Goal: Task Accomplishment & Management: Manage account settings

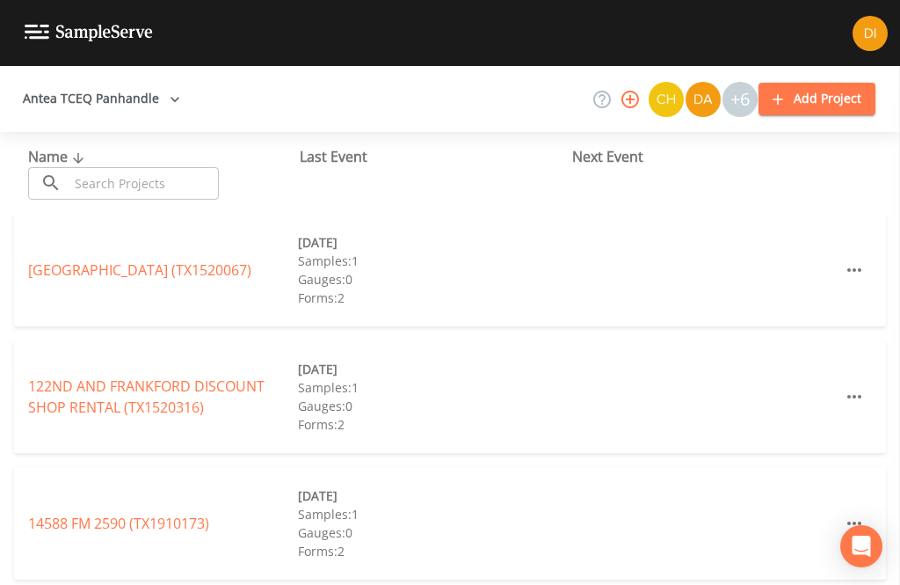
click at [132, 188] on input "text" at bounding box center [144, 183] width 150 height 33
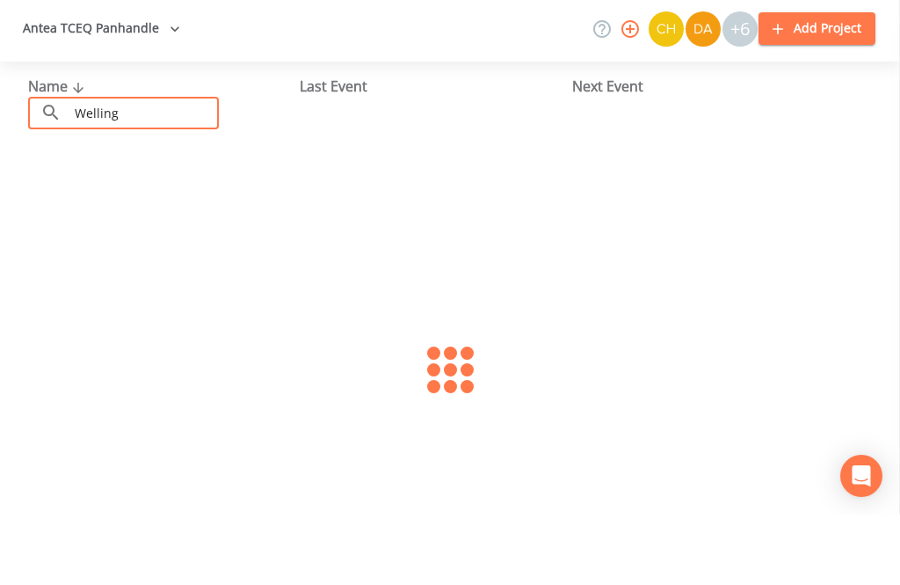
type input "Wellingt"
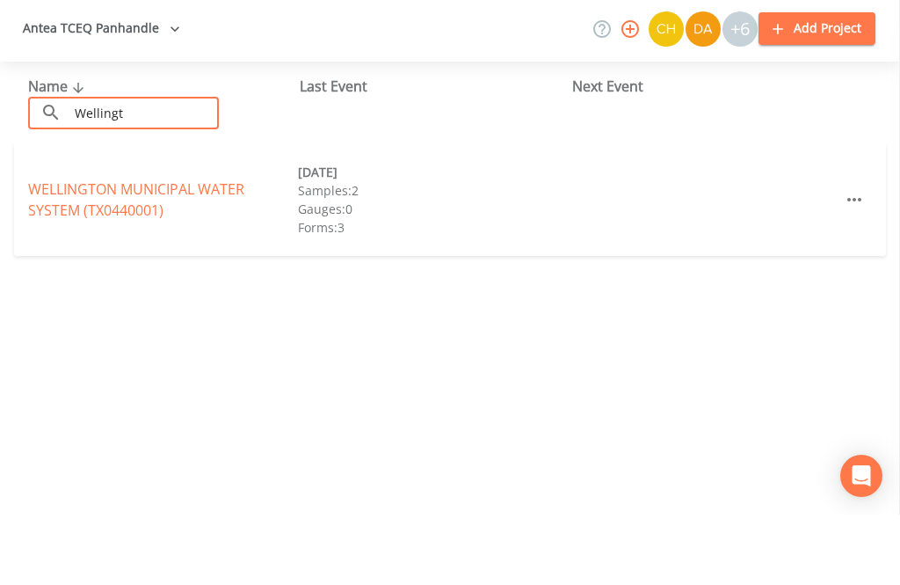
click at [120, 250] on link "WELLINGTON MUNICIPAL WATER SYSTEM (TX0440001)" at bounding box center [136, 270] width 216 height 40
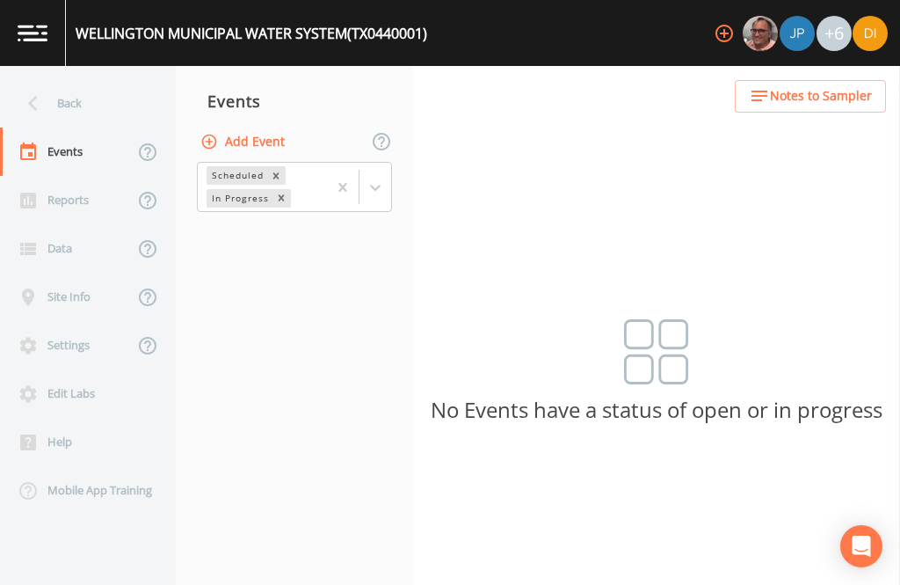
click at [270, 126] on button "Add Event" at bounding box center [244, 142] width 95 height 33
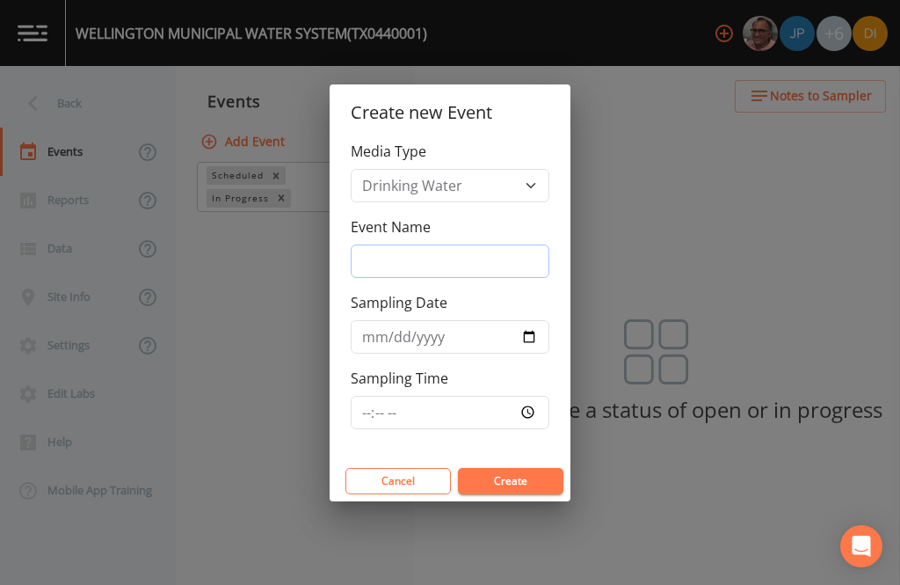
click at [466, 264] on input "Event Name" at bounding box center [450, 260] width 199 height 33
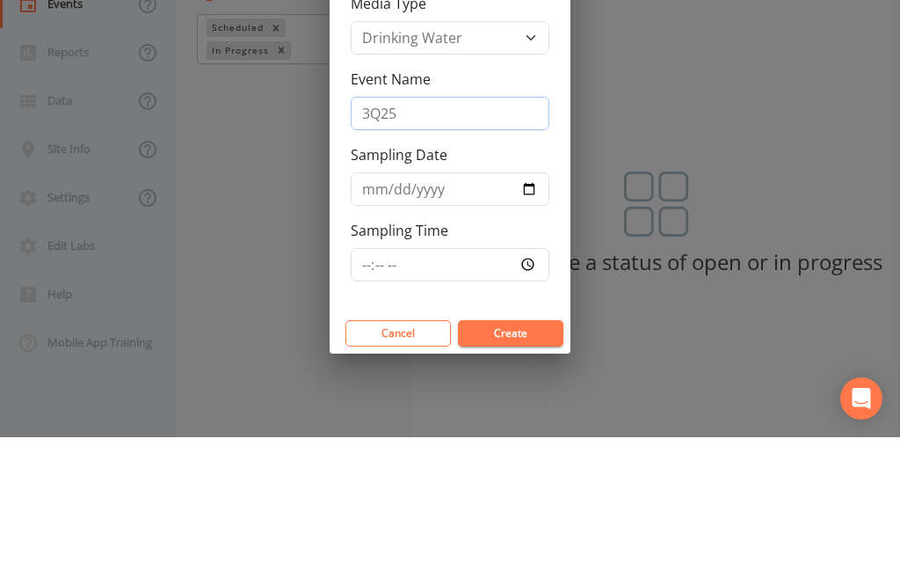
type input "3Q25"
click at [498, 320] on input "Sampling Date" at bounding box center [450, 336] width 199 height 33
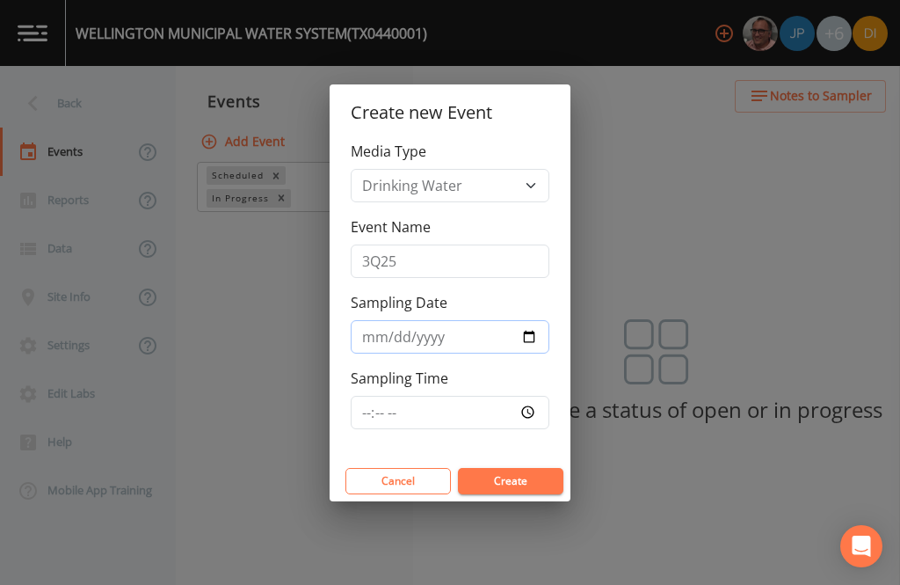
type input "[DATE]"
click at [480, 407] on input "Sampling Time" at bounding box center [450, 412] width 199 height 33
type input "08:00"
click at [543, 484] on button "Create" at bounding box center [511, 481] width 106 height 26
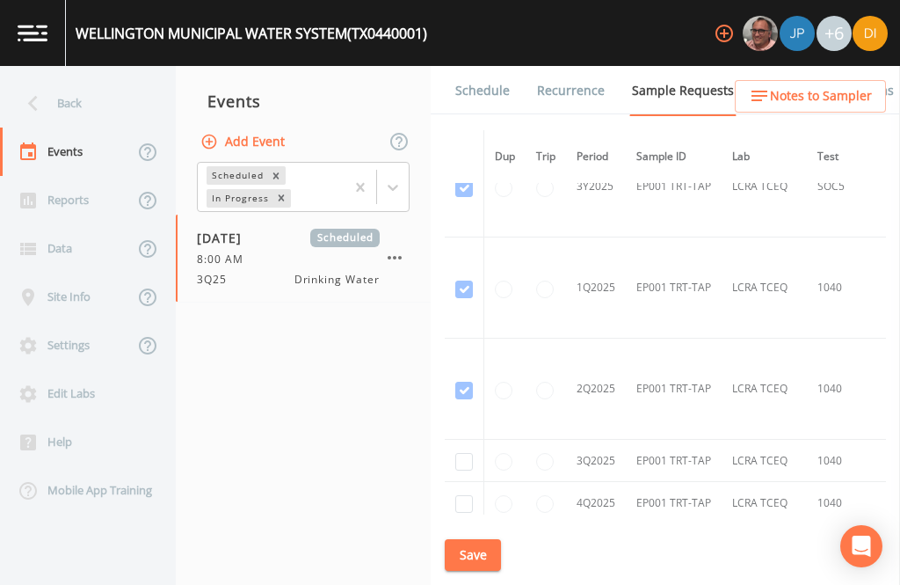
scroll to position [1259, 0]
click at [461, 455] on input "checkbox" at bounding box center [464, 464] width 18 height 18
checkbox input "true"
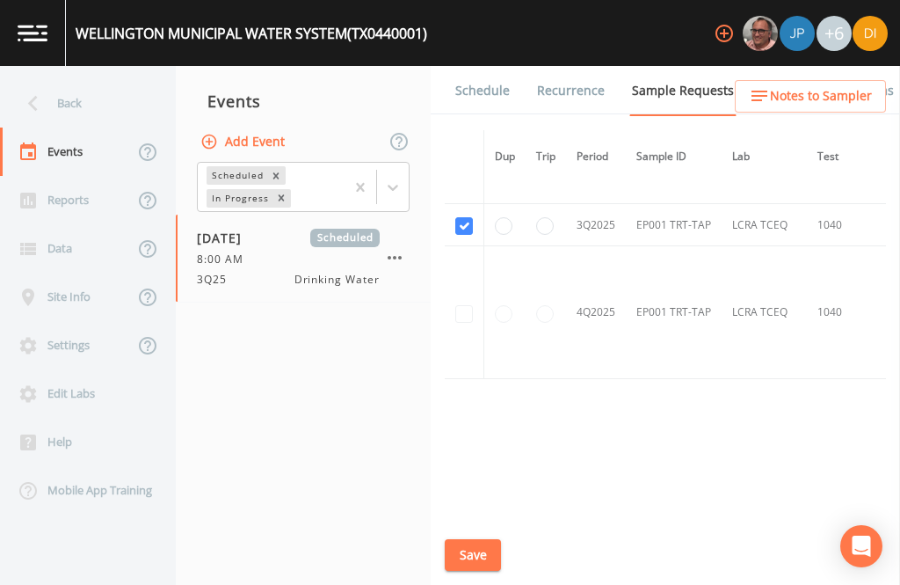
scroll to position [1219, 0]
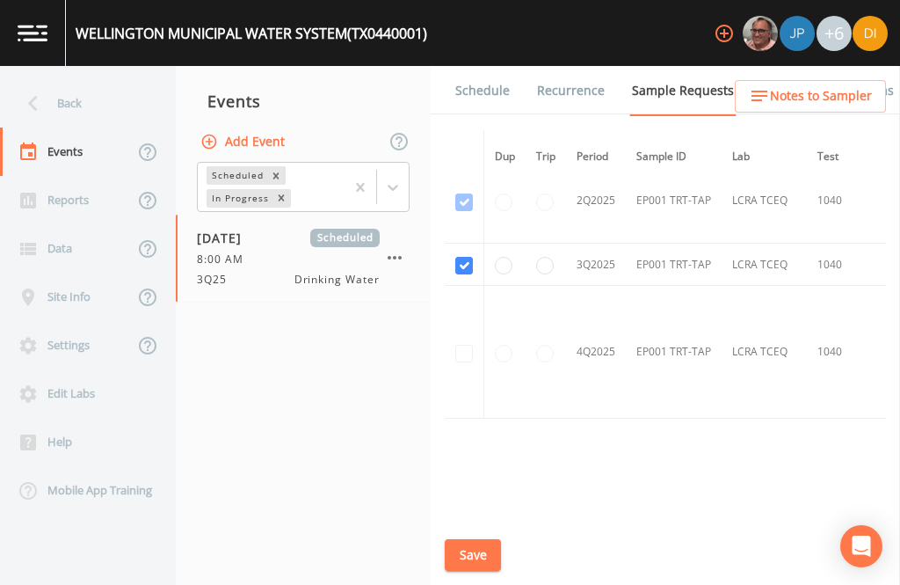
click at [479, 549] on button "Save" at bounding box center [473, 555] width 56 height 33
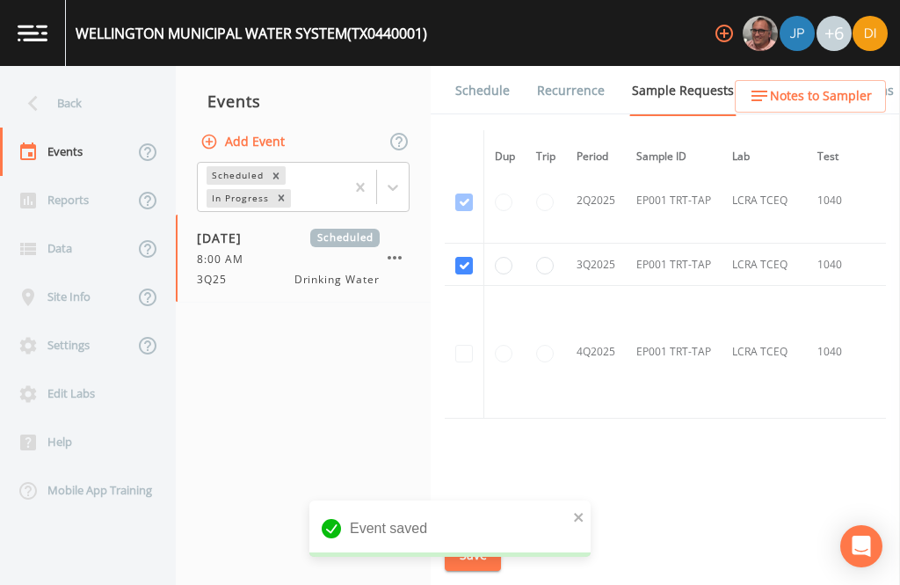
click at [482, 66] on link "Schedule" at bounding box center [483, 90] width 60 height 49
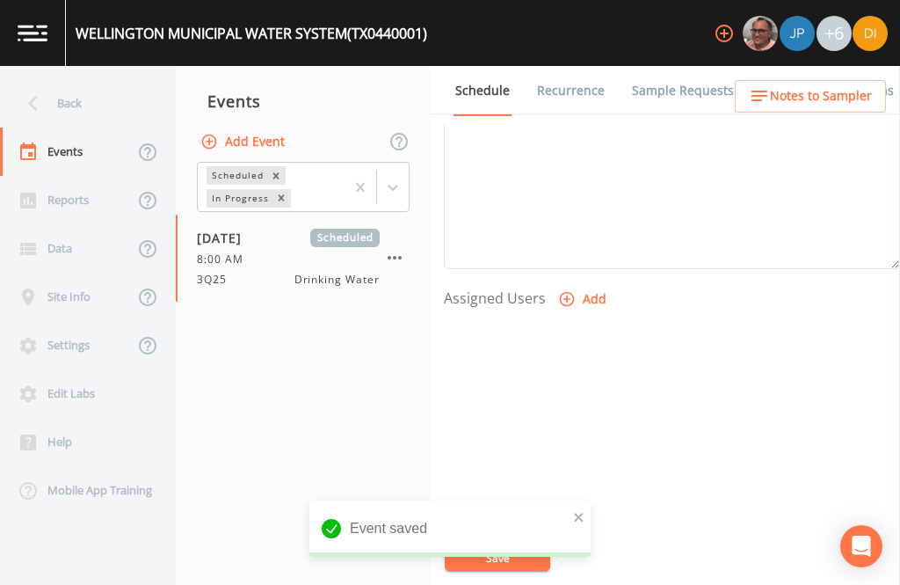
click at [580, 283] on button "Add" at bounding box center [584, 299] width 59 height 33
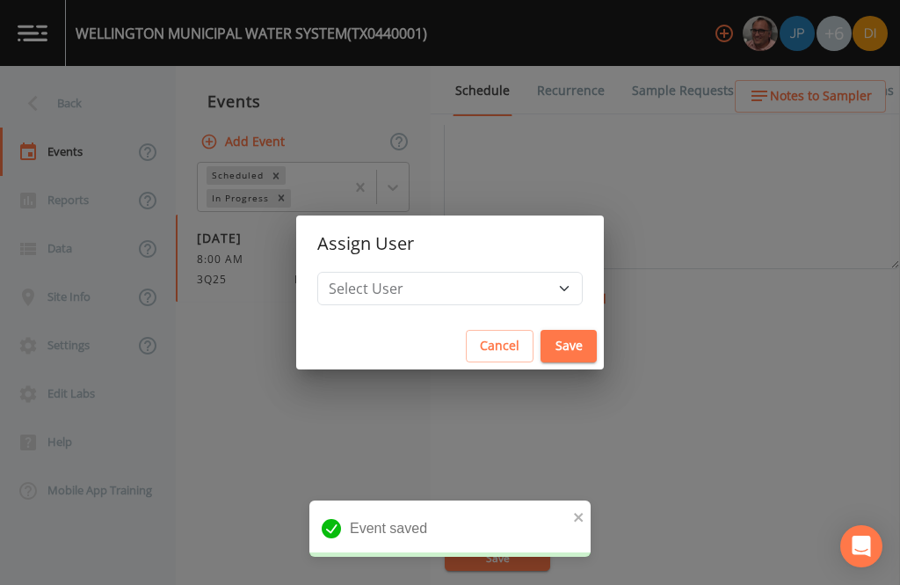
scroll to position [599, 0]
click at [504, 295] on select "Select User [PERSON_NAME] [PERSON_NAME] [PERSON_NAME] [PERSON_NAME] [PERSON_NAM…" at bounding box center [450, 288] width 266 height 33
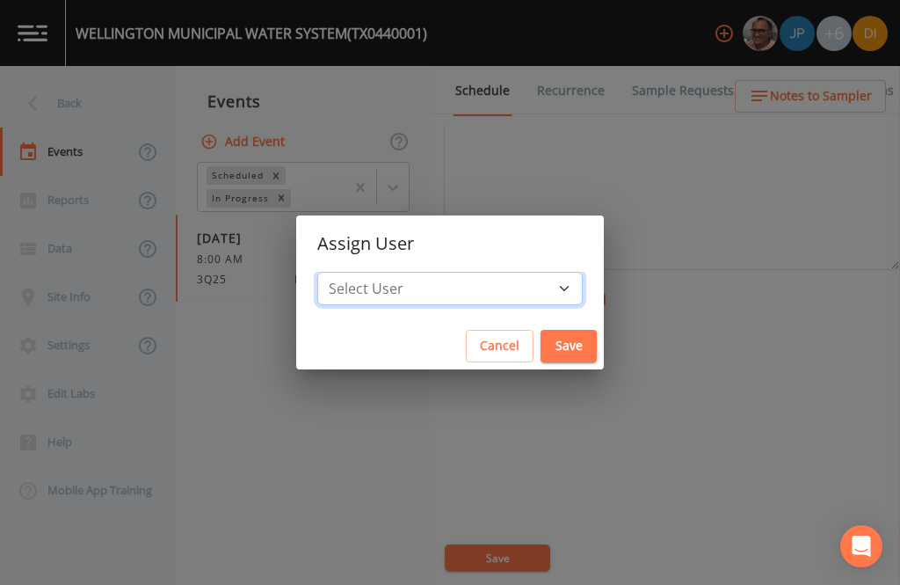
select select "344ec927-06d4-4db1-b173-80838cd52a46"
click at [541, 347] on button "Save" at bounding box center [569, 346] width 56 height 33
select select
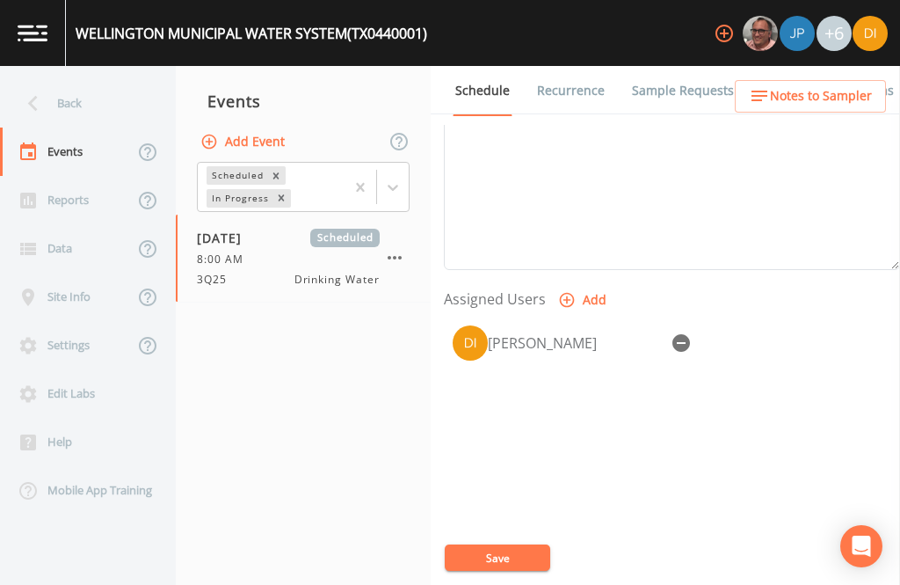
click at [509, 549] on button "Save" at bounding box center [498, 557] width 106 height 26
click at [498, 549] on button "Save" at bounding box center [498, 557] width 106 height 26
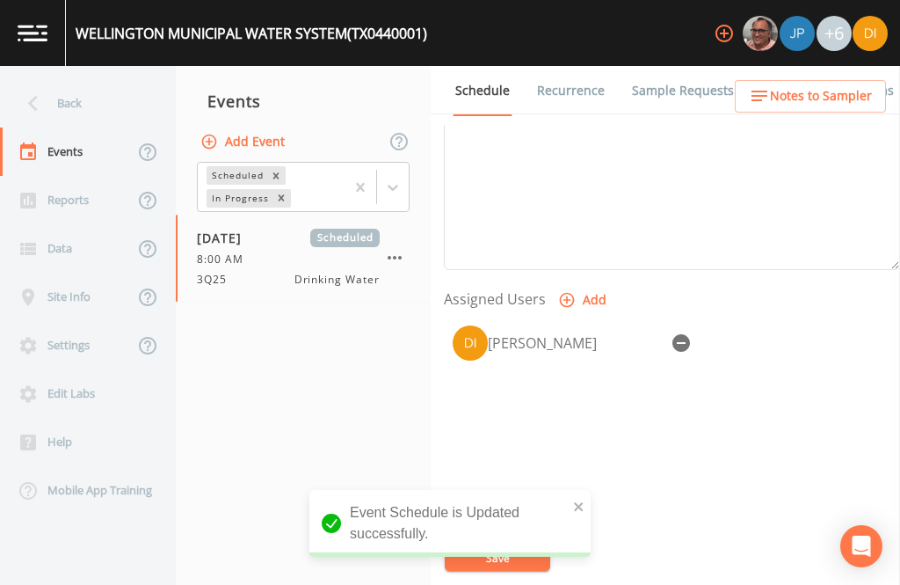
click at [77, 79] on div "Back" at bounding box center [79, 103] width 158 height 48
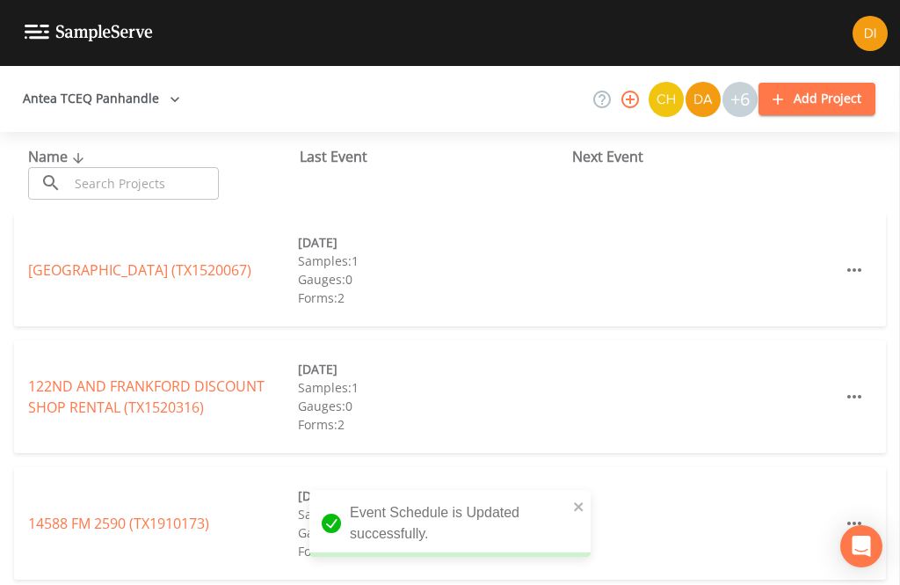
click at [175, 167] on input "text" at bounding box center [144, 183] width 150 height 33
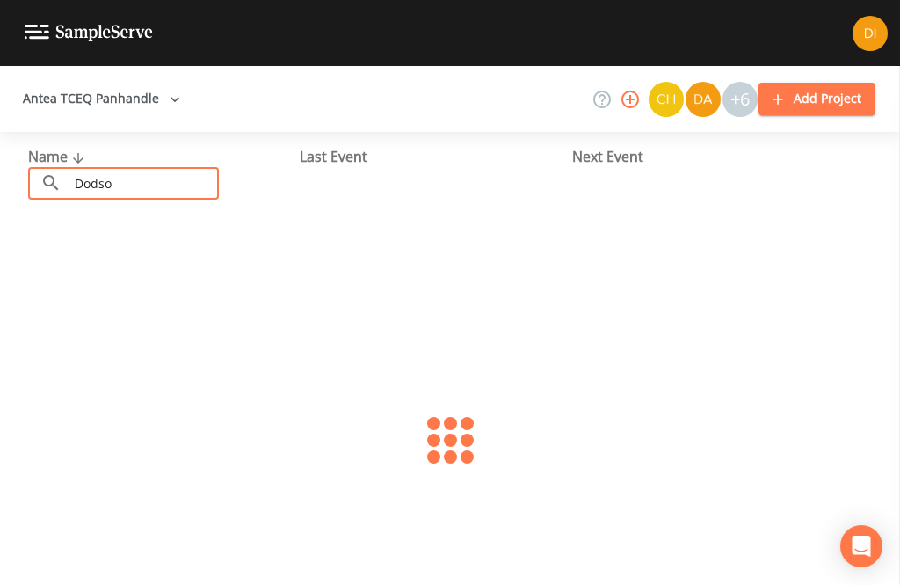
type input "[PERSON_NAME]"
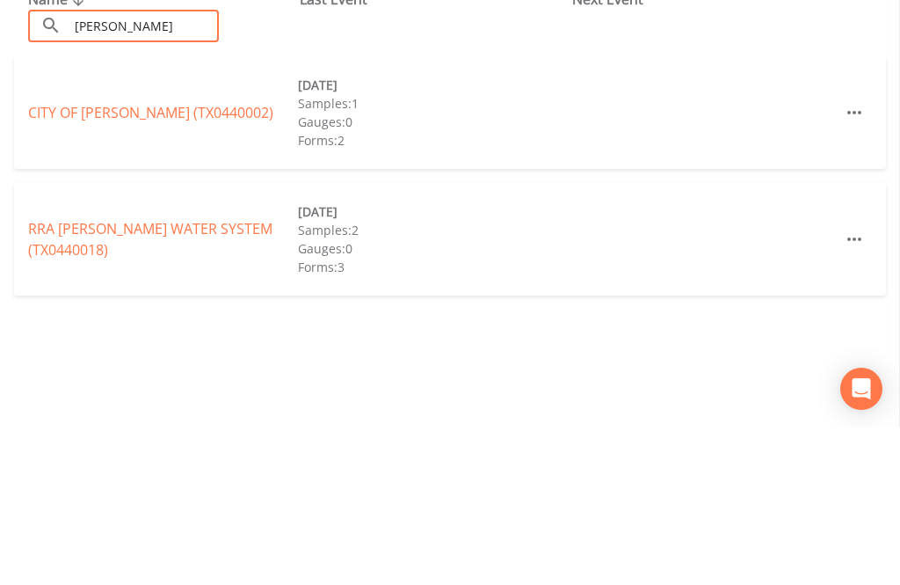
click at [122, 376] on link "RRA [PERSON_NAME] WATER SYSTEM (TX0440018)" at bounding box center [150, 396] width 244 height 40
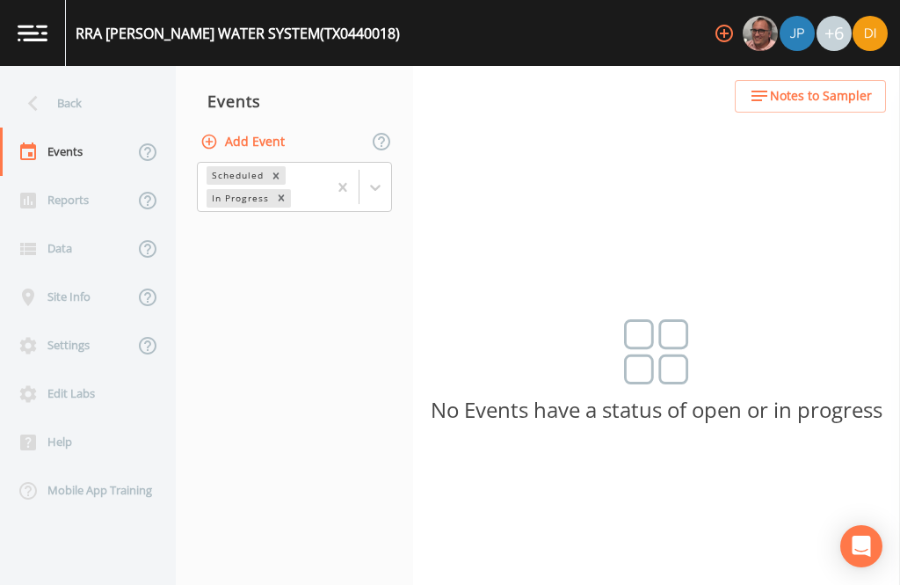
click at [251, 126] on button "Add Event" at bounding box center [244, 142] width 95 height 33
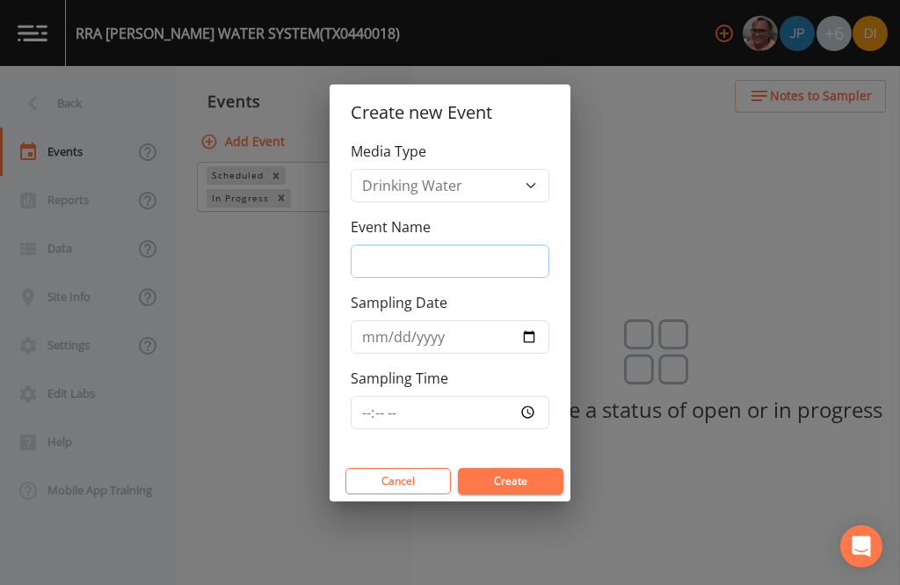
click at [453, 266] on input "Event Name" at bounding box center [450, 260] width 199 height 33
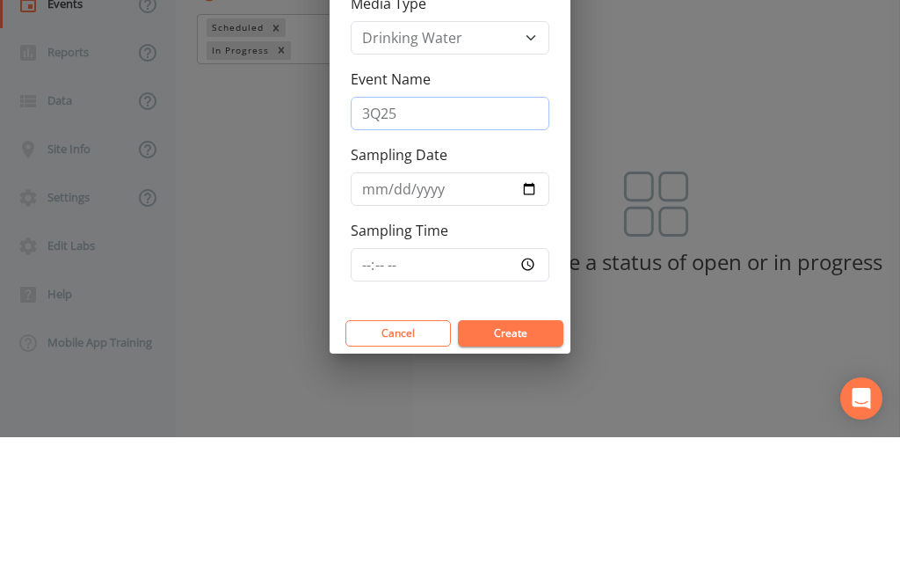
type input "3Q25"
click at [435, 320] on input "Sampling Date" at bounding box center [450, 336] width 199 height 33
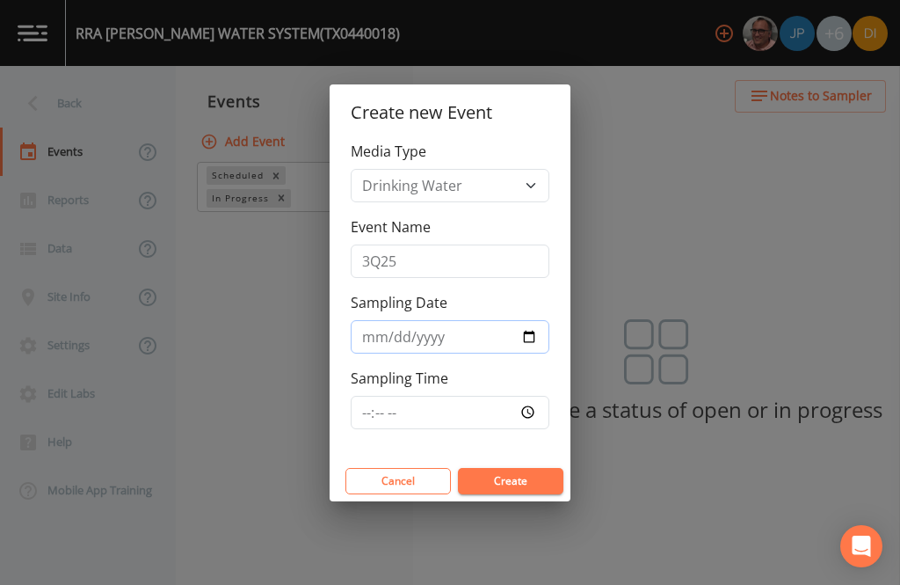
type input "[DATE]"
click at [480, 397] on input "Sampling Time" at bounding box center [450, 412] width 199 height 33
type input "08:30"
click at [527, 484] on button "Create" at bounding box center [511, 481] width 106 height 26
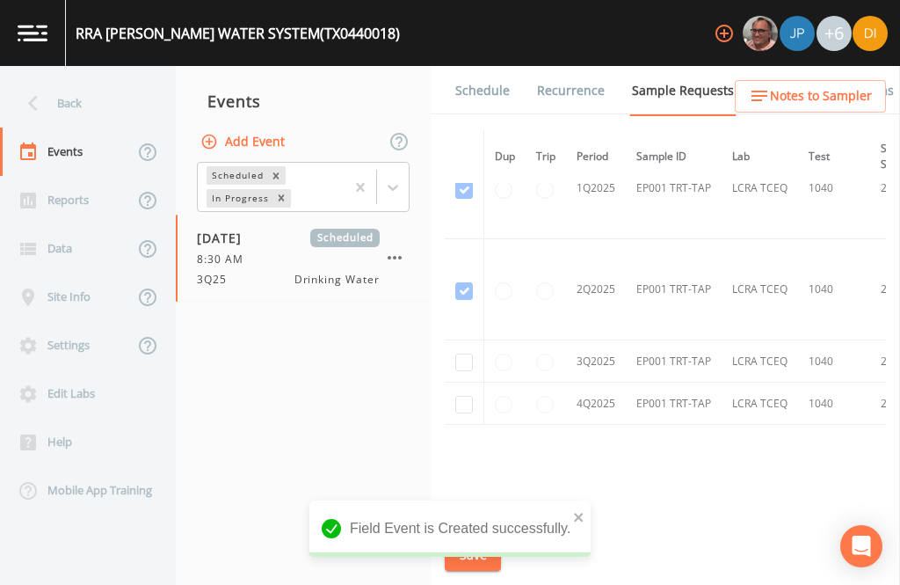
scroll to position [1659, -1]
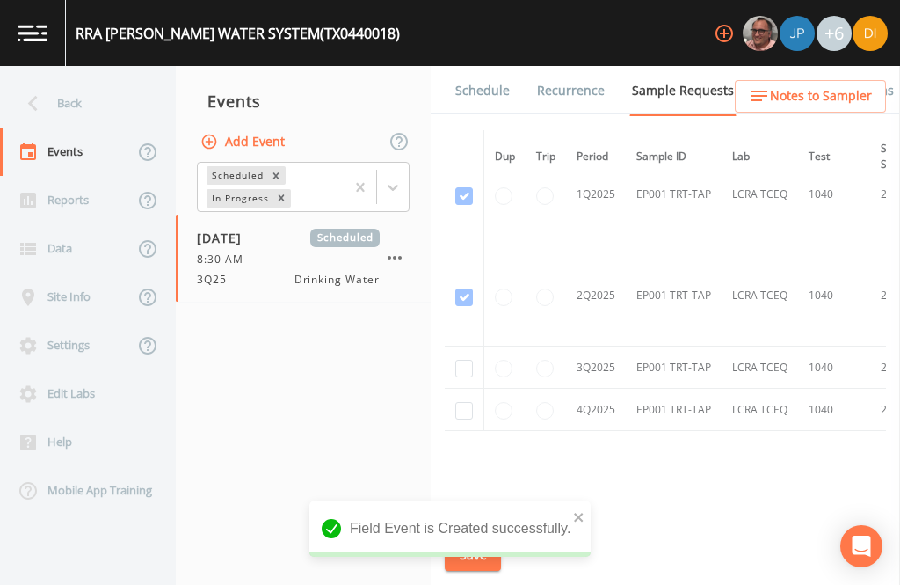
click at [462, 360] on input "checkbox" at bounding box center [464, 369] width 18 height 18
checkbox input "true"
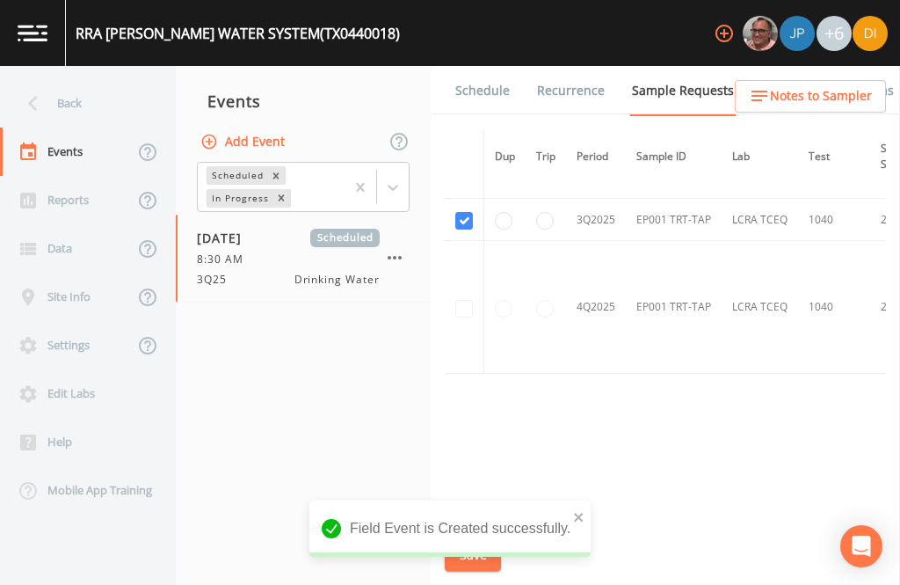
scroll to position [1475, 0]
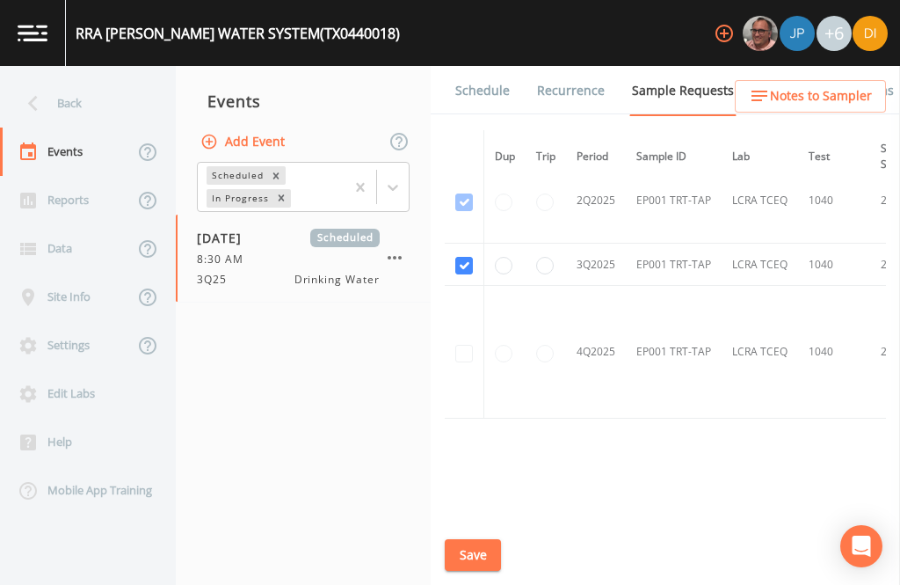
click at [468, 548] on button "Save" at bounding box center [473, 555] width 56 height 33
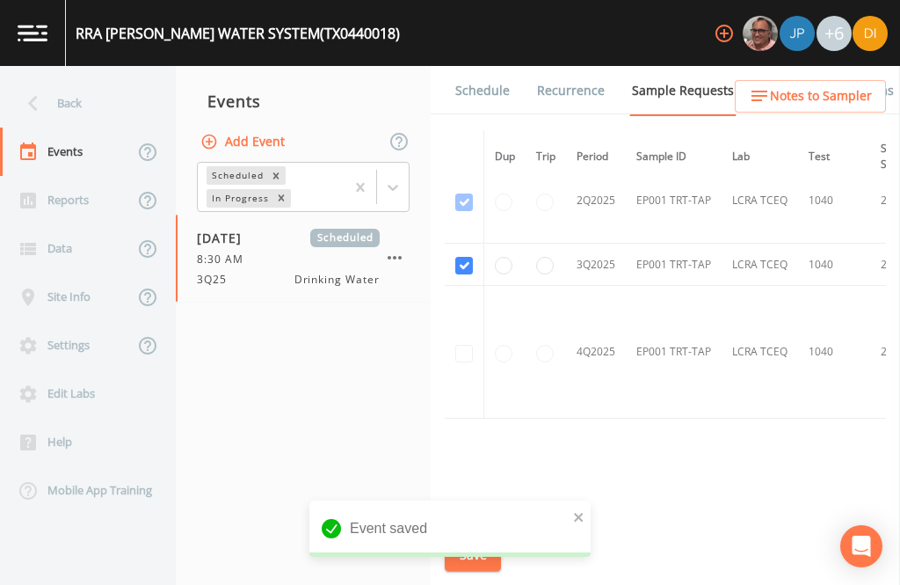
click at [482, 66] on link "Schedule" at bounding box center [483, 90] width 60 height 49
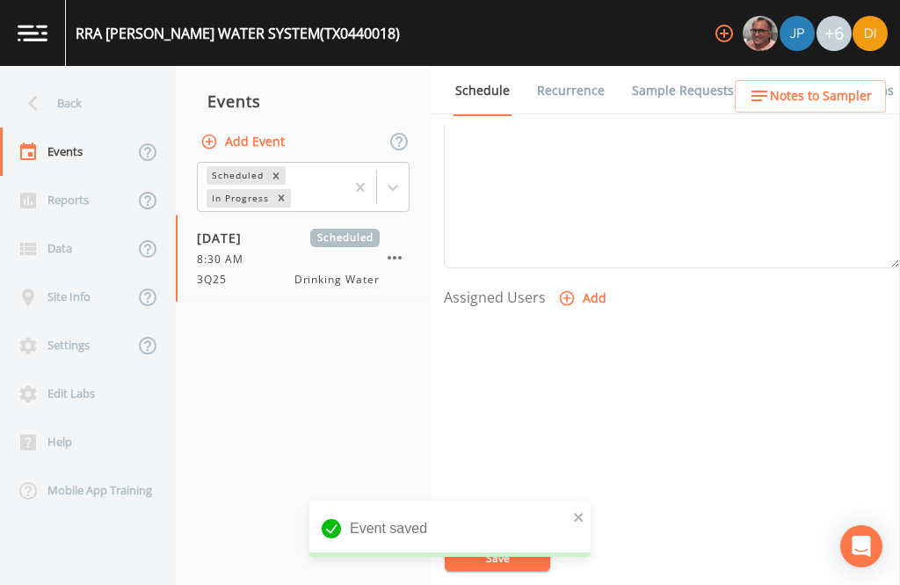
scroll to position [599, 0]
click at [574, 284] on button "Add" at bounding box center [584, 300] width 59 height 33
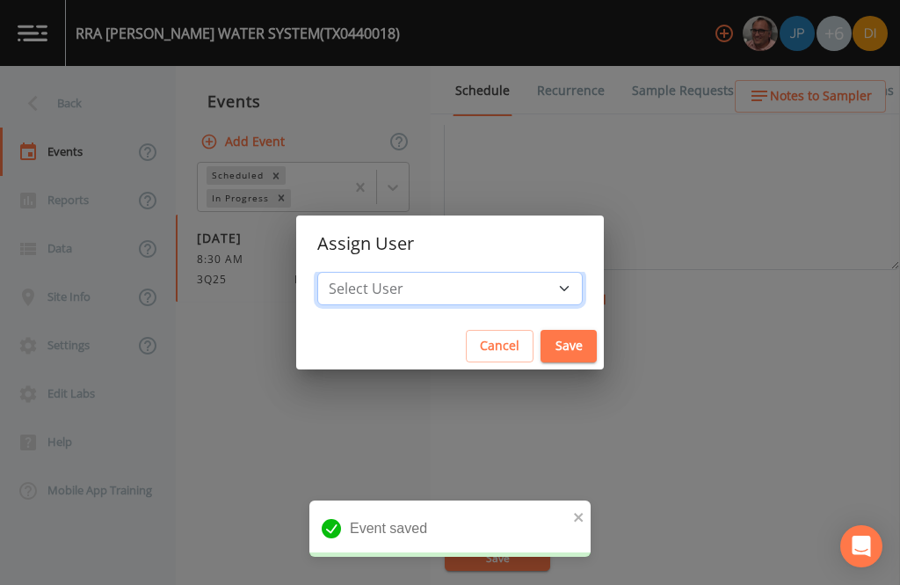
click at [507, 280] on select "Select User [PERSON_NAME] [PERSON_NAME] [PERSON_NAME] [PERSON_NAME] [PERSON_NAM…" at bounding box center [450, 288] width 266 height 33
select select "344ec927-06d4-4db1-b173-80838cd52a46"
click at [541, 358] on button "Save" at bounding box center [569, 346] width 56 height 33
select select
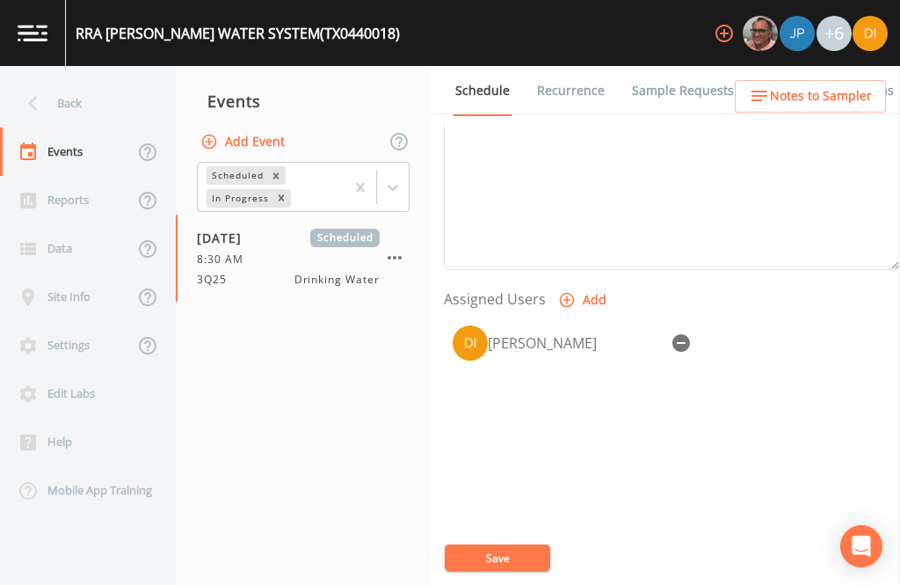
click at [508, 546] on button "Save" at bounding box center [498, 557] width 106 height 26
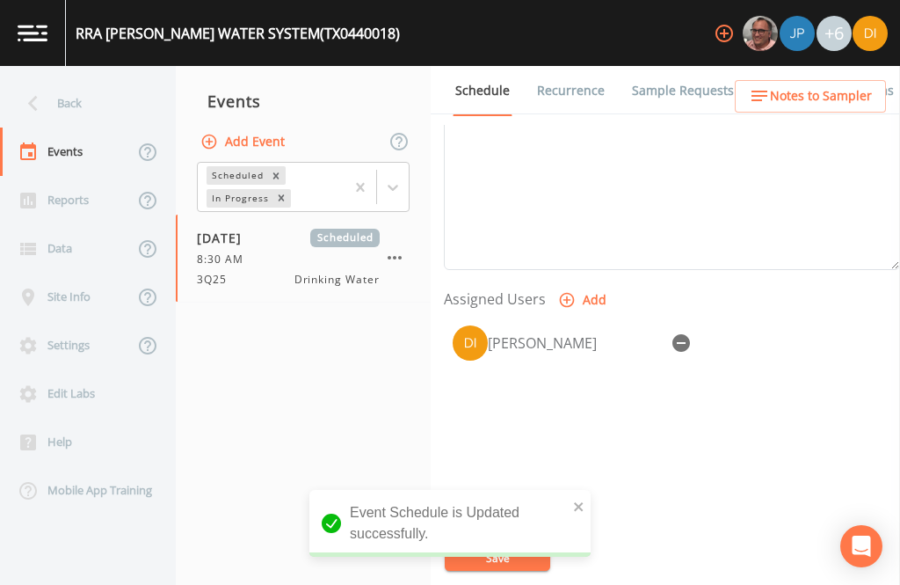
click at [72, 79] on div "Back" at bounding box center [79, 103] width 158 height 48
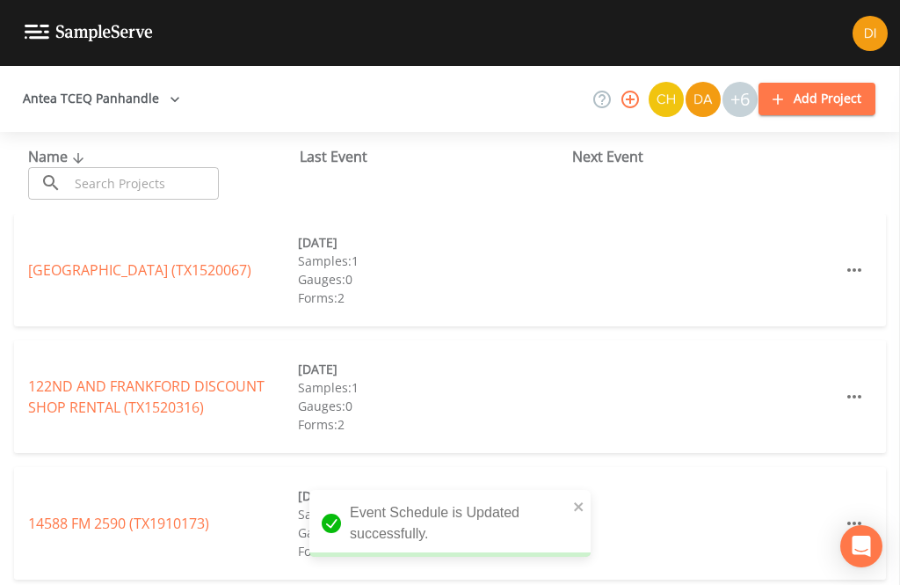
click at [159, 167] on input "text" at bounding box center [144, 183] width 150 height 33
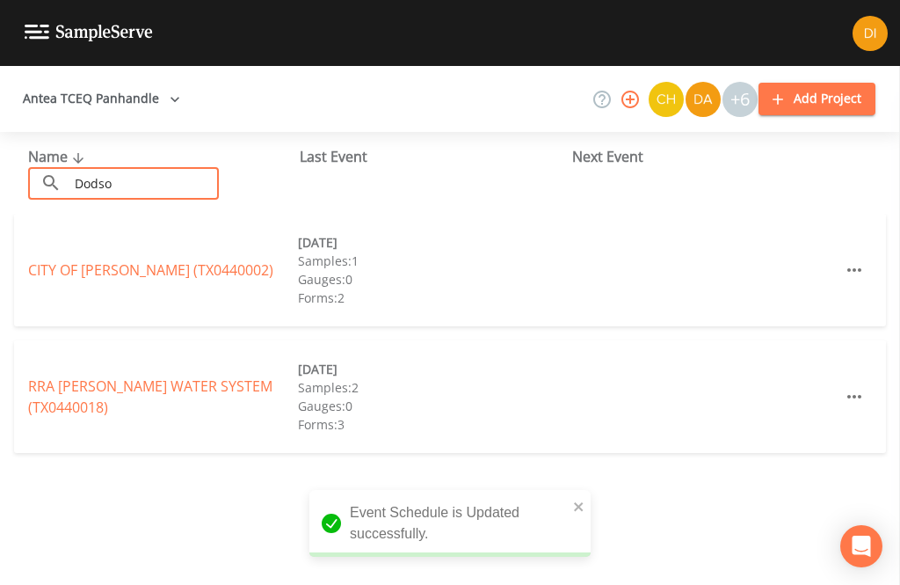
type input "[PERSON_NAME]"
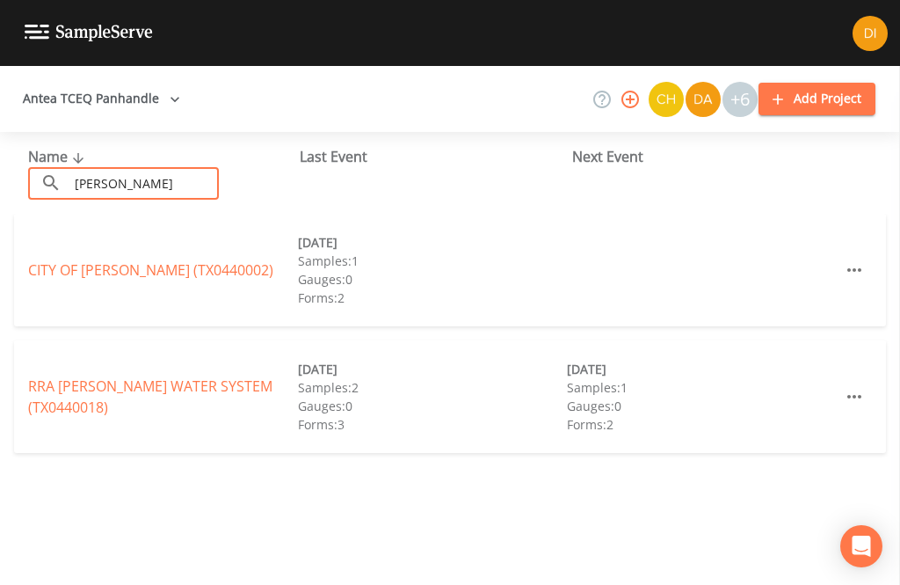
click at [171, 260] on link "CITY OF [GEOGRAPHIC_DATA] (TX0440002)" at bounding box center [150, 269] width 245 height 19
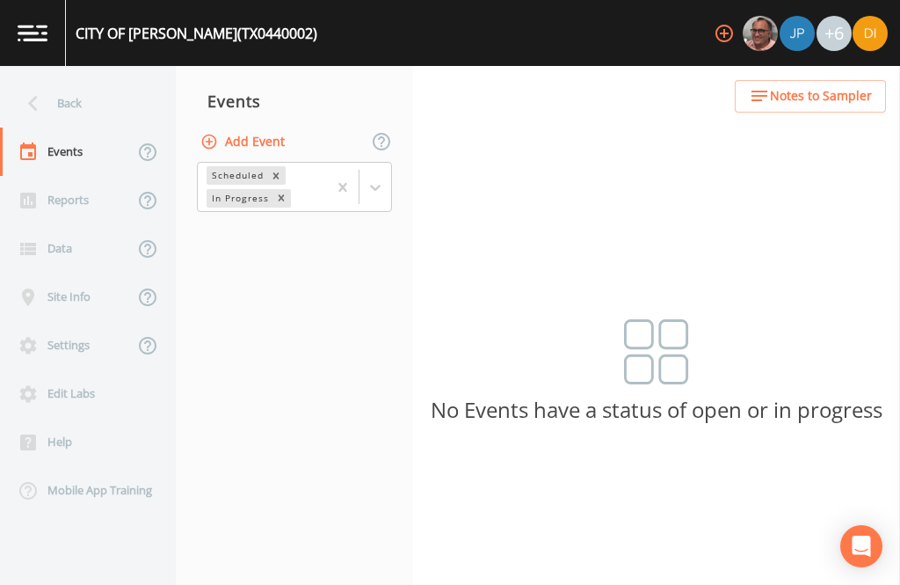
click at [271, 126] on button "Add Event" at bounding box center [244, 142] width 95 height 33
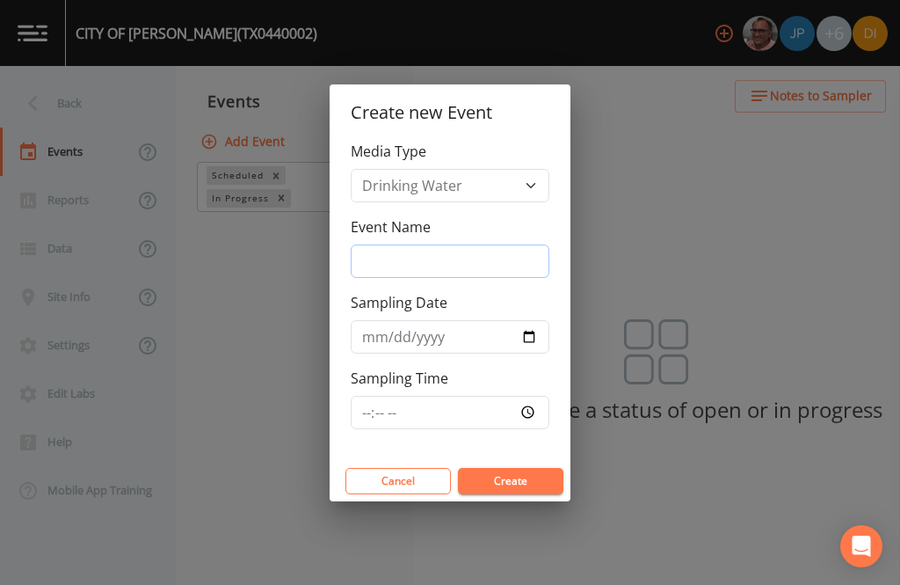
click at [495, 262] on input "Event Name" at bounding box center [450, 260] width 199 height 33
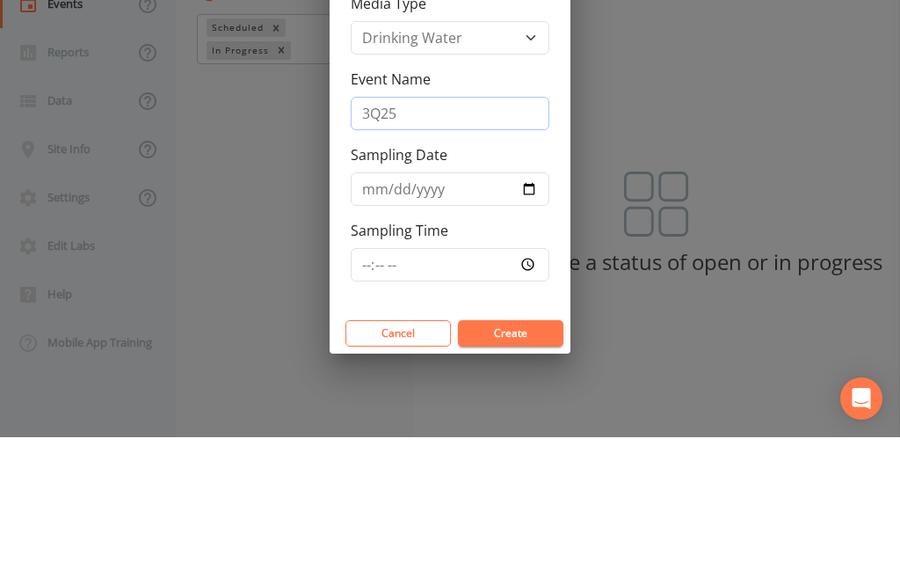
type input "3Q25"
click at [430, 320] on input "Sampling Date" at bounding box center [450, 336] width 199 height 33
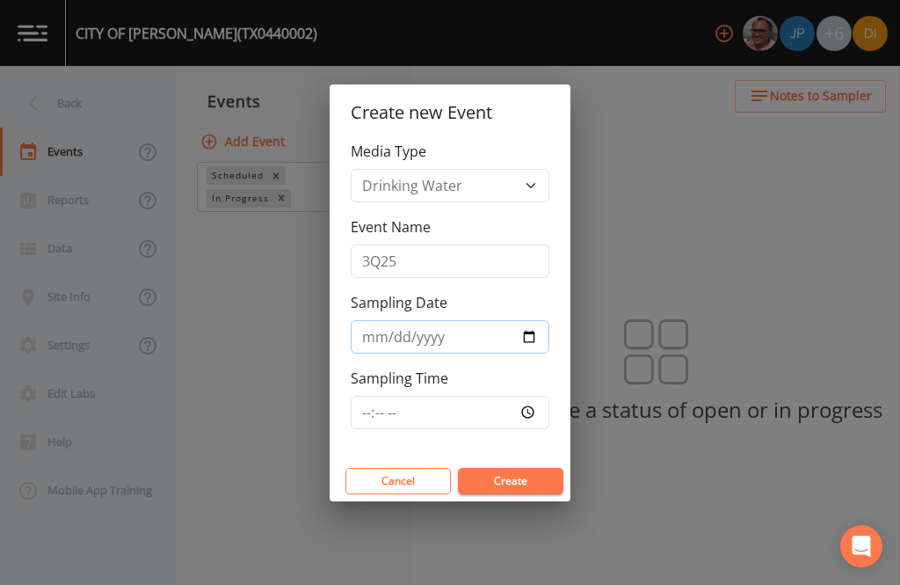
type input "[DATE]"
click at [484, 404] on input "Sampling Time" at bounding box center [450, 412] width 199 height 33
type input "09:00"
click at [520, 487] on button "Create" at bounding box center [511, 481] width 106 height 26
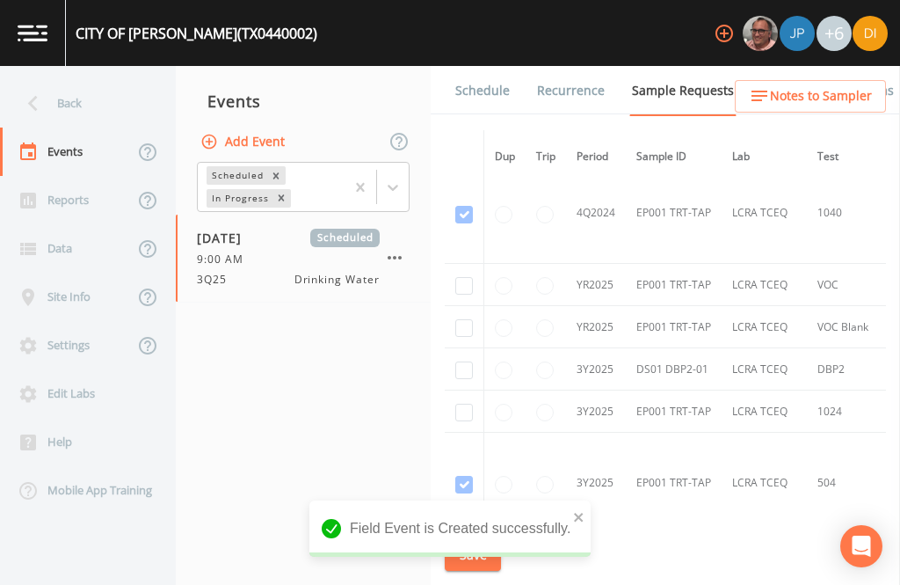
scroll to position [628, 0]
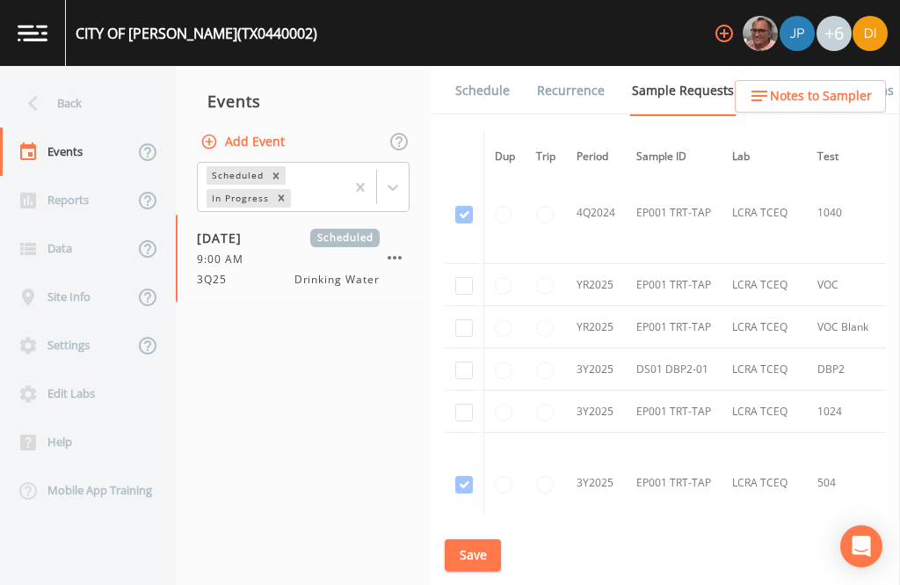
click at [465, 264] on td at bounding box center [465, 285] width 40 height 42
click at [461, 277] on input "checkbox" at bounding box center [464, 286] width 18 height 18
checkbox input "true"
click at [462, 319] on input "checkbox" at bounding box center [464, 328] width 18 height 18
checkbox input "true"
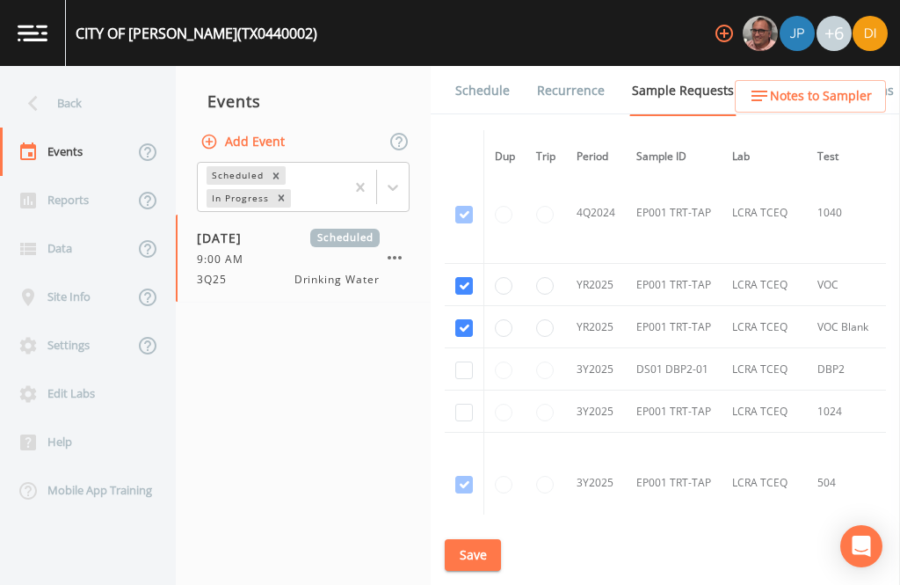
click at [460, 361] on input "checkbox" at bounding box center [464, 370] width 18 height 18
checkbox input "true"
click at [462, 411] on input "checkbox" at bounding box center [464, 413] width 18 height 18
checkbox input "true"
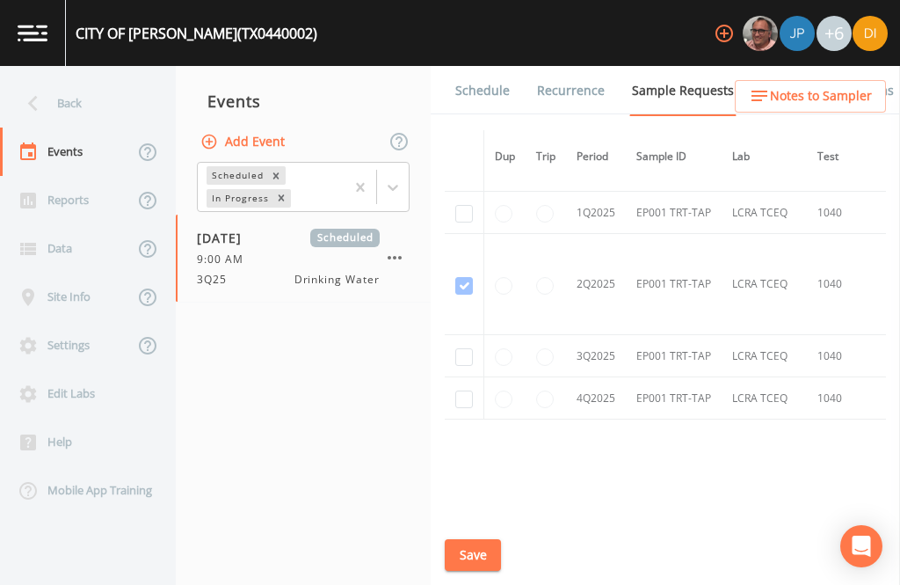
scroll to position [1490, -1]
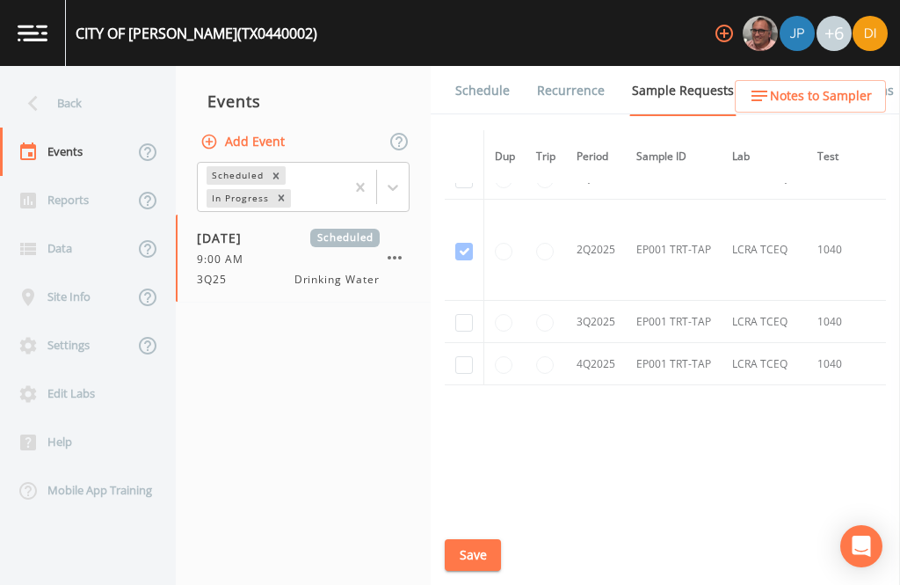
click at [460, 331] on input "checkbox" at bounding box center [464, 323] width 18 height 18
checkbox input "true"
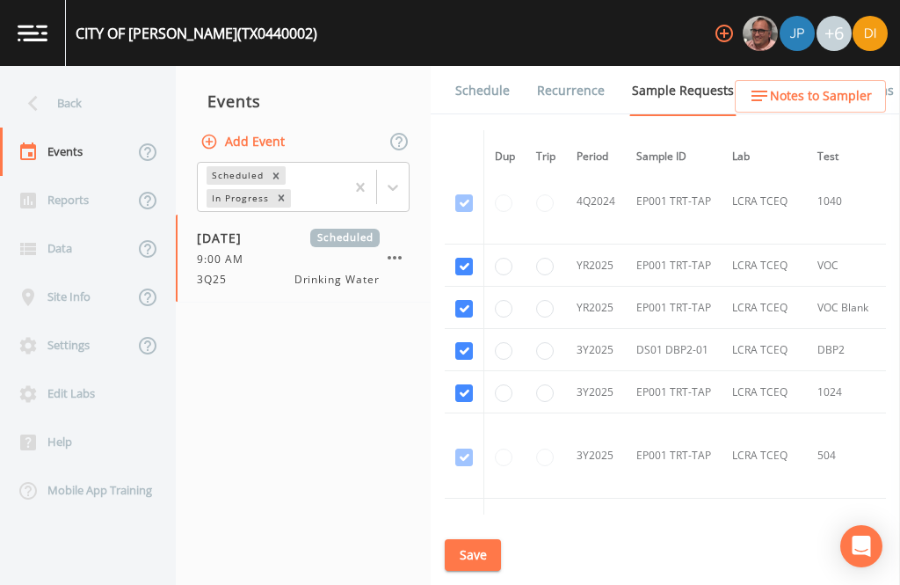
scroll to position [544, 0]
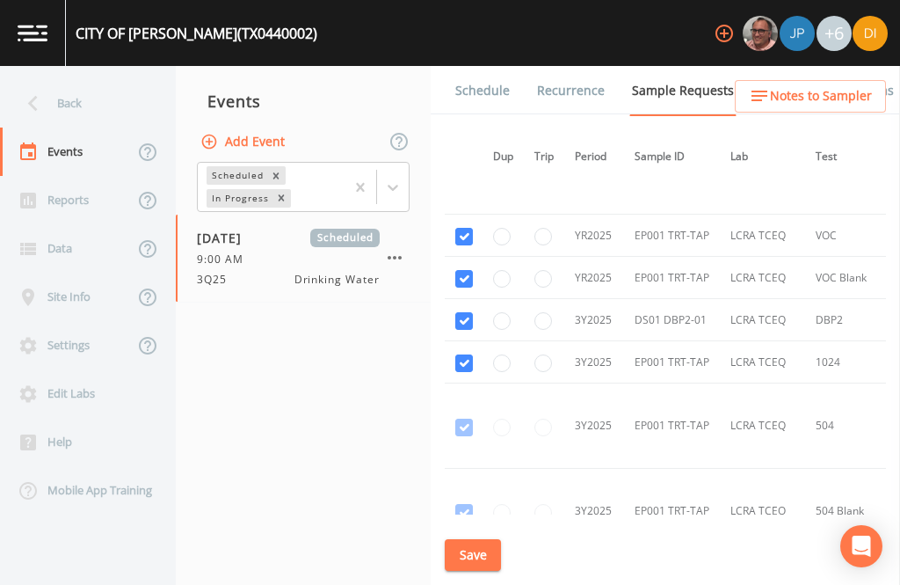
click at [475, 549] on button "Save" at bounding box center [473, 555] width 56 height 33
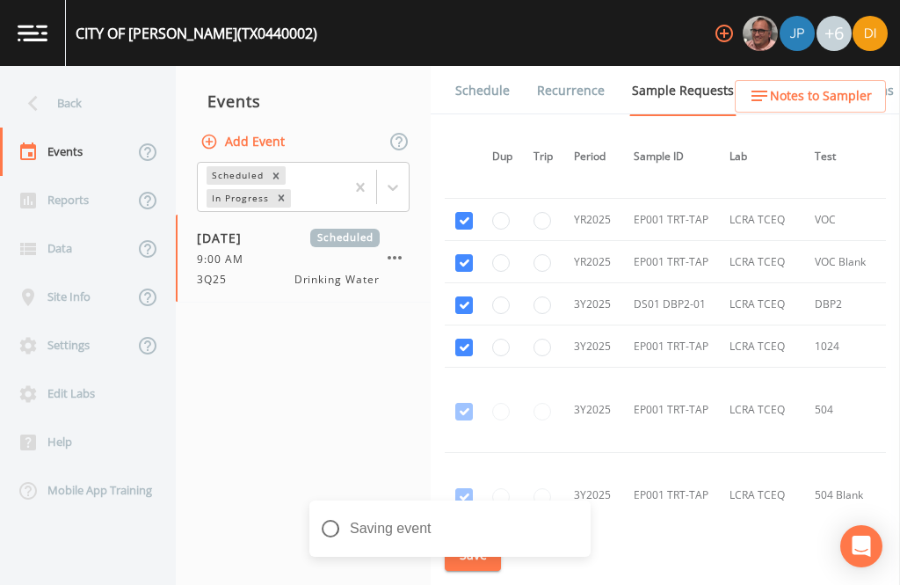
scroll to position [584, 3]
click at [473, 66] on link "Schedule" at bounding box center [483, 90] width 60 height 49
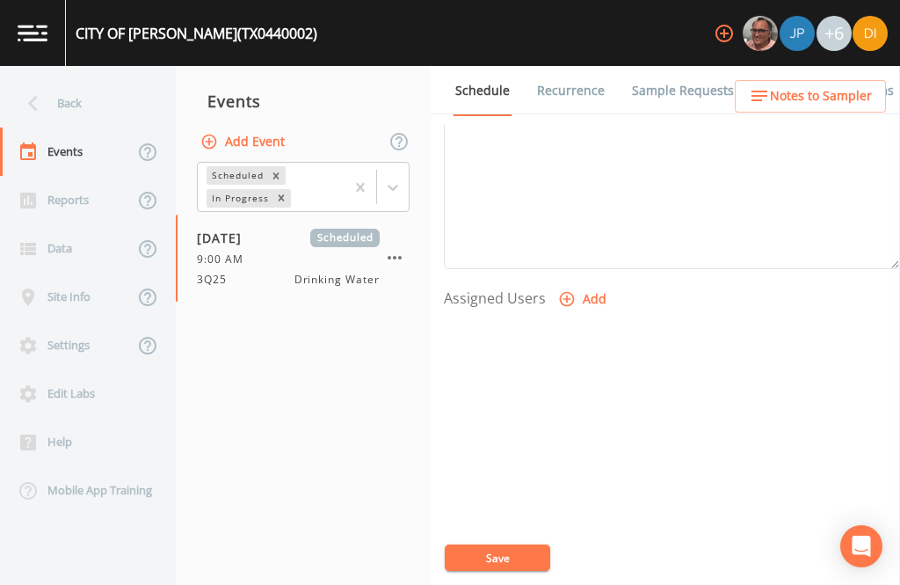
click at [566, 292] on icon "button" at bounding box center [567, 299] width 15 height 15
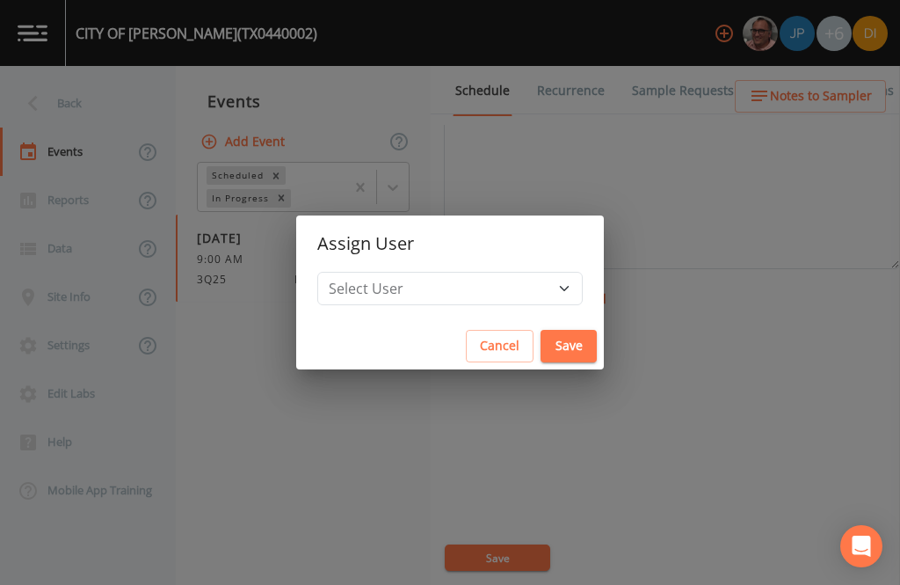
scroll to position [599, 0]
click at [491, 277] on select "Select User [PERSON_NAME] [PERSON_NAME] [PERSON_NAME] [PERSON_NAME] [PERSON_NAM…" at bounding box center [450, 288] width 266 height 33
select select "344ec927-06d4-4db1-b173-80838cd52a46"
click at [541, 350] on button "Save" at bounding box center [569, 346] width 56 height 33
select select
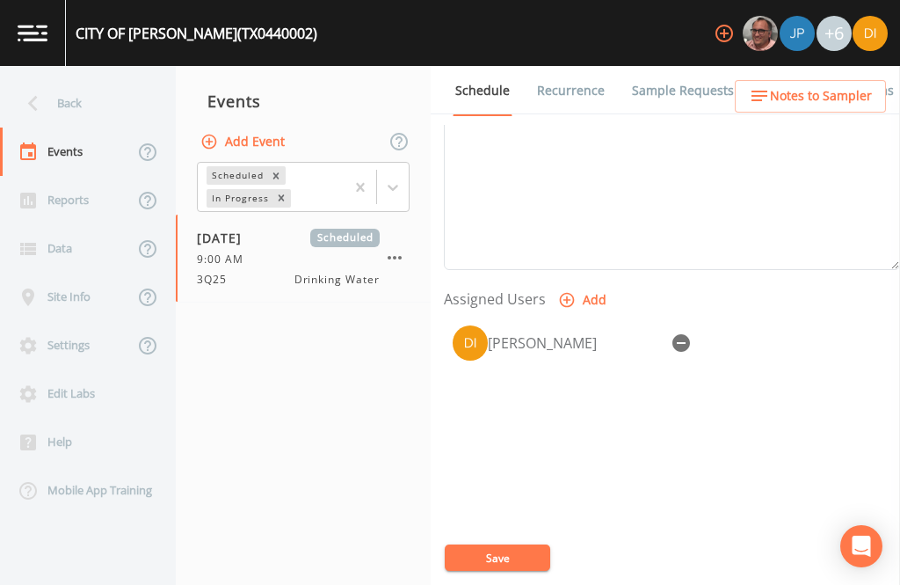
click at [506, 549] on button "Save" at bounding box center [498, 557] width 106 height 26
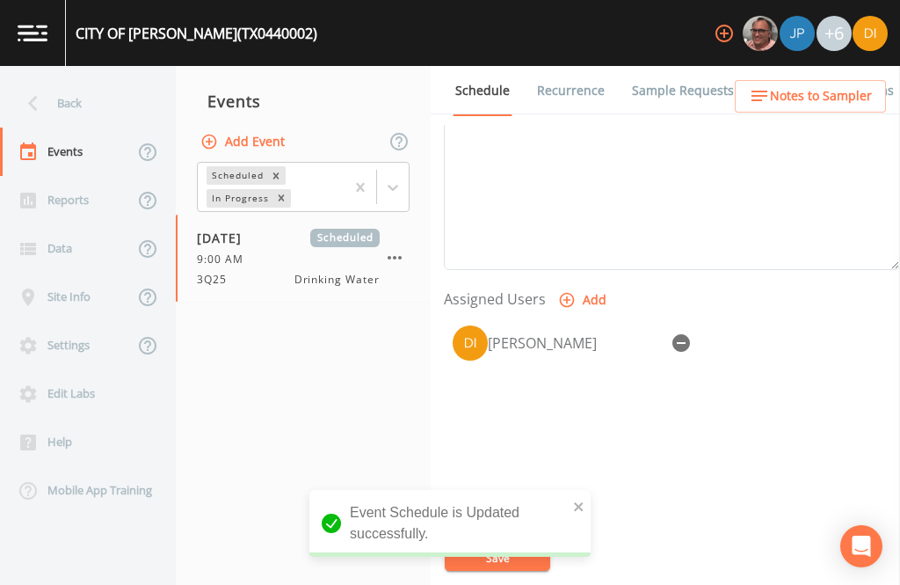
click at [91, 79] on div "Back" at bounding box center [79, 103] width 158 height 48
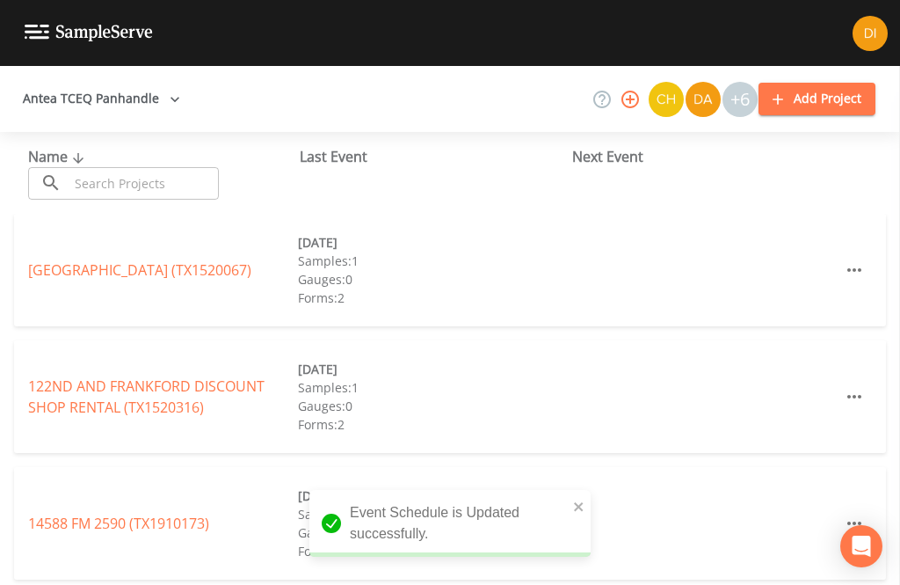
click at [140, 167] on input "text" at bounding box center [144, 183] width 150 height 33
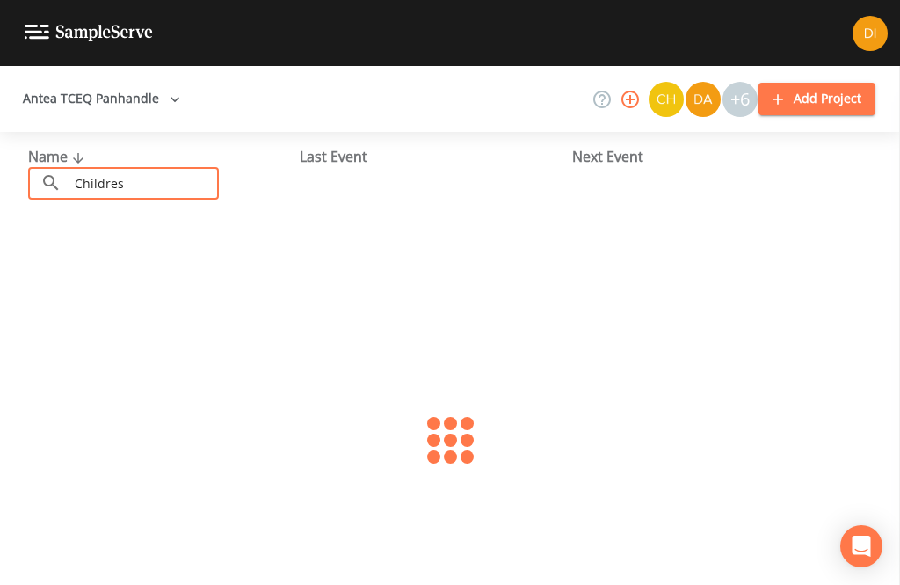
type input "Childress"
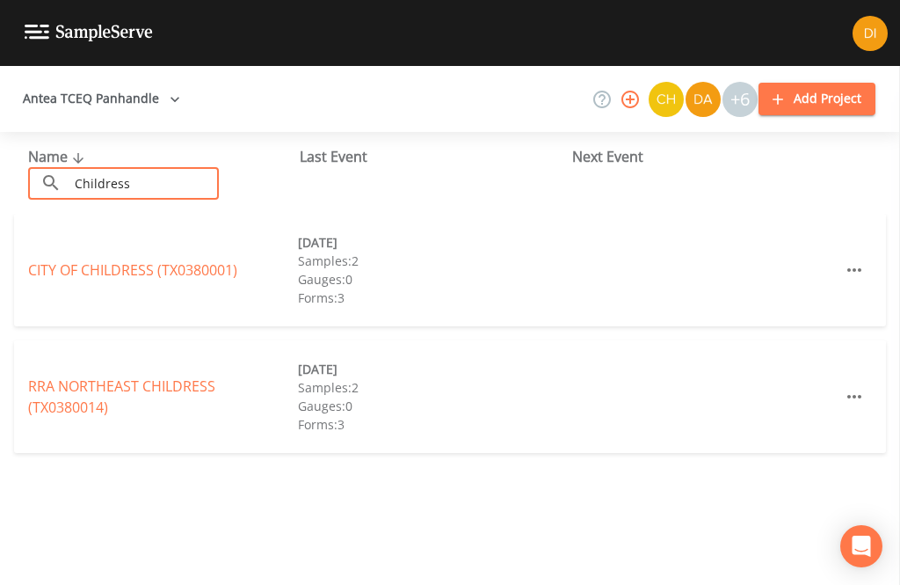
click at [158, 260] on link "CITY OF CHILDRESS (TX0380001)" at bounding box center [132, 269] width 209 height 19
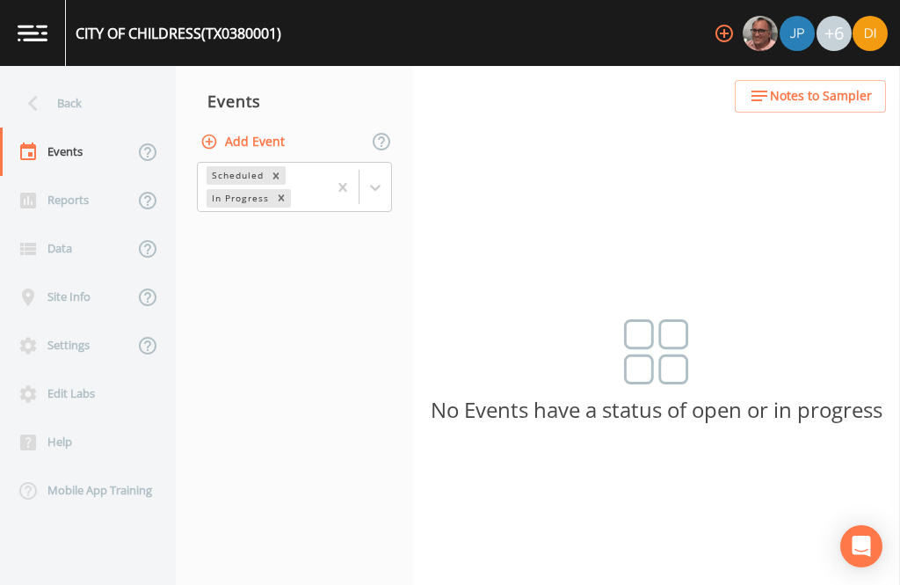
click at [259, 126] on button "Add Event" at bounding box center [244, 142] width 95 height 33
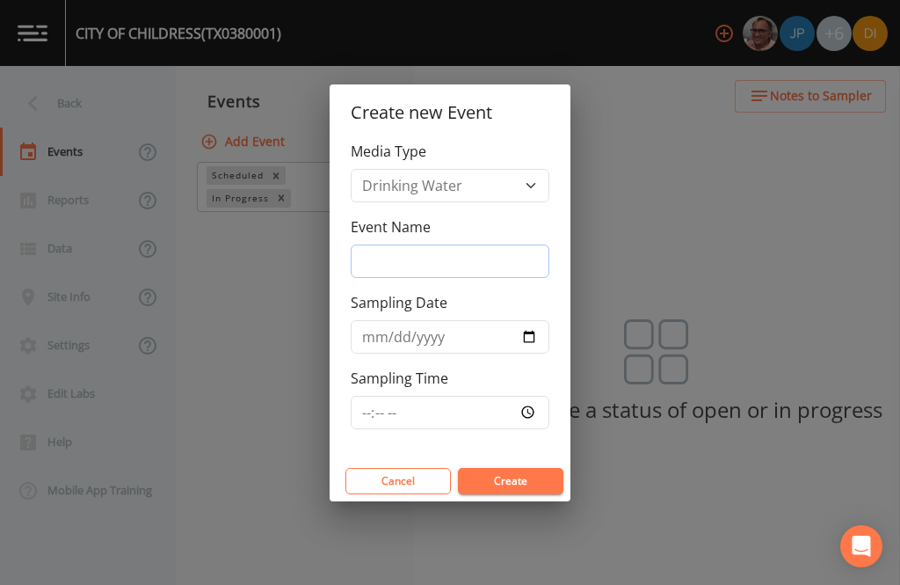
click at [466, 256] on input "Event Name" at bounding box center [450, 260] width 199 height 33
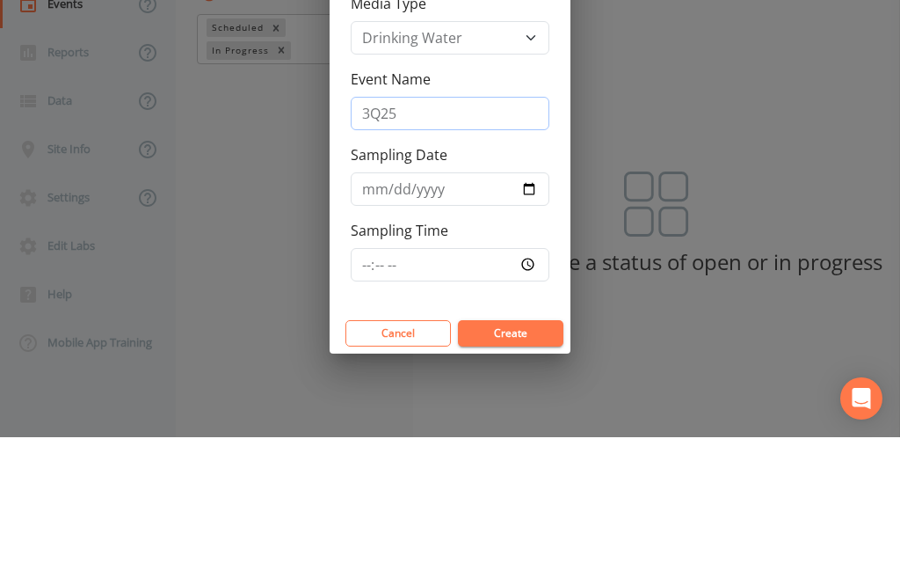
type input "3Q25"
click at [428, 320] on input "Sampling Date" at bounding box center [450, 336] width 199 height 33
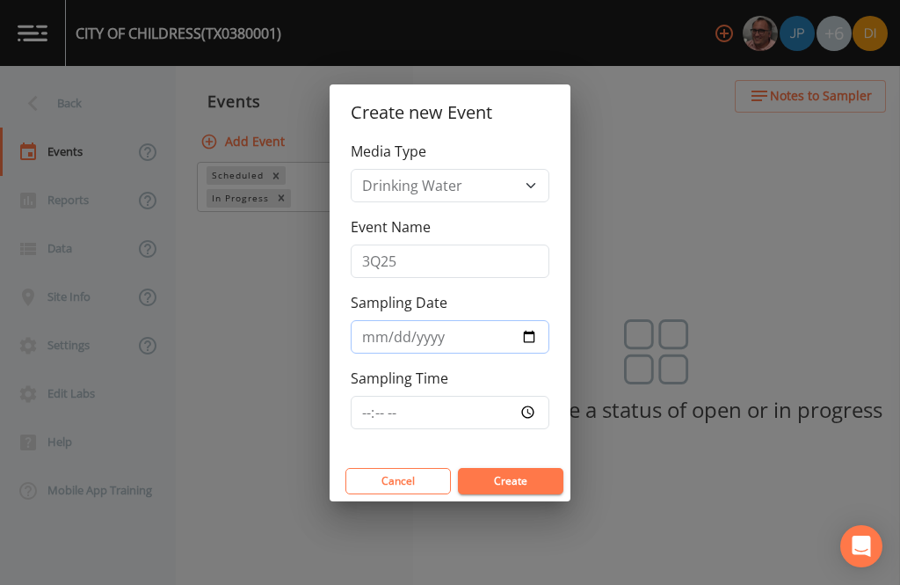
type input "[DATE]"
click at [441, 387] on label "Sampling Time" at bounding box center [400, 377] width 98 height 21
click at [441, 396] on input "Sampling Time" at bounding box center [450, 412] width 199 height 33
type input "10:00"
click at [535, 476] on button "Create" at bounding box center [511, 481] width 106 height 26
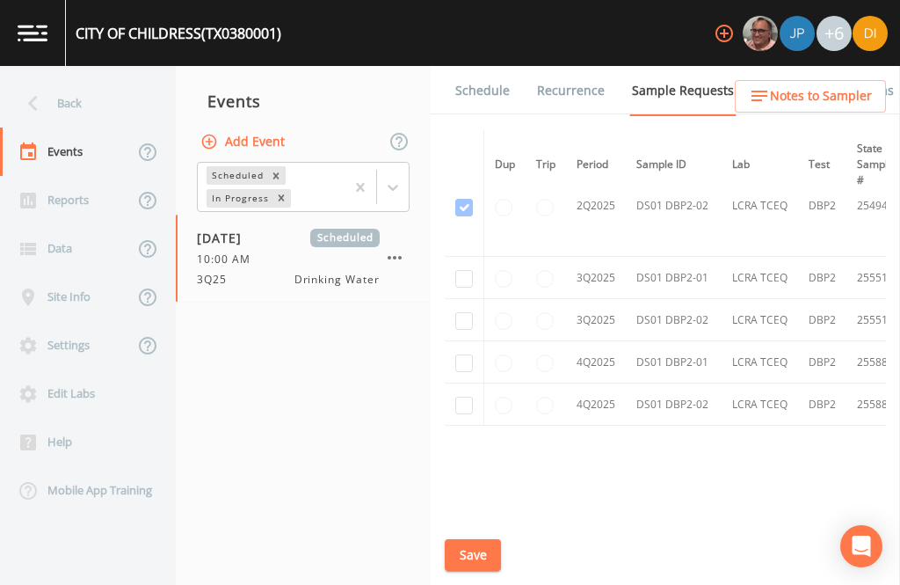
scroll to position [1294, -1]
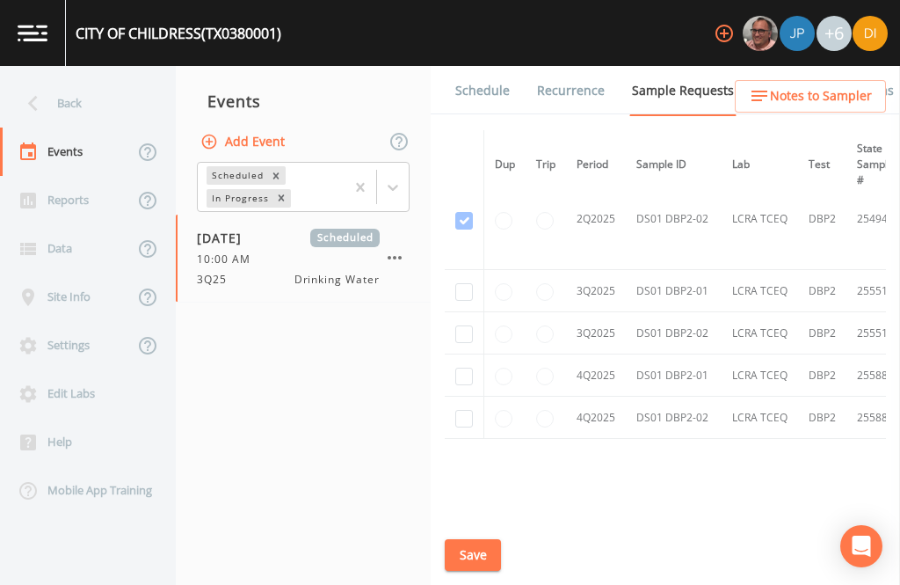
click at [464, 325] on input "checkbox" at bounding box center [464, 334] width 18 height 18
checkbox input "true"
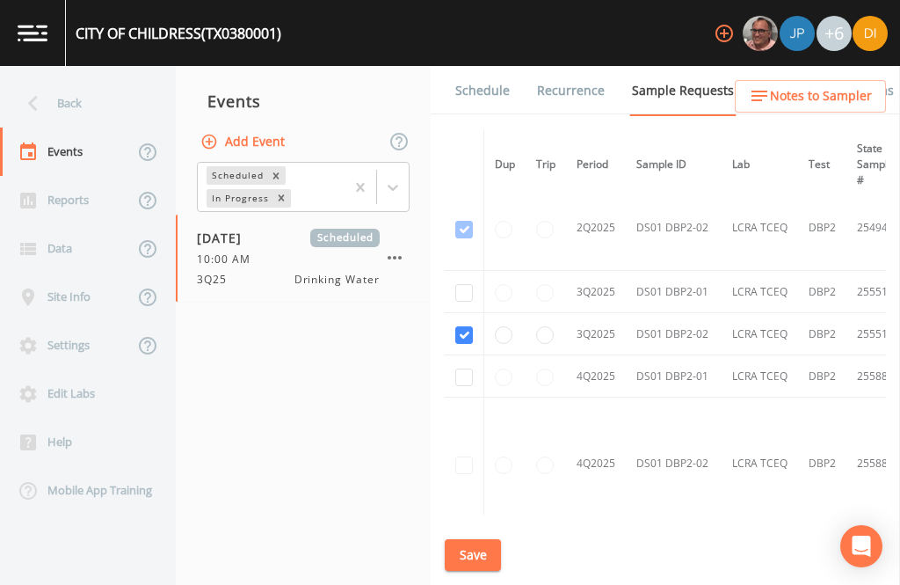
scroll to position [1079, 0]
click at [462, 285] on input "checkbox" at bounding box center [464, 294] width 18 height 18
checkbox input "true"
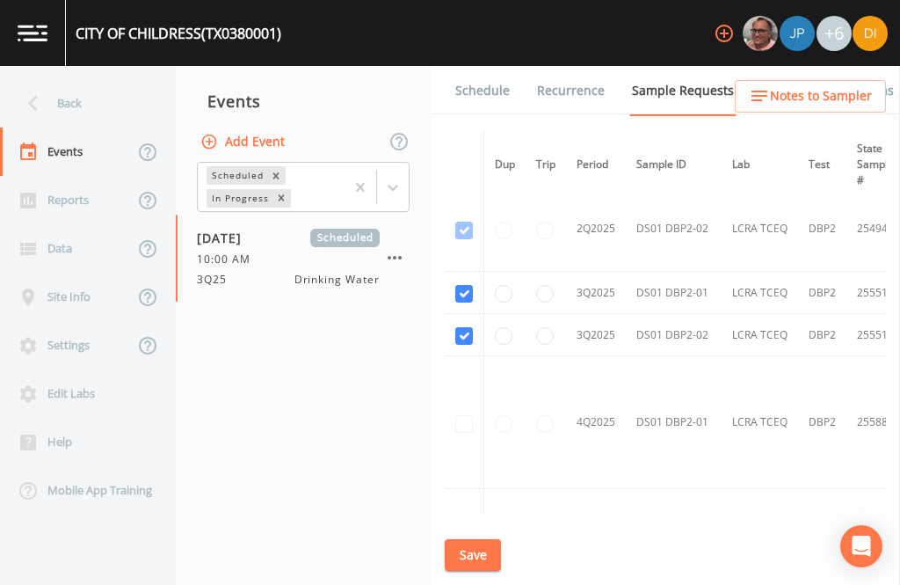
click at [481, 549] on button "Save" at bounding box center [473, 555] width 56 height 33
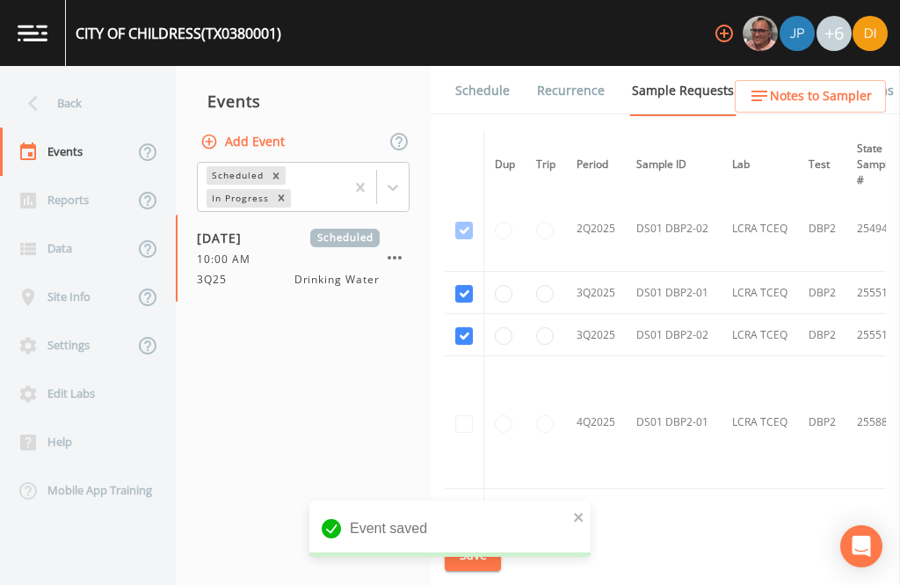
click at [484, 66] on link "Schedule" at bounding box center [483, 90] width 60 height 49
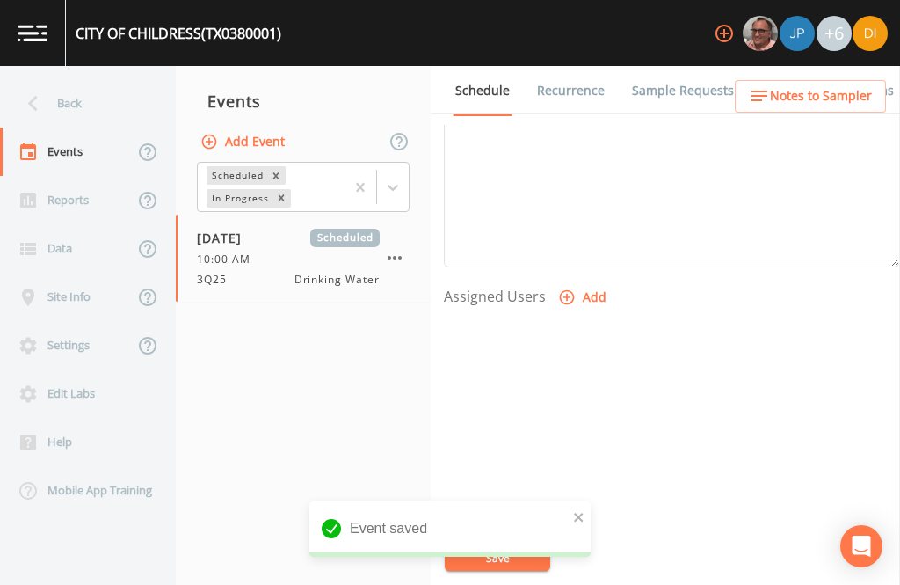
scroll to position [599, 0]
click at [586, 284] on button "Add" at bounding box center [584, 300] width 59 height 33
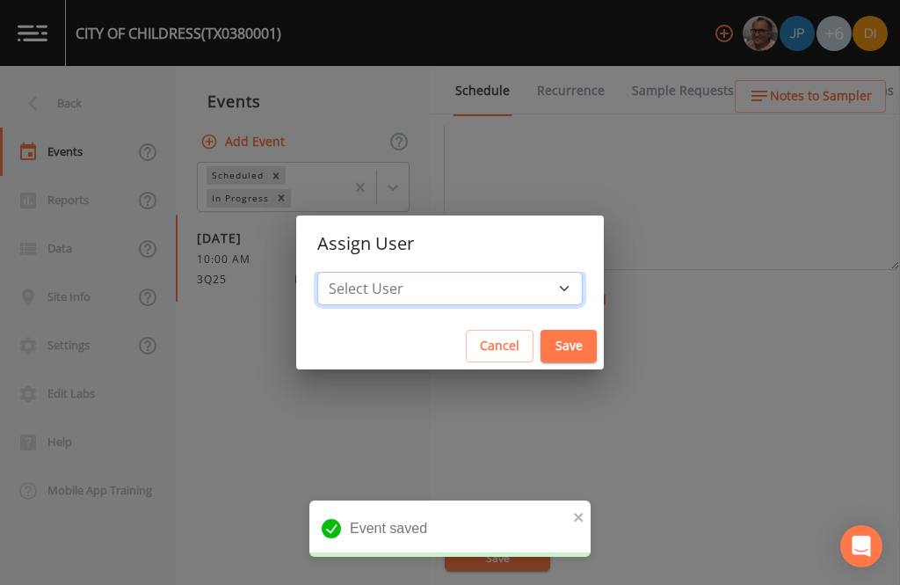
click at [472, 290] on select "Select User [PERSON_NAME] [PERSON_NAME] [PERSON_NAME] [PERSON_NAME] [PERSON_NAM…" at bounding box center [450, 288] width 266 height 33
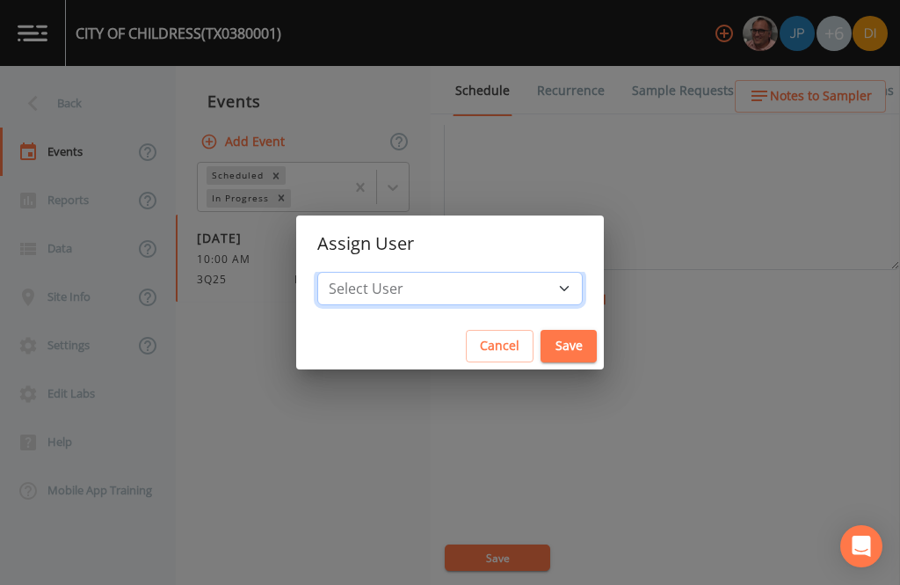
select select "344ec927-06d4-4db1-b173-80838cd52a46"
click at [541, 344] on button "Save" at bounding box center [569, 346] width 56 height 33
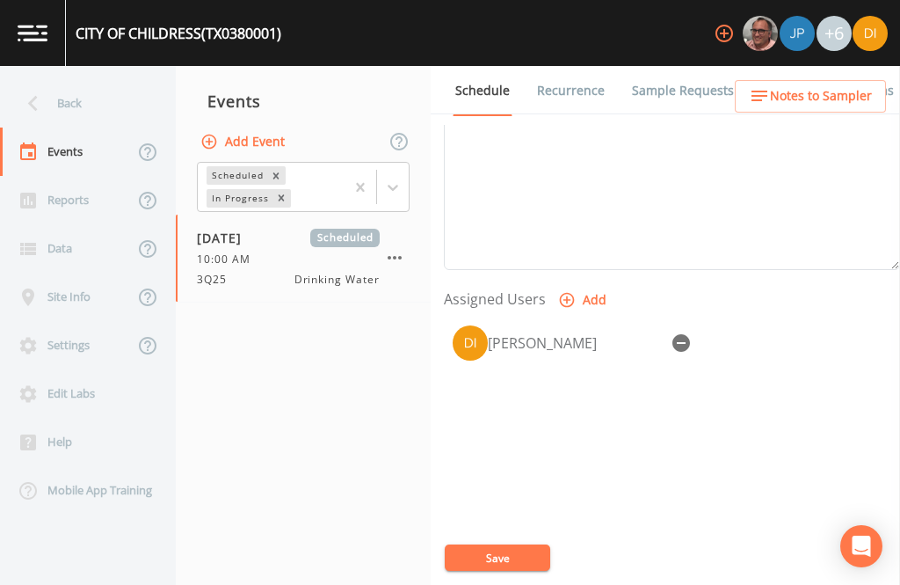
select select
click at [515, 554] on button "Save" at bounding box center [498, 557] width 106 height 26
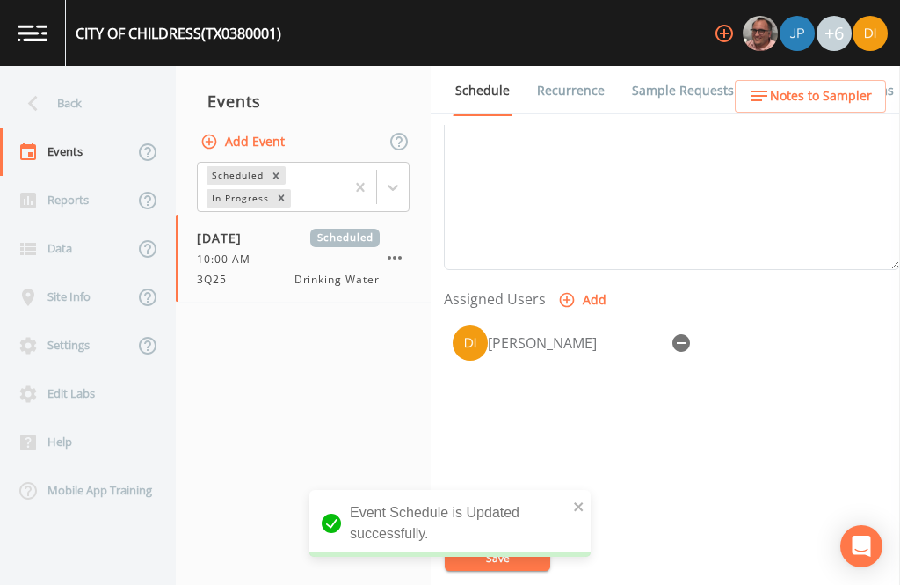
scroll to position [0, 0]
click at [78, 98] on div "Back" at bounding box center [79, 103] width 158 height 48
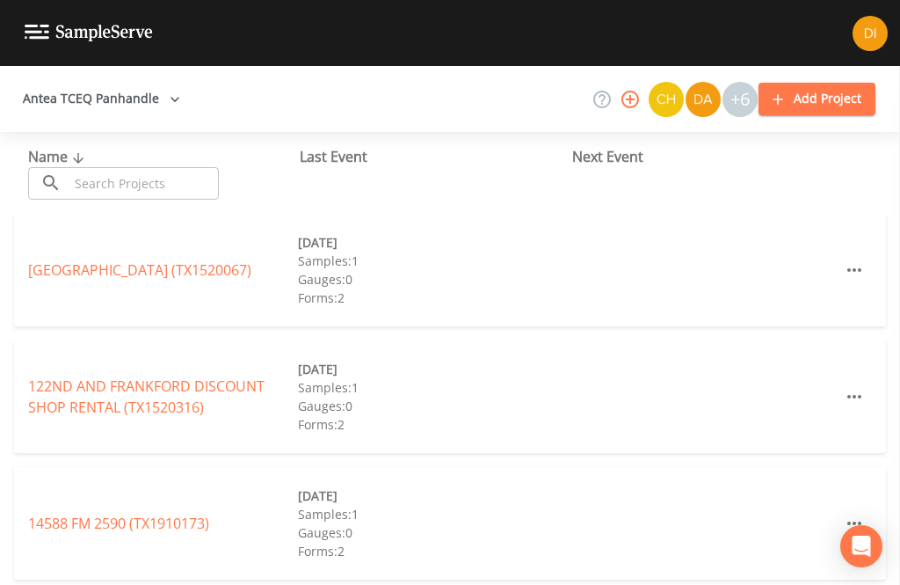
click at [170, 177] on input "text" at bounding box center [144, 183] width 150 height 33
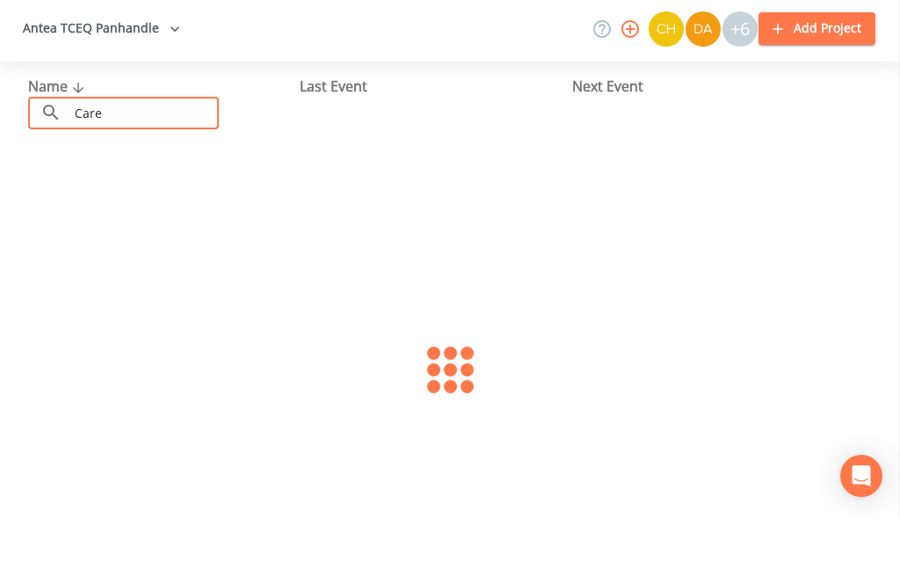
type input "[PERSON_NAME]"
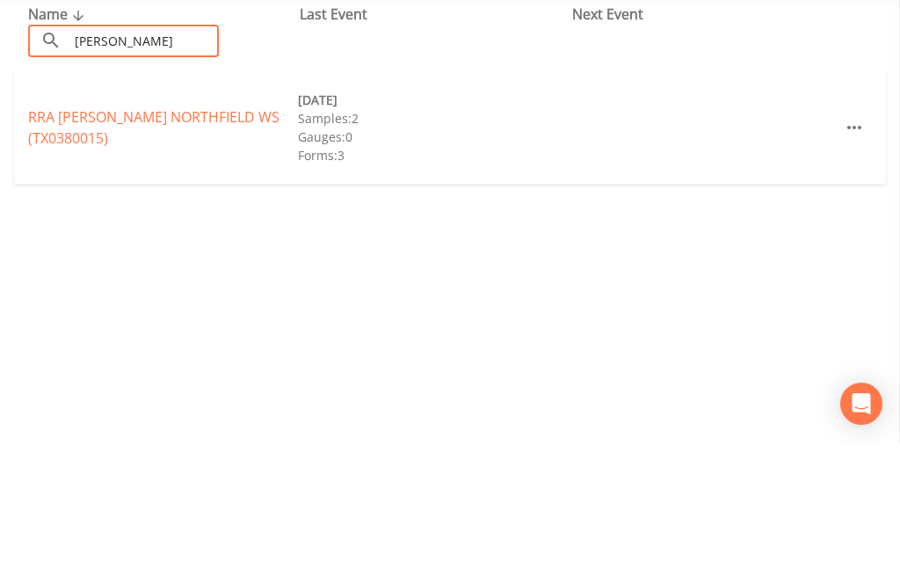
click at [81, 250] on link "RRA [PERSON_NAME] [GEOGRAPHIC_DATA] (TX0380015)" at bounding box center [153, 270] width 251 height 40
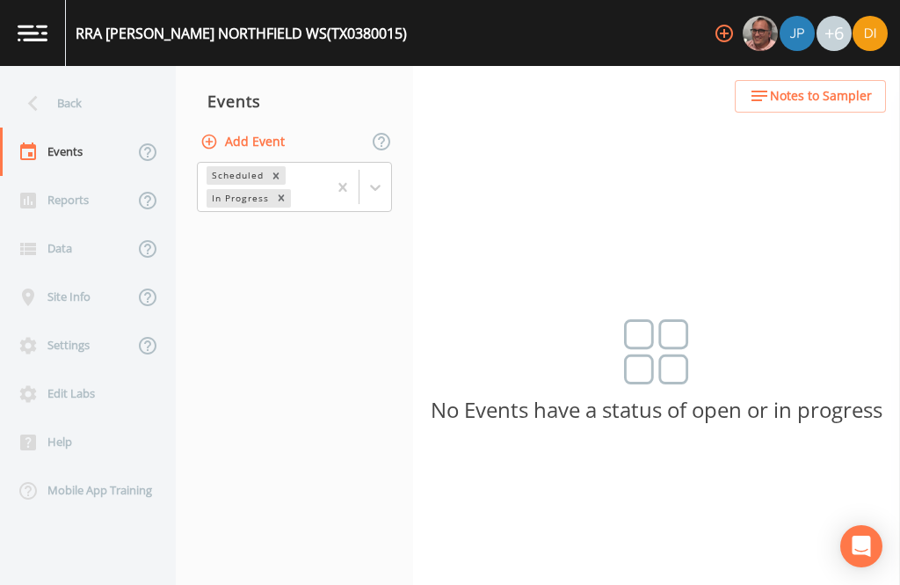
click at [273, 126] on button "Add Event" at bounding box center [244, 142] width 95 height 33
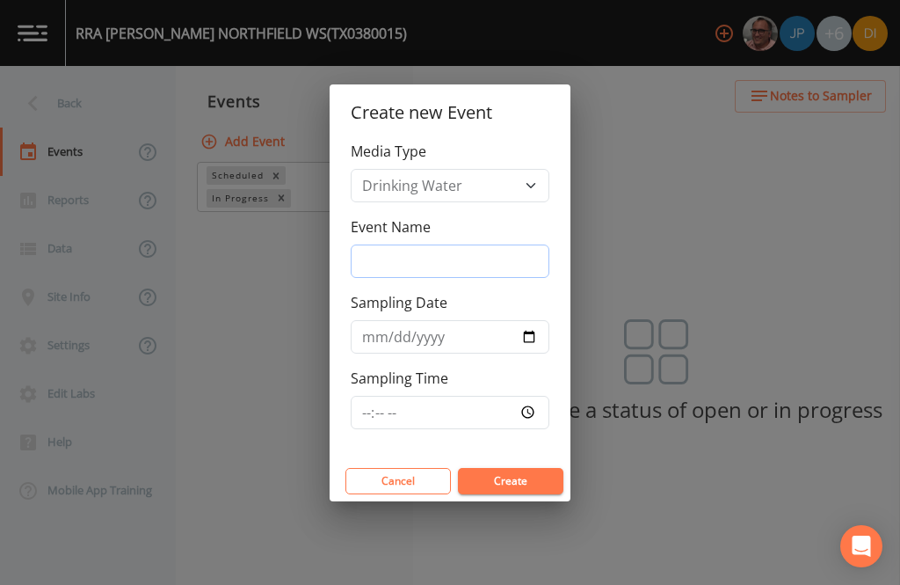
click at [471, 257] on input "Event Name" at bounding box center [450, 260] width 199 height 33
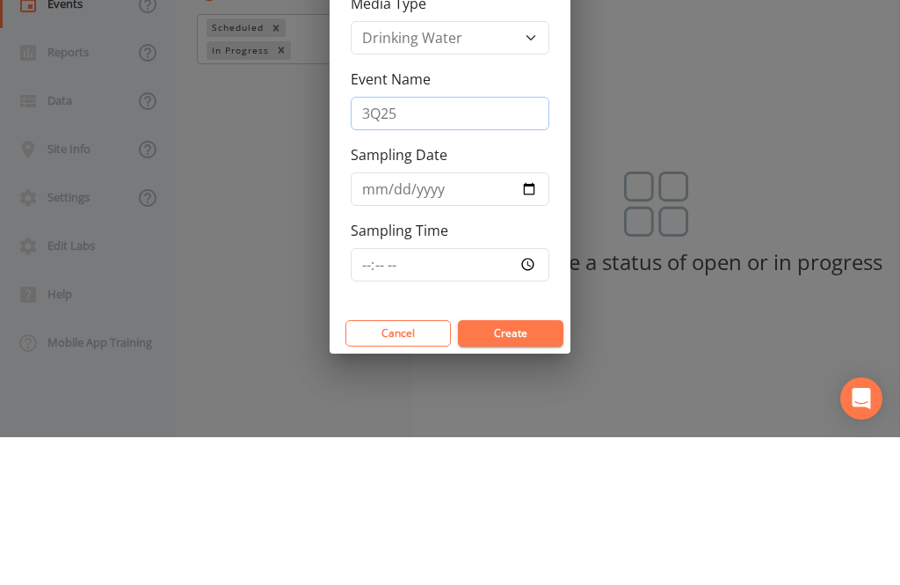
type input "3Q25"
click at [429, 320] on input "Sampling Date" at bounding box center [450, 336] width 199 height 33
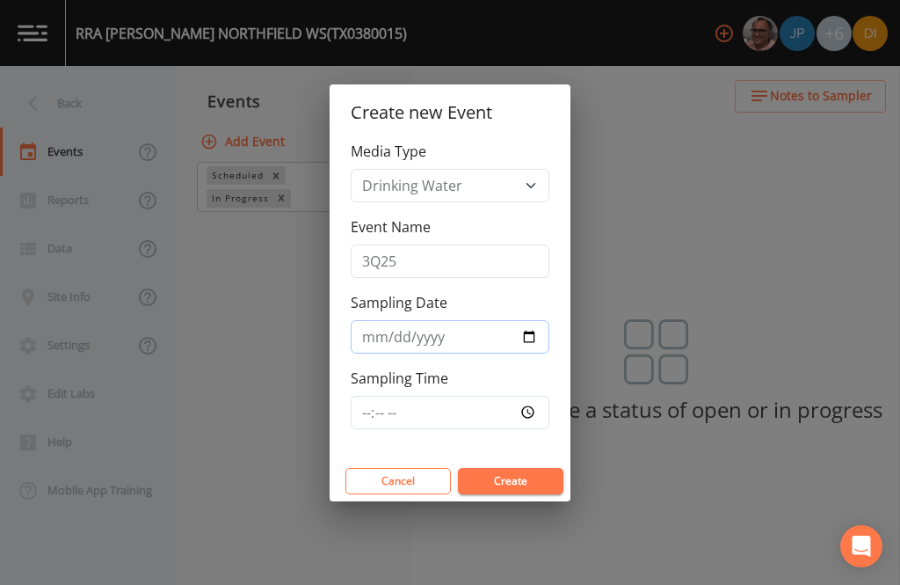
type input "[DATE]"
click at [495, 401] on input "Sampling Time" at bounding box center [450, 412] width 199 height 33
type input "10:30"
click at [521, 477] on button "Create" at bounding box center [511, 481] width 106 height 26
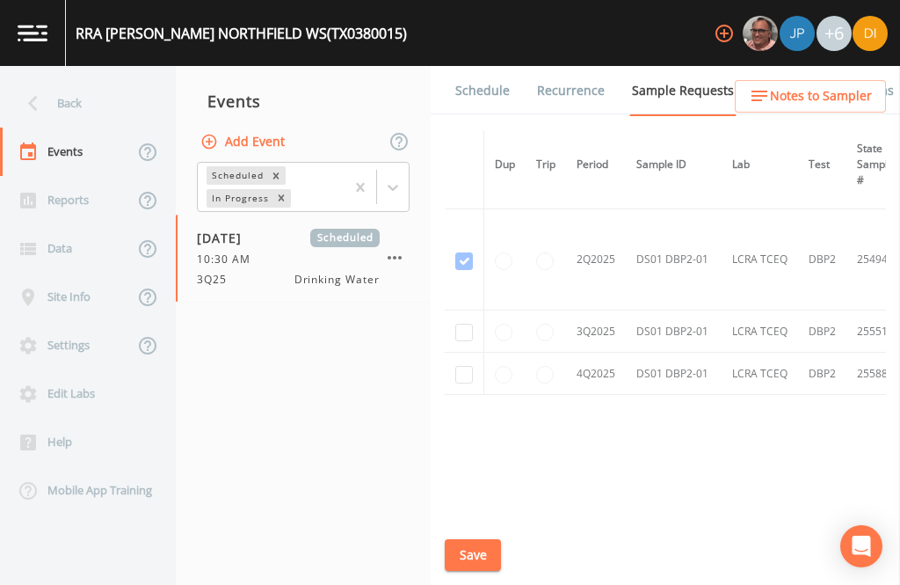
scroll to position [691, -1]
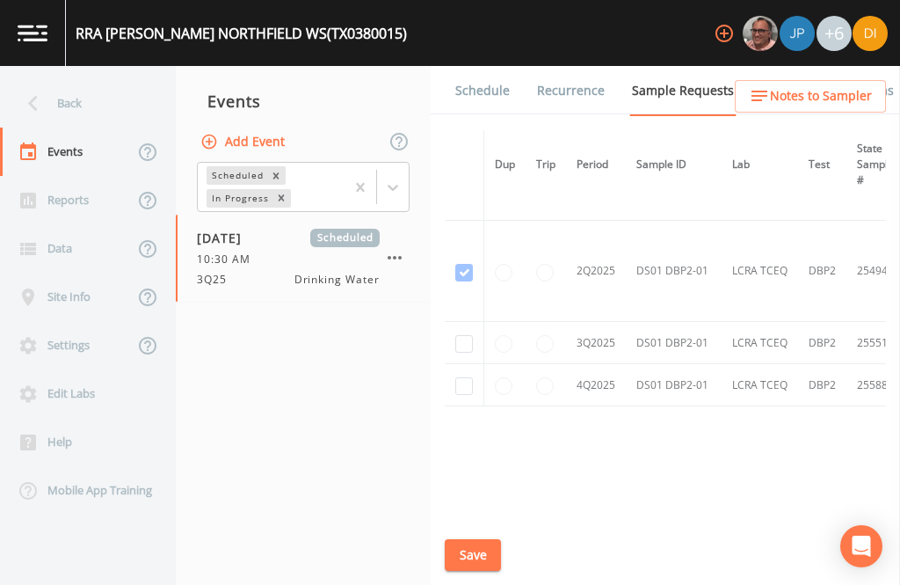
click at [462, 335] on input "checkbox" at bounding box center [464, 344] width 18 height 18
checkbox input "true"
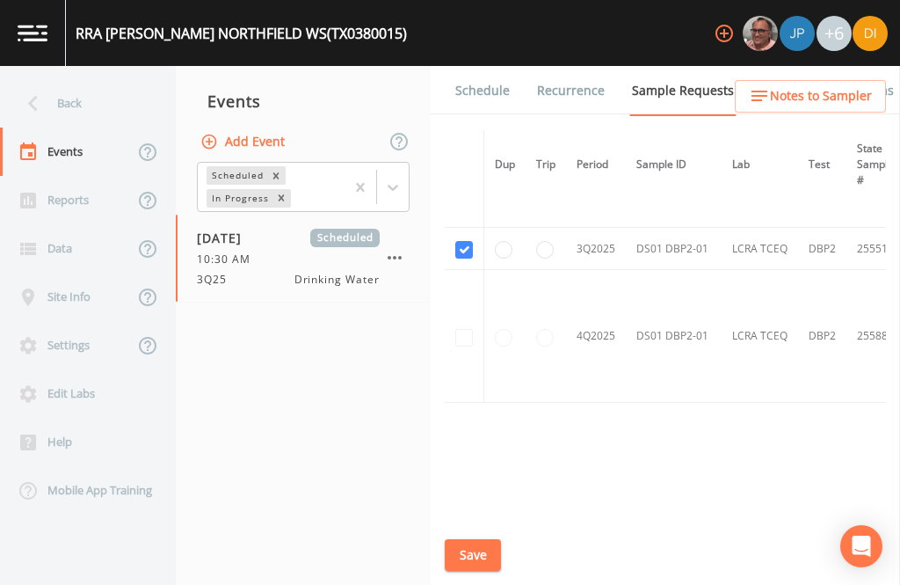
click at [481, 550] on button "Save" at bounding box center [473, 555] width 56 height 33
click at [480, 549] on button "Save" at bounding box center [473, 555] width 56 height 33
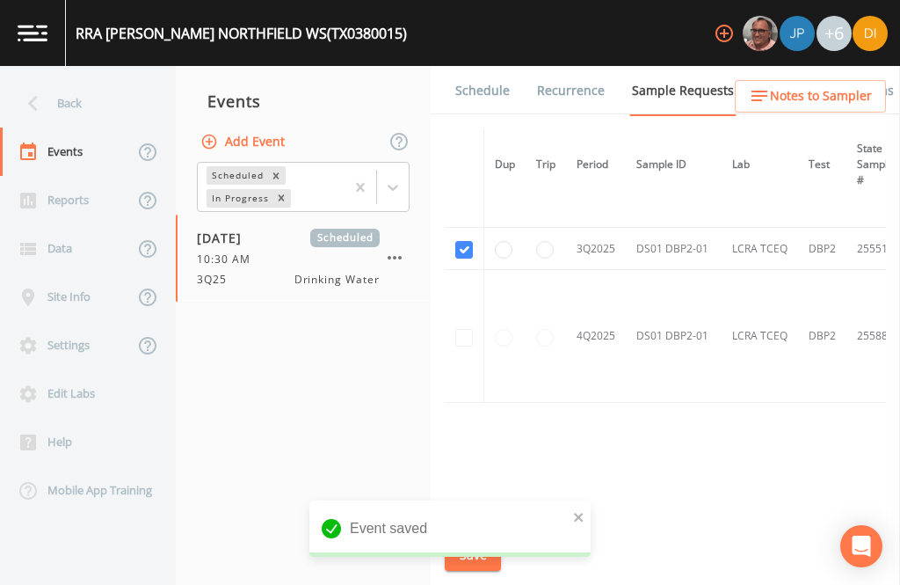
click at [480, 66] on link "Schedule" at bounding box center [483, 90] width 60 height 49
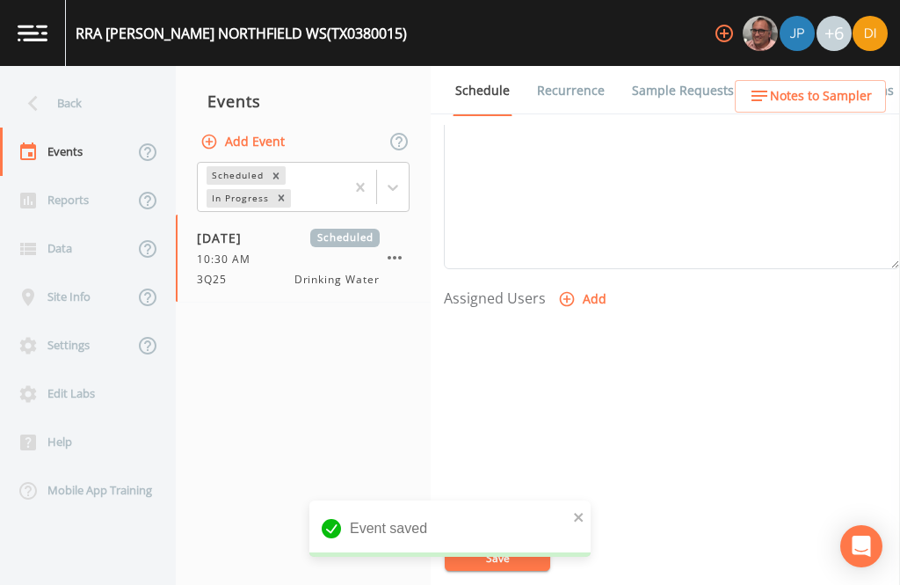
click at [575, 283] on button "Add" at bounding box center [584, 299] width 59 height 33
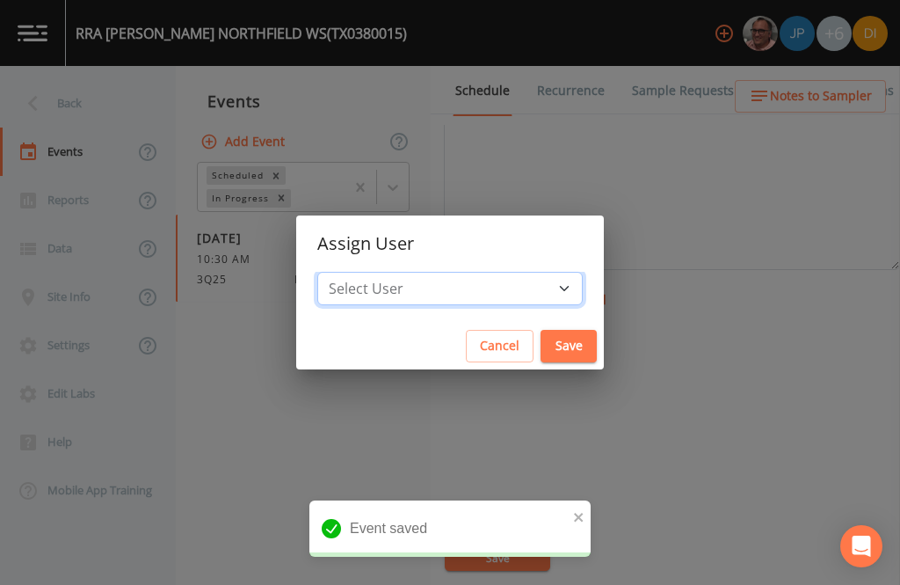
click at [495, 295] on select "Select User [PERSON_NAME] [PERSON_NAME] [PERSON_NAME] [PERSON_NAME] [PERSON_NAM…" at bounding box center [450, 288] width 266 height 33
select select "344ec927-06d4-4db1-b173-80838cd52a46"
click at [541, 343] on button "Save" at bounding box center [569, 346] width 56 height 33
select select
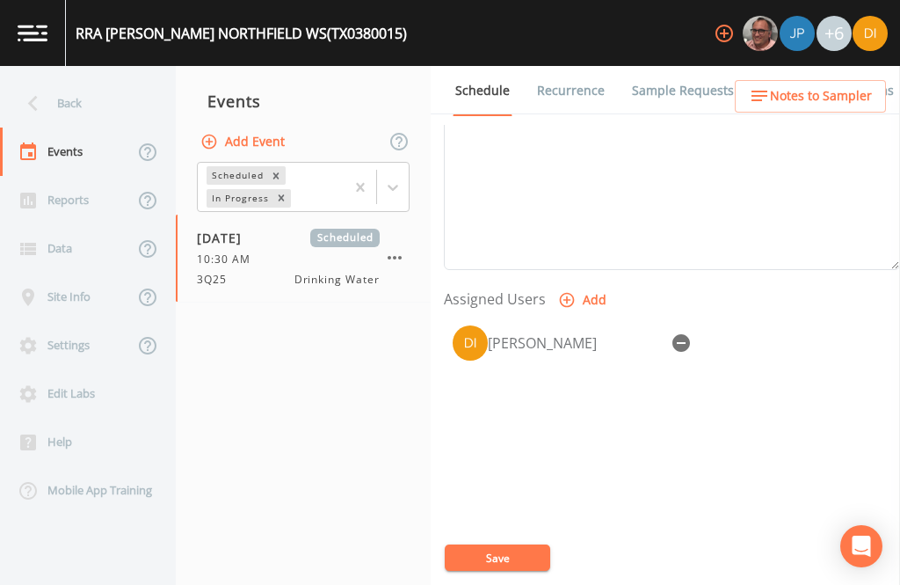
click at [505, 557] on button "Save" at bounding box center [498, 557] width 106 height 26
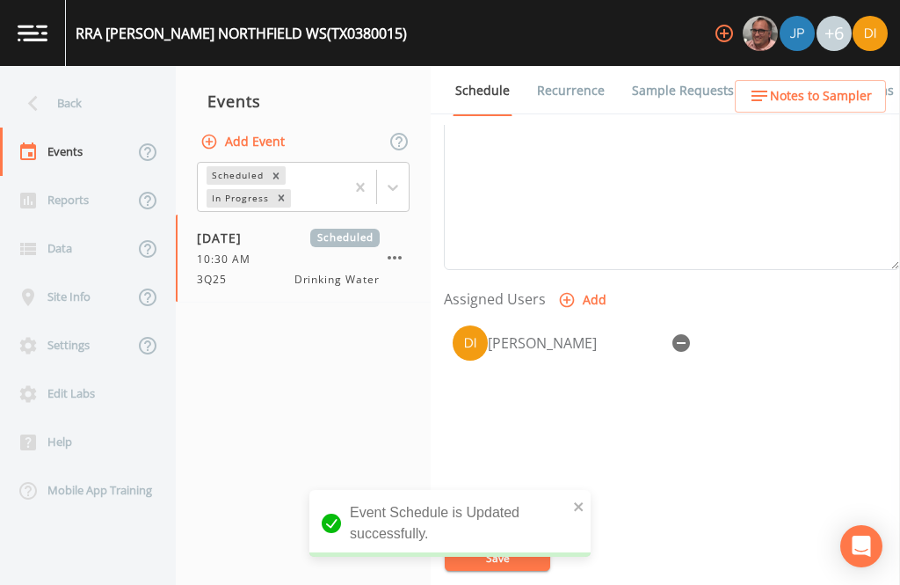
click at [97, 79] on div "Back" at bounding box center [79, 103] width 158 height 48
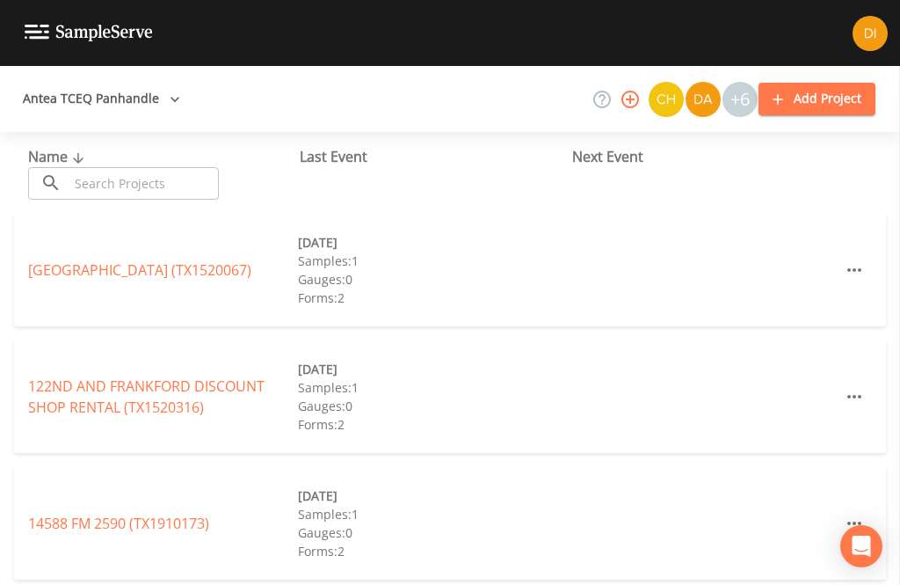
click at [161, 167] on input "text" at bounding box center [144, 183] width 150 height 33
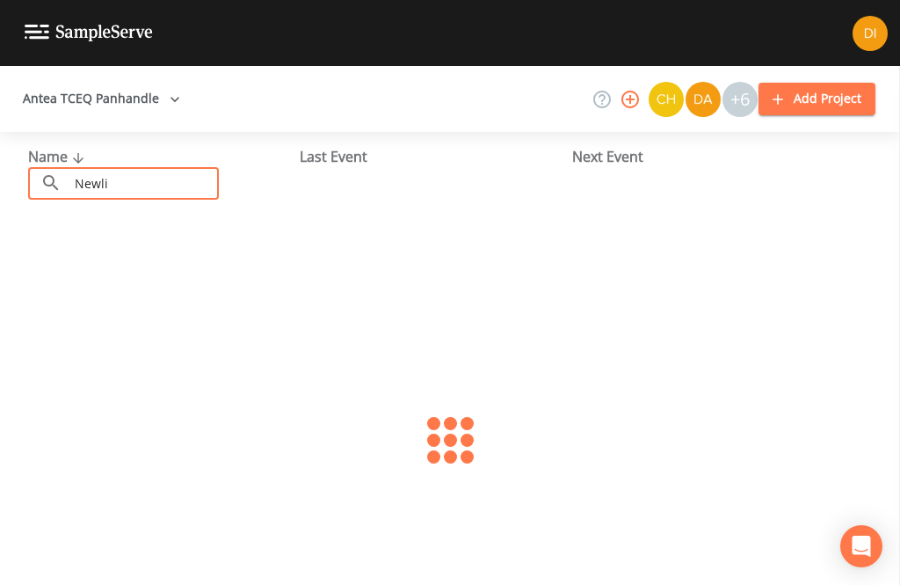
type input "[PERSON_NAME]"
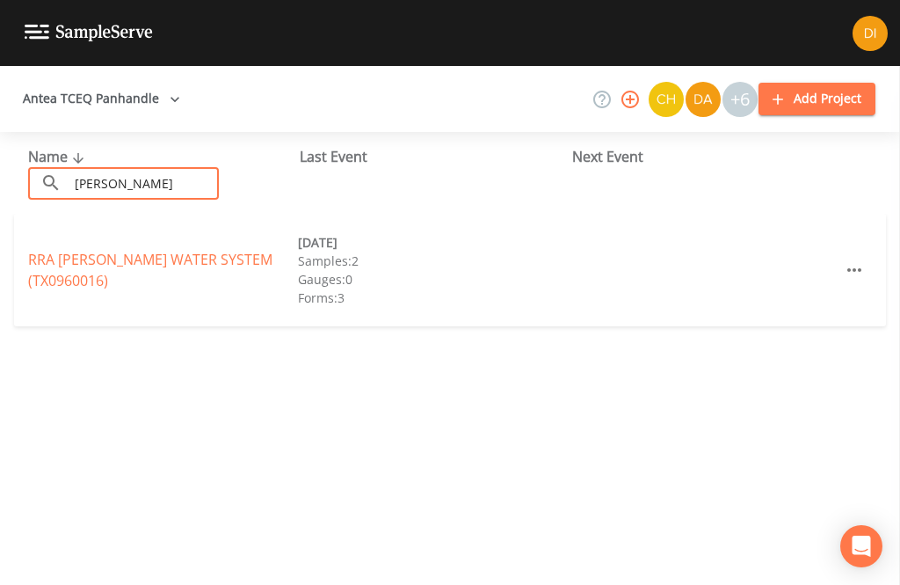
click at [135, 250] on link "RRA [PERSON_NAME] WATER SYSTEM (TX0960016)" at bounding box center [150, 270] width 244 height 40
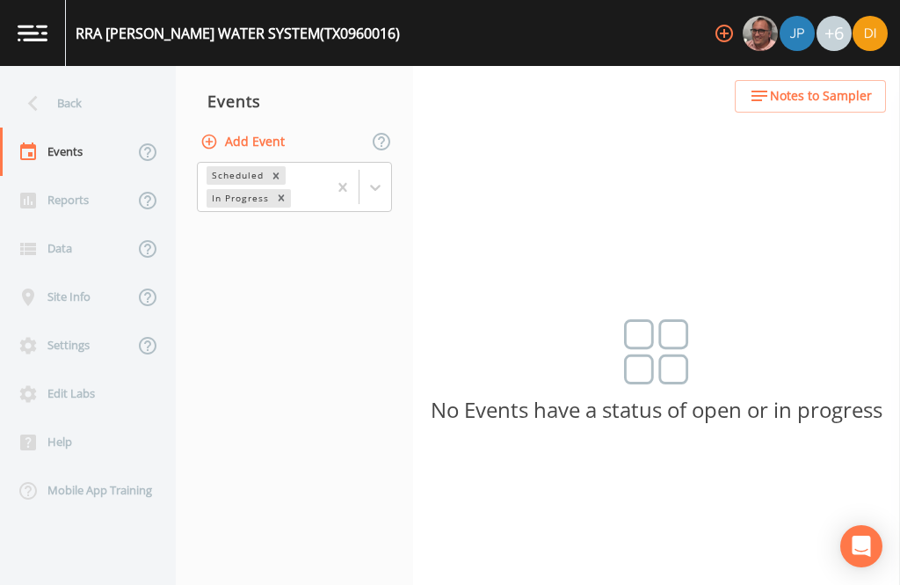
click at [275, 126] on button "Add Event" at bounding box center [244, 142] width 95 height 33
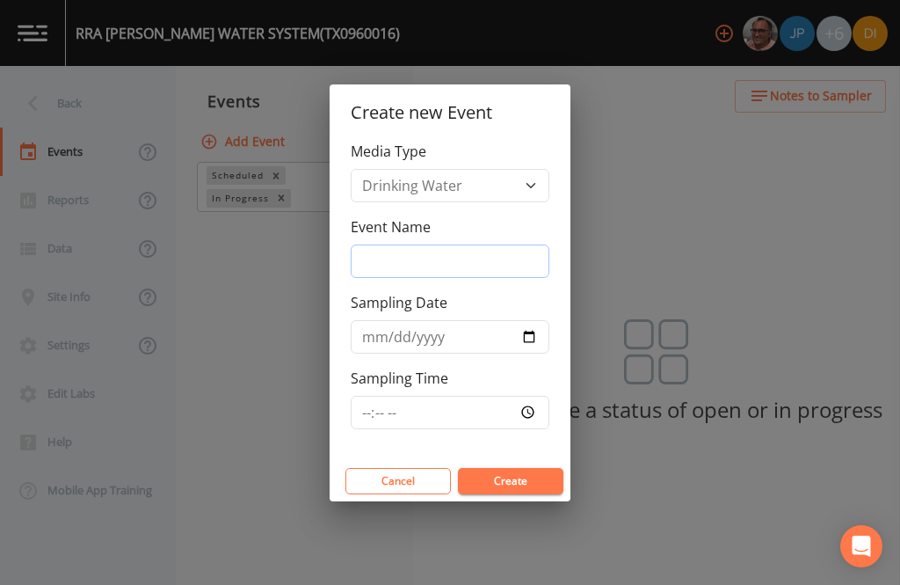
click at [484, 258] on input "Event Name" at bounding box center [450, 260] width 199 height 33
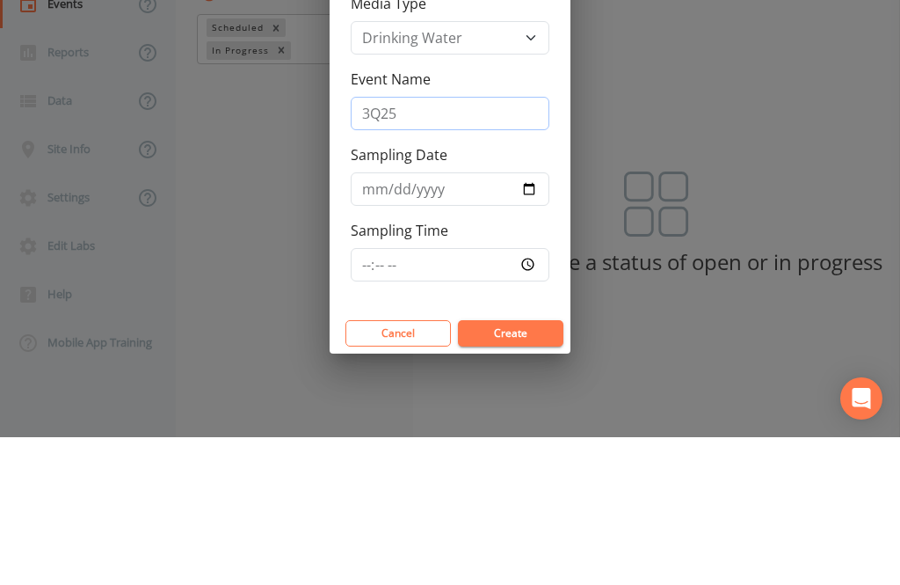
type input "3Q25"
click at [426, 320] on input "Sampling Date" at bounding box center [450, 336] width 199 height 33
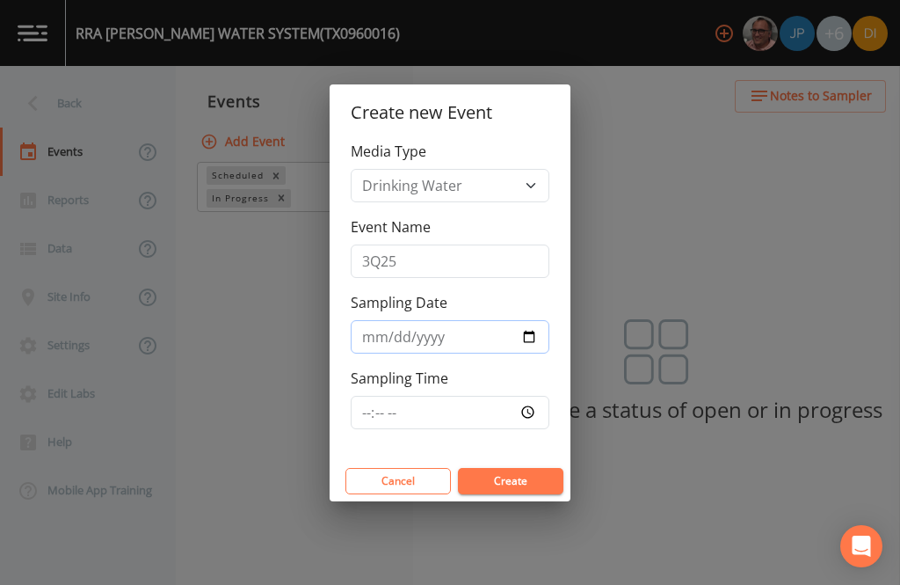
type input "[DATE]"
click at [467, 399] on input "Sampling Time" at bounding box center [450, 412] width 199 height 33
type input "11:00"
click at [528, 478] on button "Create" at bounding box center [511, 481] width 106 height 26
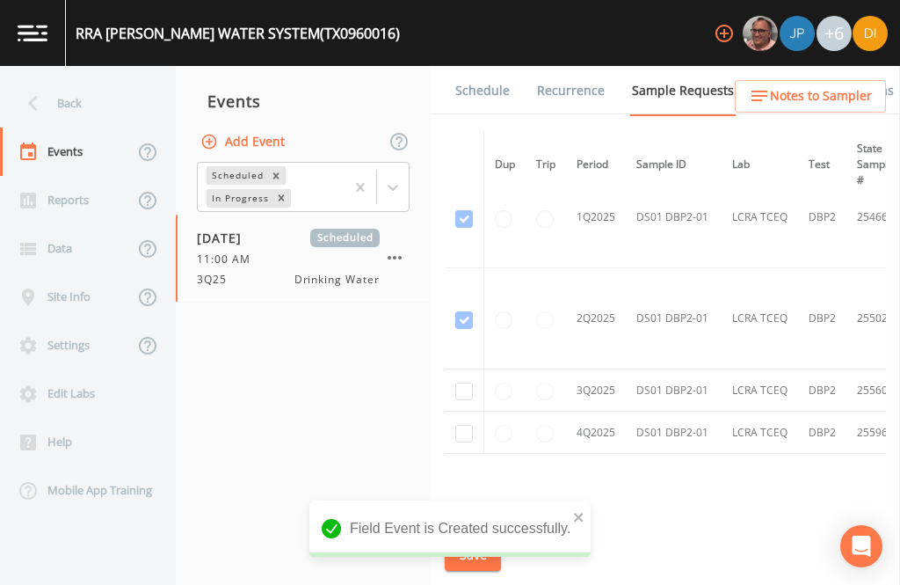
scroll to position [637, 0]
click at [450, 371] on td at bounding box center [465, 392] width 40 height 42
click at [470, 384] on input "checkbox" at bounding box center [464, 393] width 18 height 18
checkbox input "true"
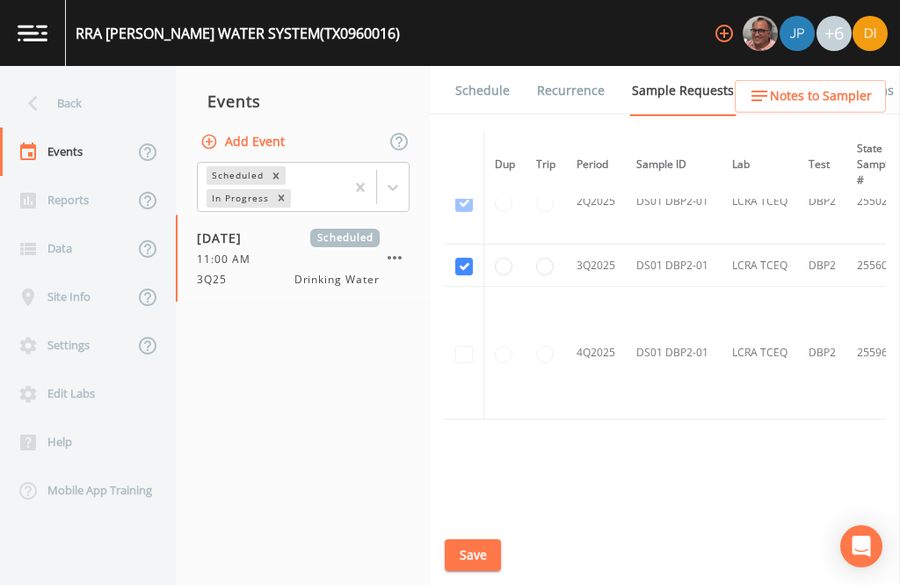
click at [492, 66] on link "Schedule" at bounding box center [483, 90] width 60 height 49
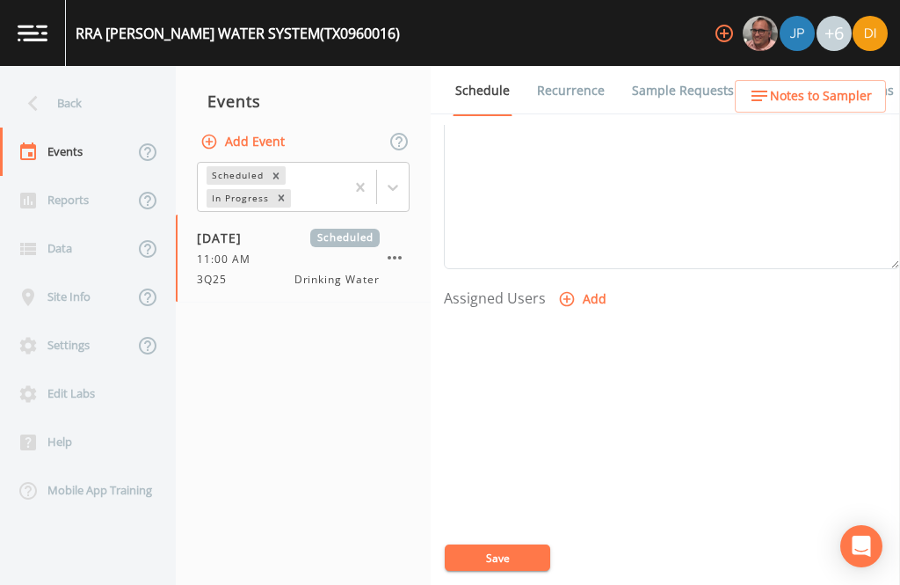
scroll to position [599, 0]
click at [689, 66] on link "Sample Requests" at bounding box center [682, 90] width 107 height 49
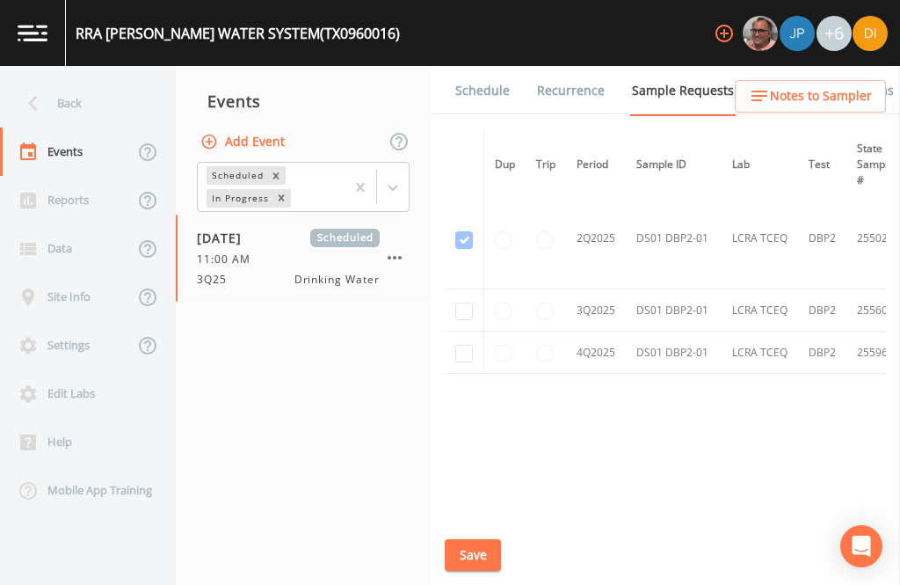
scroll to position [722, -1]
click at [466, 304] on input "checkbox" at bounding box center [464, 313] width 18 height 18
checkbox input "true"
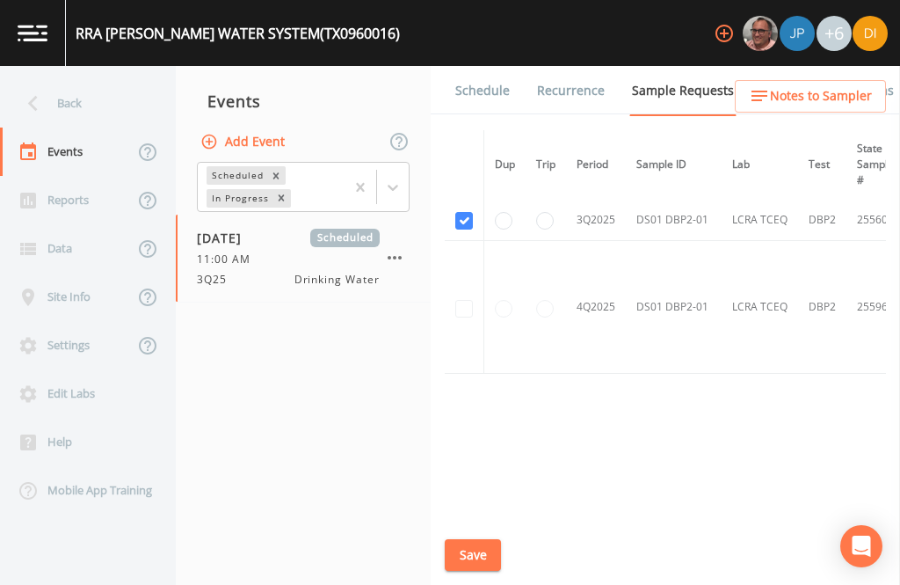
scroll to position [654, 0]
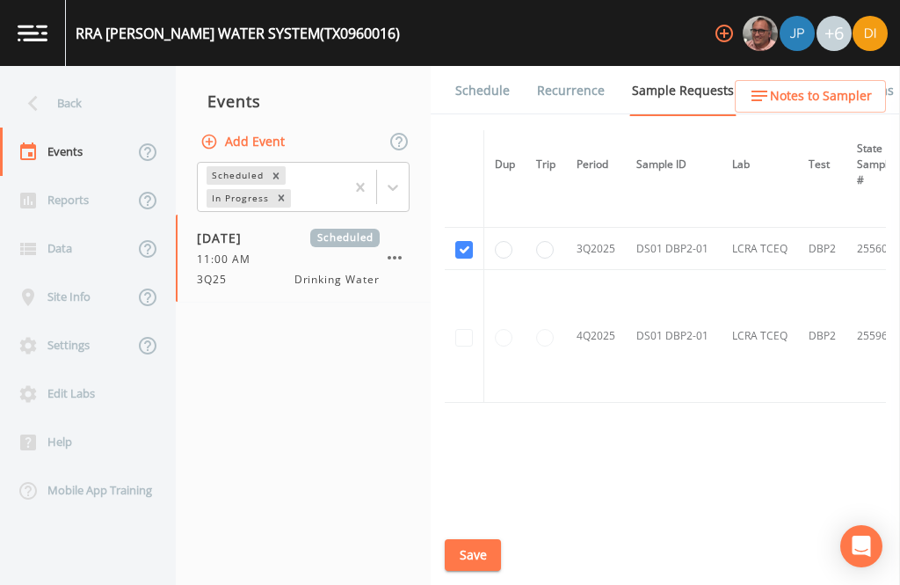
click at [481, 558] on button "Save" at bounding box center [473, 555] width 56 height 33
click at [480, 549] on button "Save" at bounding box center [473, 555] width 56 height 33
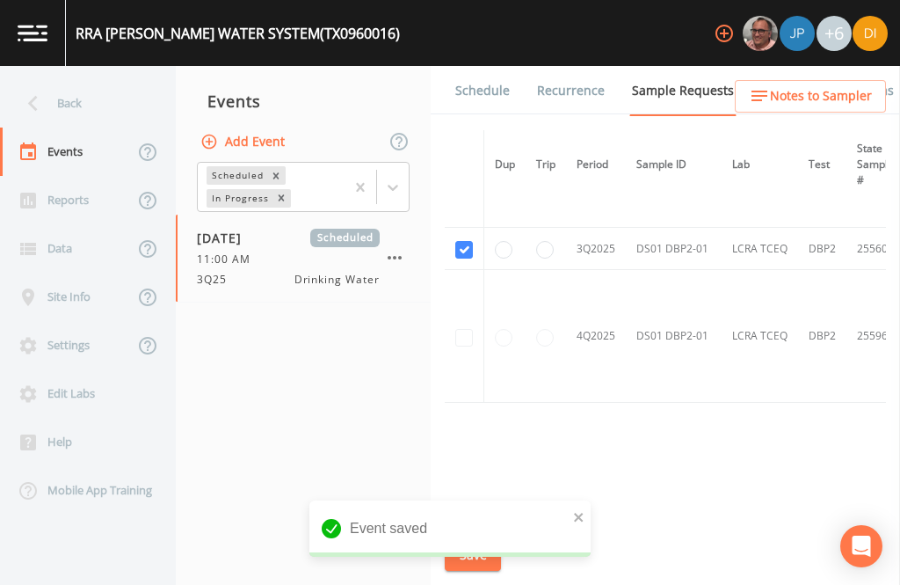
click at [486, 66] on link "Schedule" at bounding box center [483, 90] width 60 height 49
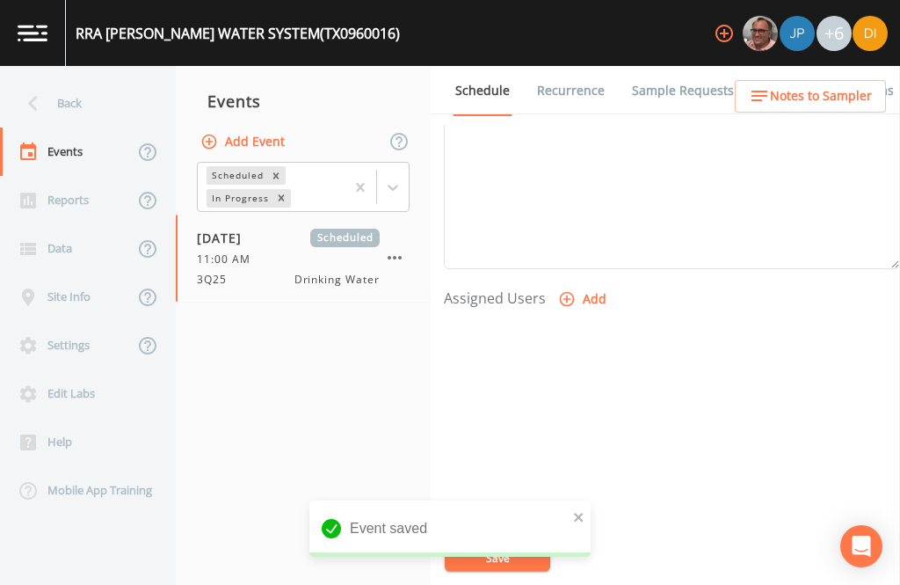
scroll to position [599, 0]
click at [576, 284] on button "Add" at bounding box center [584, 300] width 59 height 33
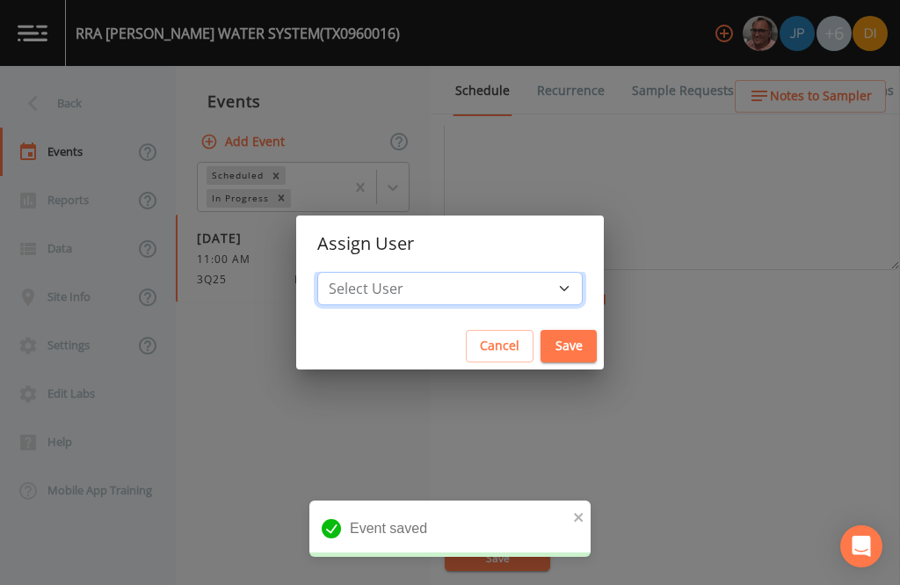
click at [469, 287] on select "Select User [PERSON_NAME] [PERSON_NAME] [PERSON_NAME] [PERSON_NAME] [PERSON_NAM…" at bounding box center [450, 288] width 266 height 33
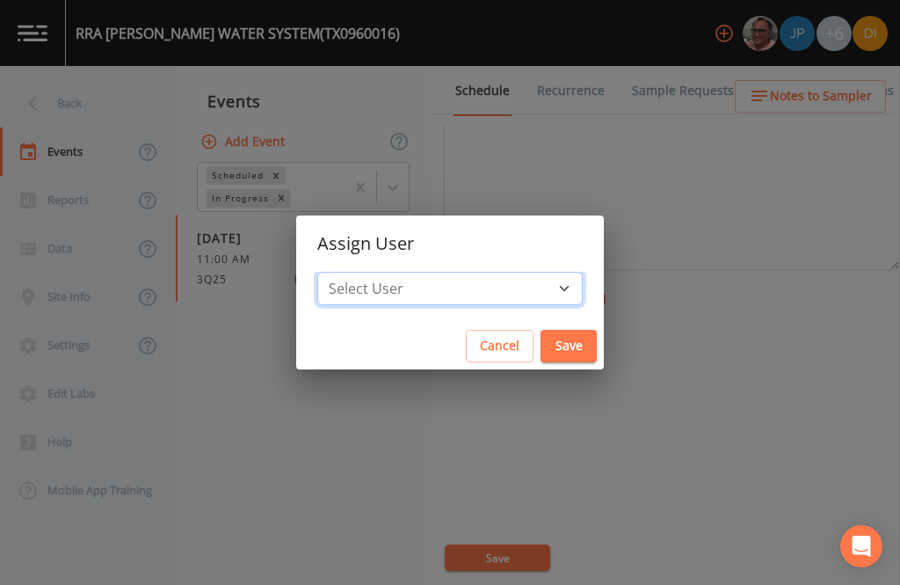
select select "344ec927-06d4-4db1-b173-80838cd52a46"
click at [541, 348] on button "Save" at bounding box center [569, 346] width 56 height 33
select select
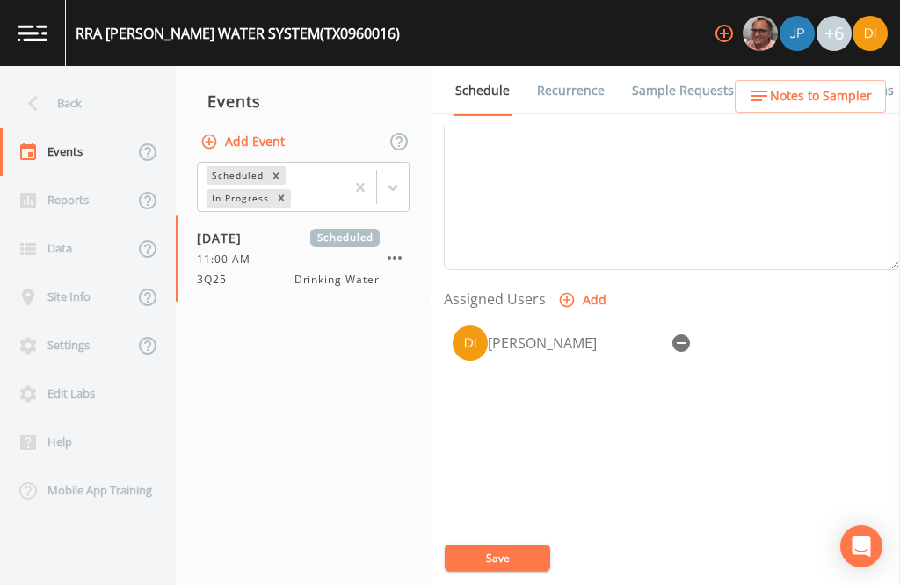
click at [509, 554] on button "Save" at bounding box center [498, 557] width 106 height 26
click at [496, 554] on button "Save" at bounding box center [498, 557] width 106 height 26
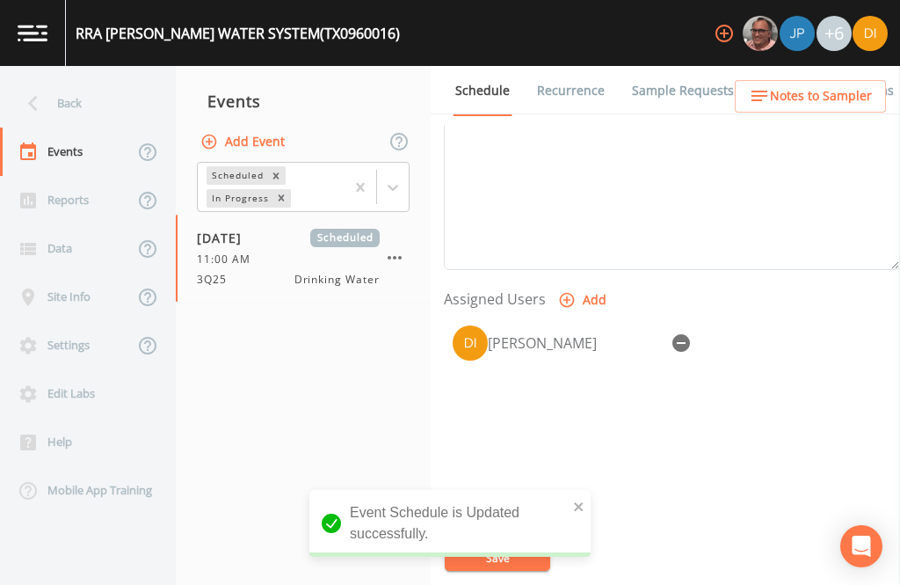
click at [82, 79] on div "Back" at bounding box center [79, 103] width 158 height 48
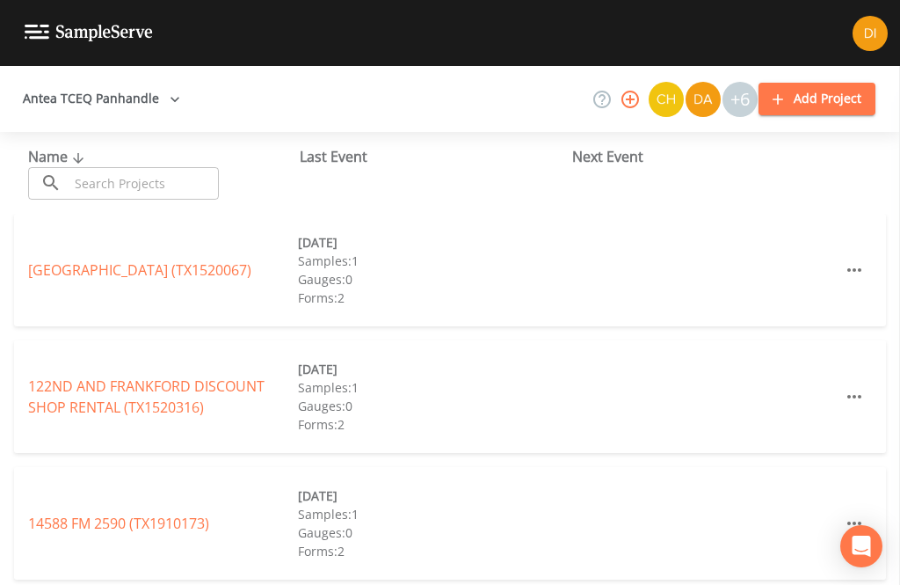
click at [162, 167] on input "text" at bounding box center [144, 183] width 150 height 33
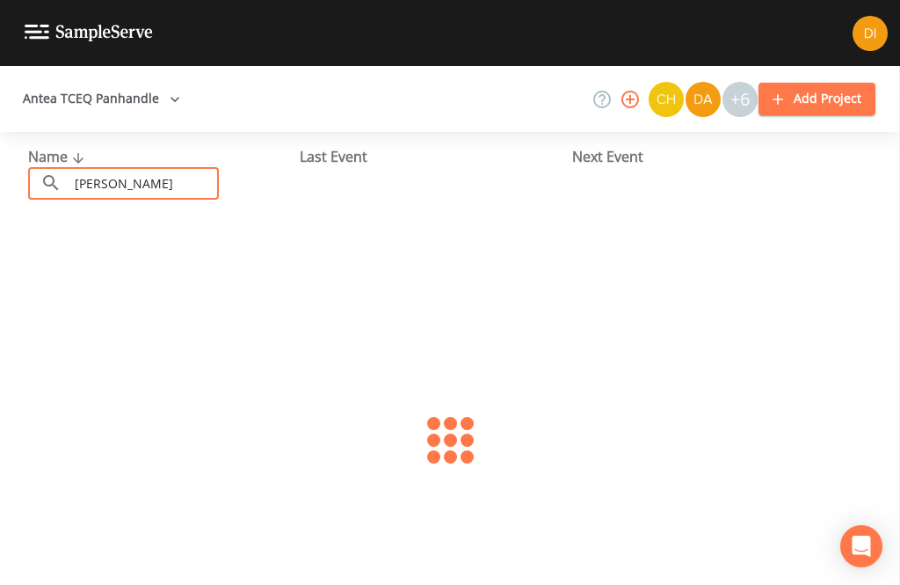
type input "Estellin"
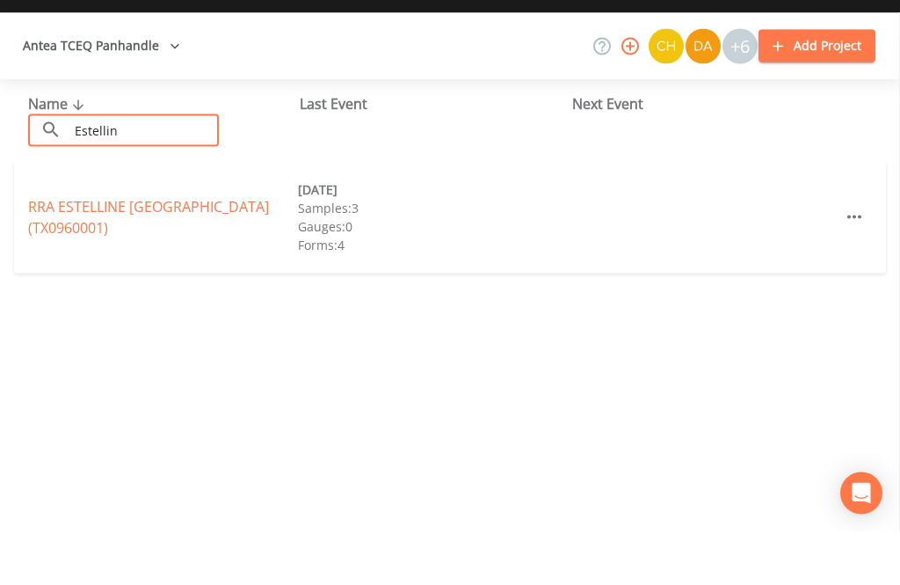
click at [86, 250] on link "RRA ESTELLINE [GEOGRAPHIC_DATA] (TX0960001)" at bounding box center [148, 270] width 241 height 40
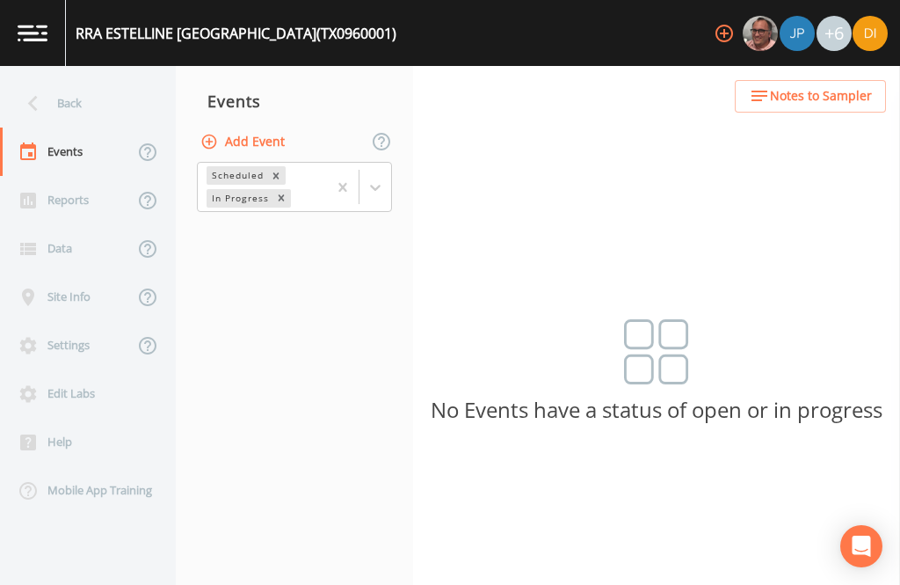
click at [273, 126] on button "Add Event" at bounding box center [244, 142] width 95 height 33
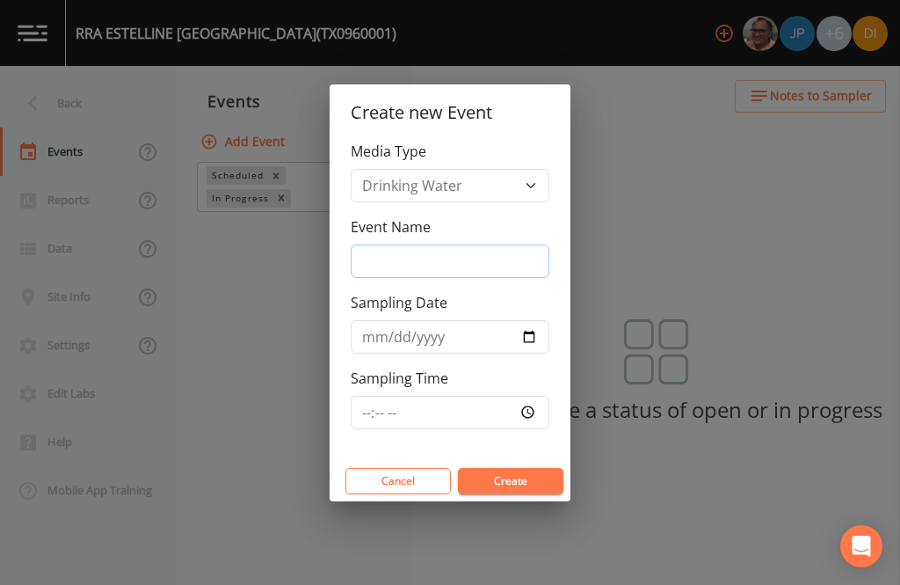
click at [462, 249] on input "Event Name" at bounding box center [450, 260] width 199 height 33
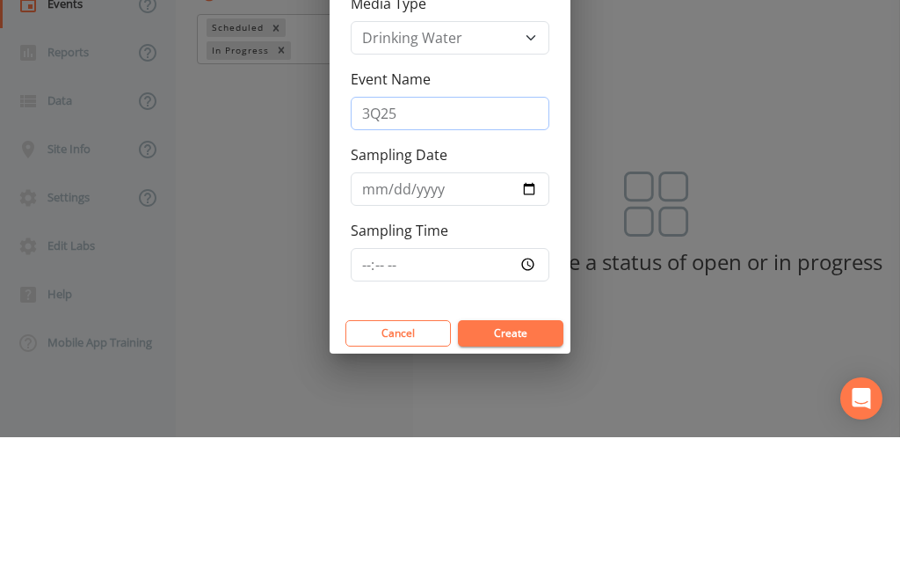
type input "3Q25"
click at [430, 320] on input "Sampling Date" at bounding box center [450, 336] width 199 height 33
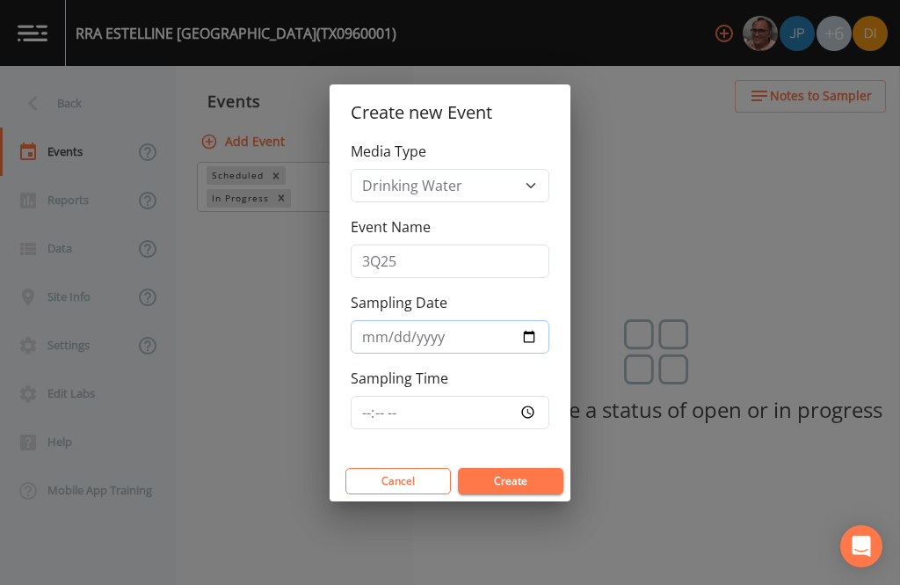
type input "[DATE]"
click at [504, 407] on input "Sampling Time" at bounding box center [450, 412] width 199 height 33
type input "11:30"
click at [535, 477] on button "Create" at bounding box center [511, 481] width 106 height 26
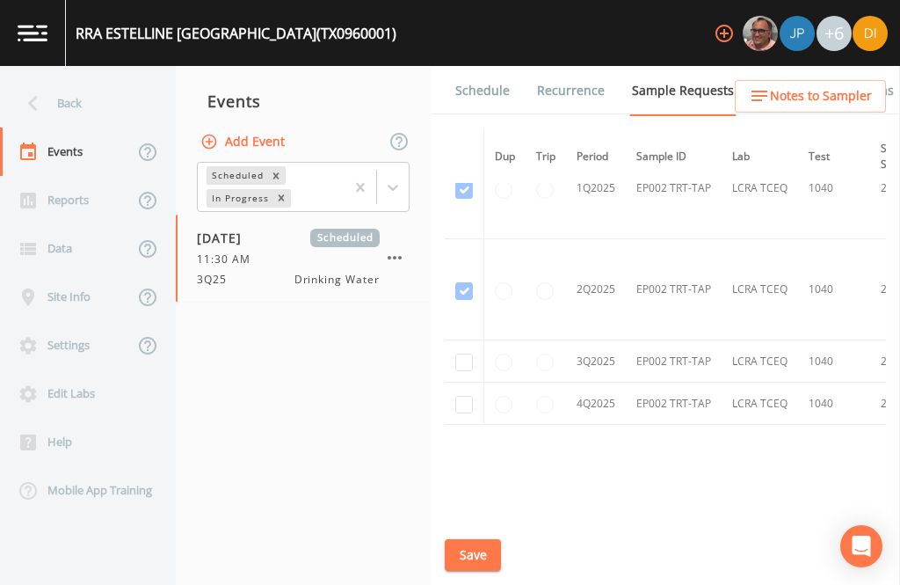
scroll to position [2472, -1]
click at [465, 353] on input "checkbox" at bounding box center [464, 362] width 18 height 18
checkbox input "true"
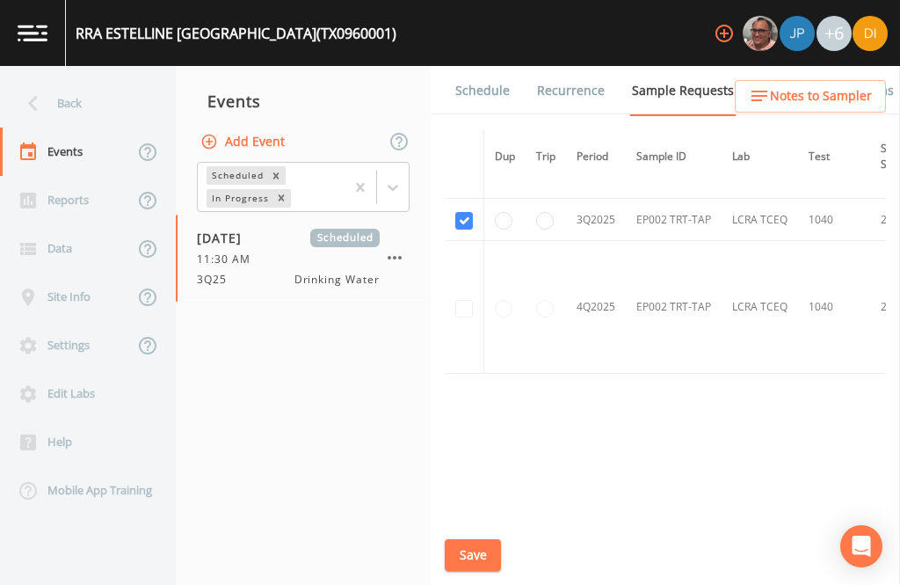
scroll to position [2157, 0]
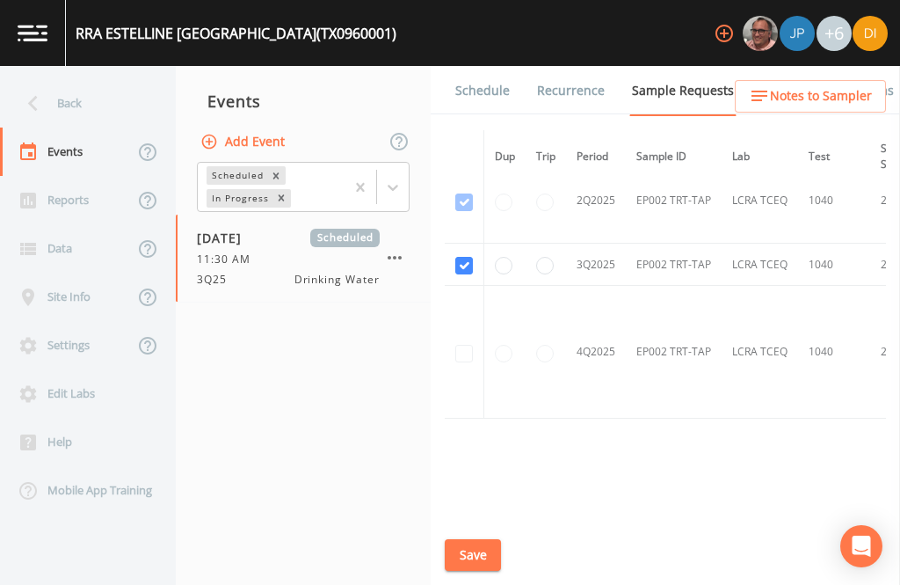
click at [481, 540] on button "Save" at bounding box center [473, 555] width 56 height 33
click at [468, 549] on button "Save" at bounding box center [473, 555] width 56 height 33
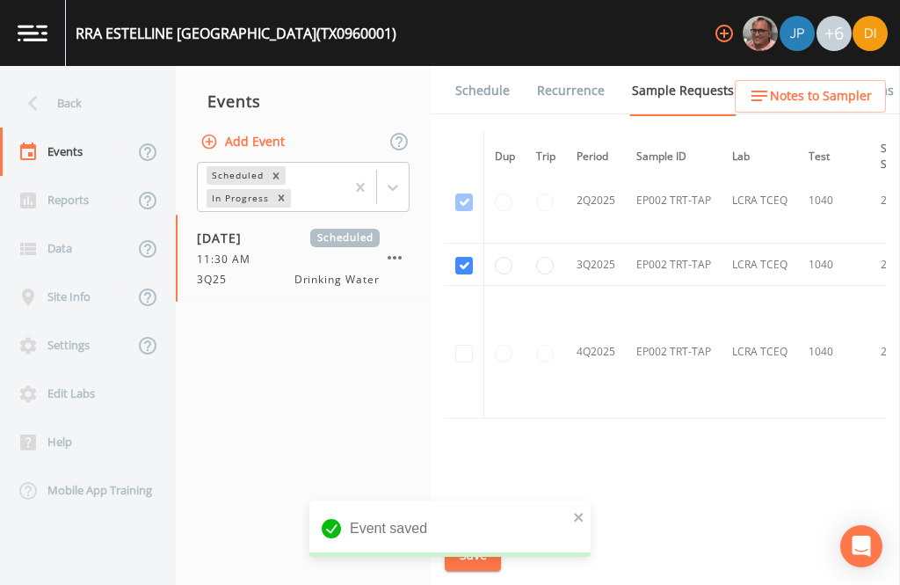
click at [487, 66] on link "Schedule" at bounding box center [483, 90] width 60 height 49
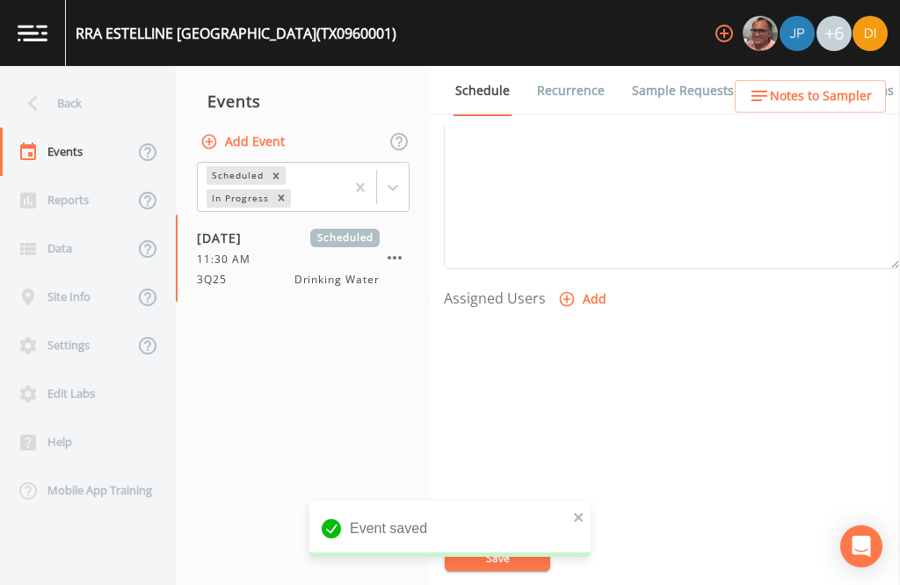
scroll to position [599, 0]
click at [573, 291] on icon "button" at bounding box center [567, 300] width 18 height 18
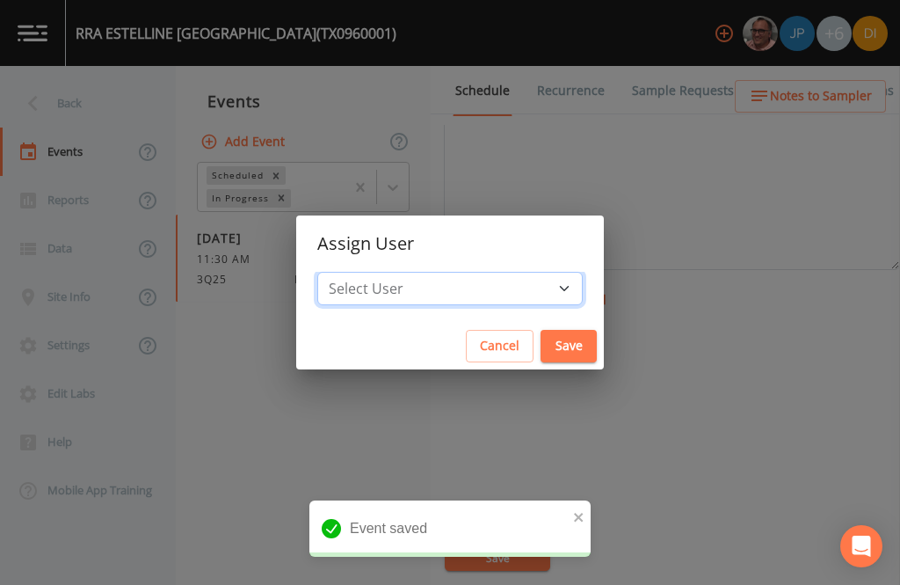
click at [489, 287] on select "Select User [PERSON_NAME] [PERSON_NAME] [PERSON_NAME] [PERSON_NAME] [PERSON_NAM…" at bounding box center [450, 288] width 266 height 33
select select "344ec927-06d4-4db1-b173-80838cd52a46"
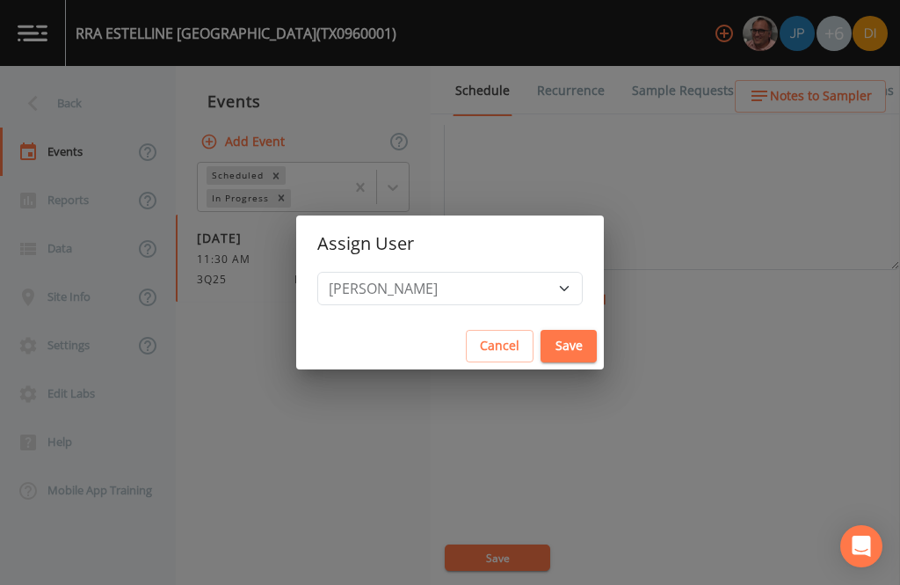
click at [541, 345] on button "Save" at bounding box center [569, 346] width 56 height 33
select select
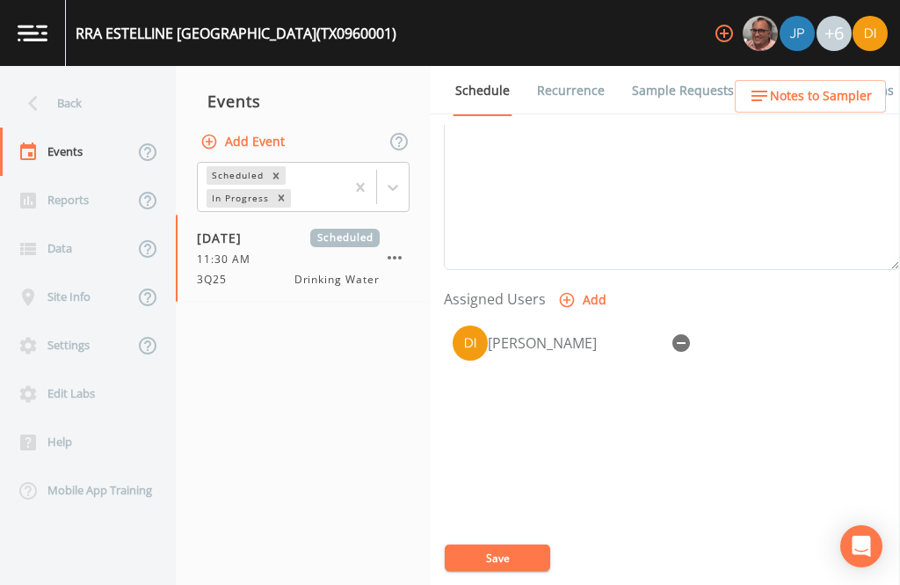
click at [519, 550] on button "Save" at bounding box center [498, 557] width 106 height 26
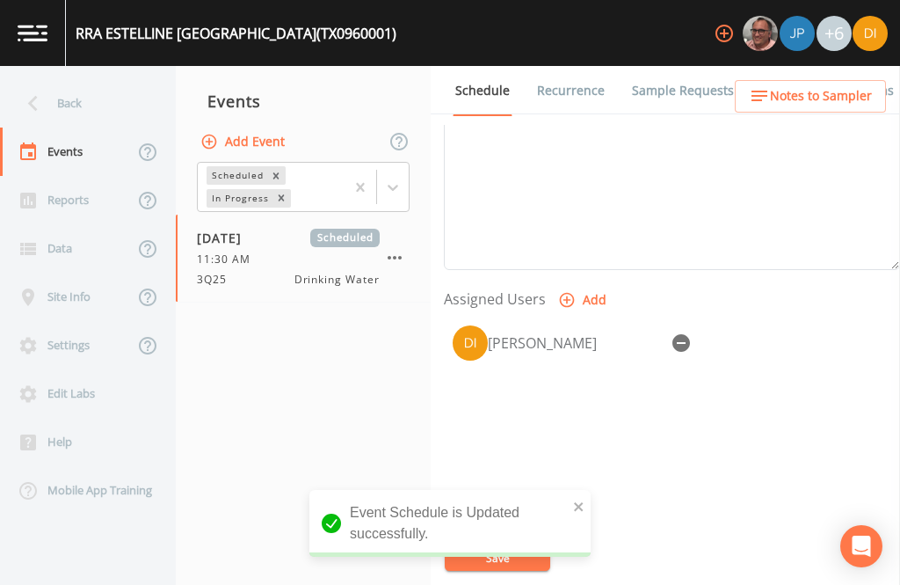
click at [88, 79] on div "Back" at bounding box center [79, 103] width 158 height 48
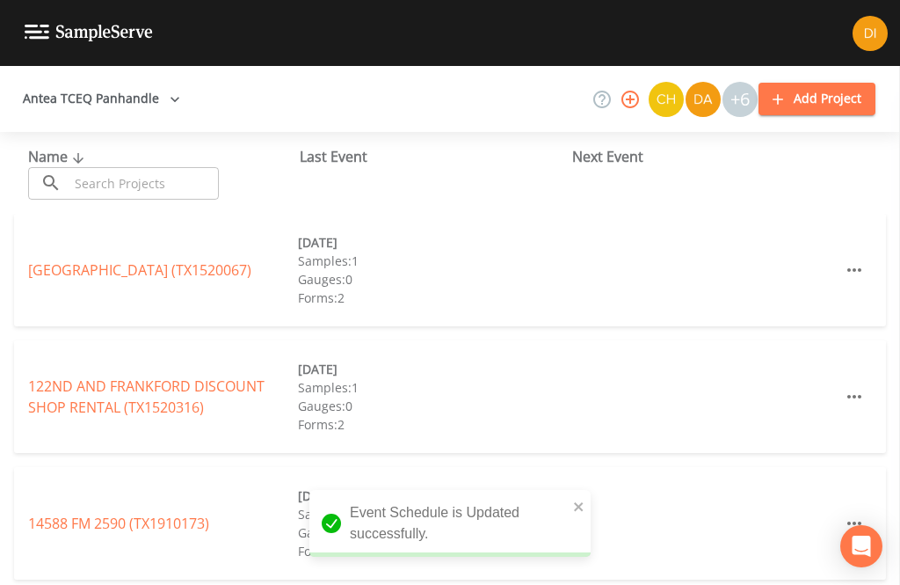
click at [164, 167] on input "text" at bounding box center [144, 183] width 150 height 33
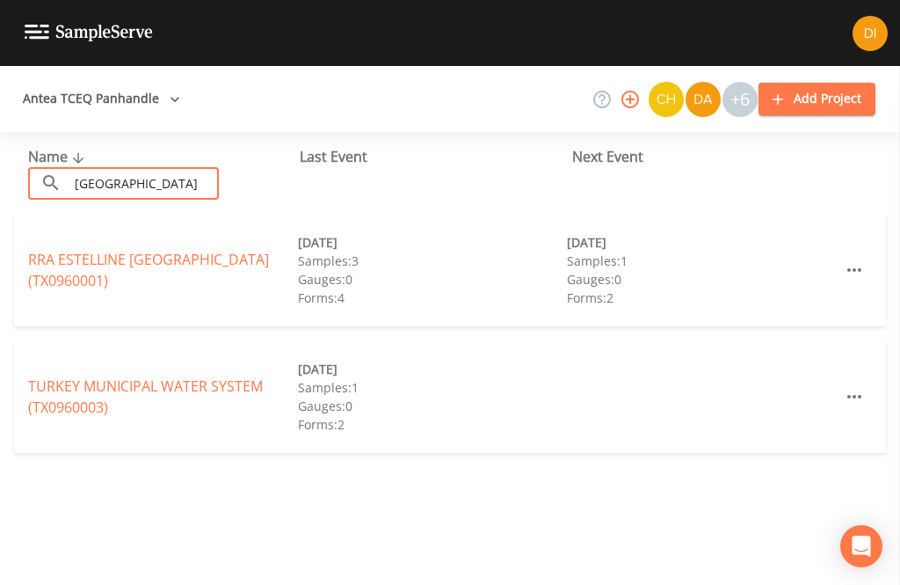
type input "[GEOGRAPHIC_DATA]"
click at [120, 250] on link "RRA ESTELLINE [GEOGRAPHIC_DATA] (TX0960001)" at bounding box center [148, 270] width 241 height 40
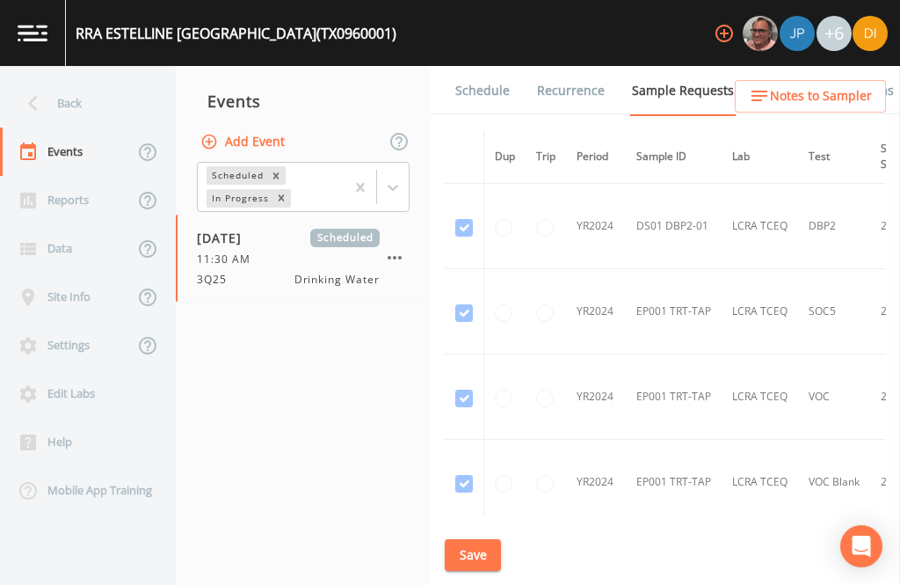
click at [93, 79] on div "Back" at bounding box center [79, 103] width 158 height 48
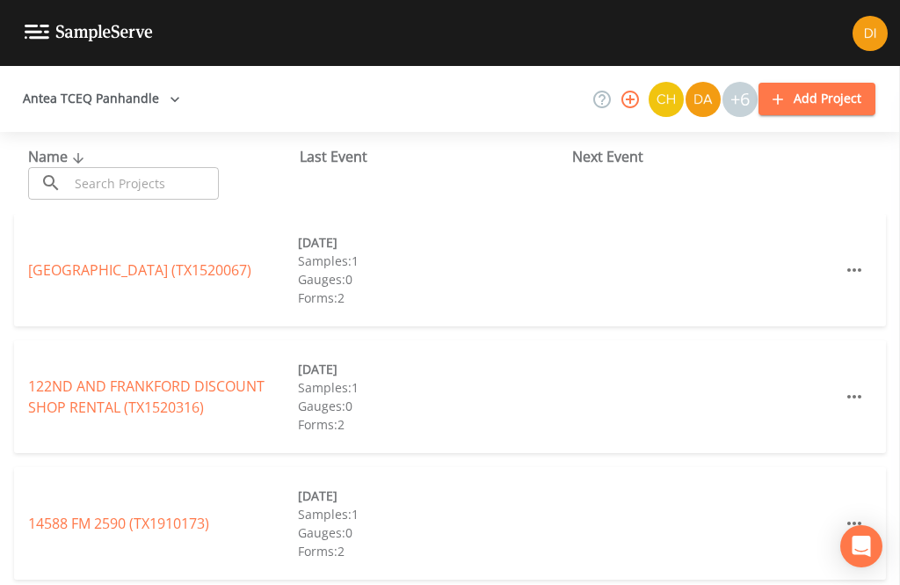
click at [136, 167] on input "text" at bounding box center [144, 183] width 150 height 33
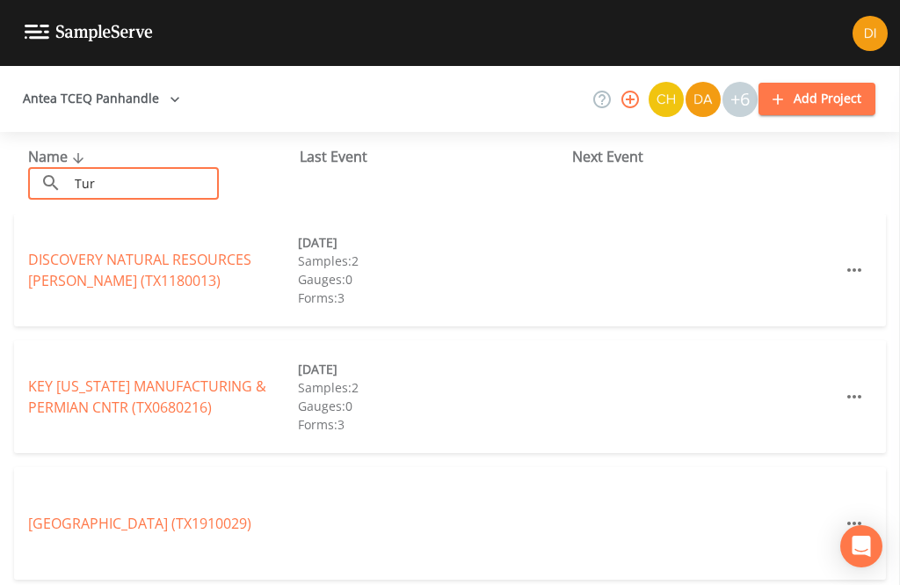
type input "Turk"
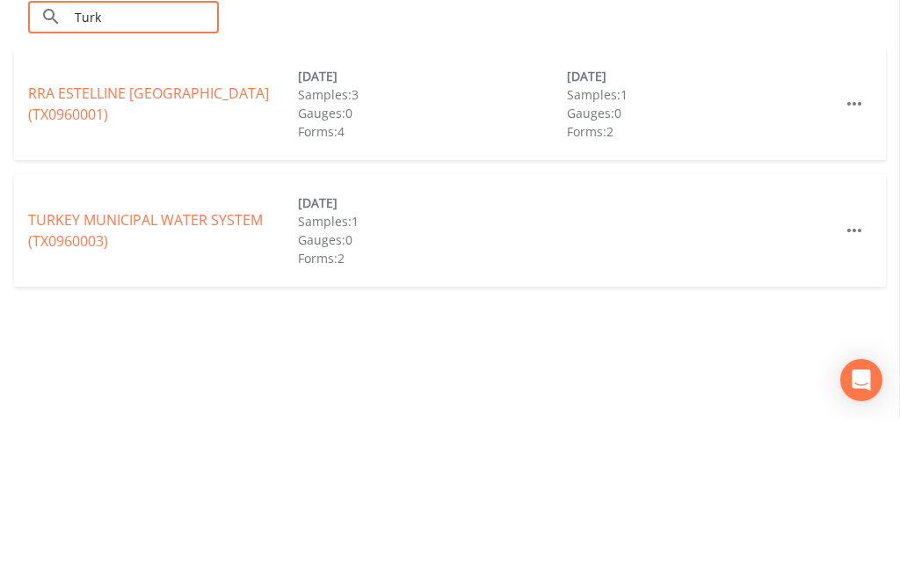
click at [80, 376] on link "TURKEY MUNICIPAL WATER SYSTEM (TX0960003)" at bounding box center [145, 396] width 235 height 40
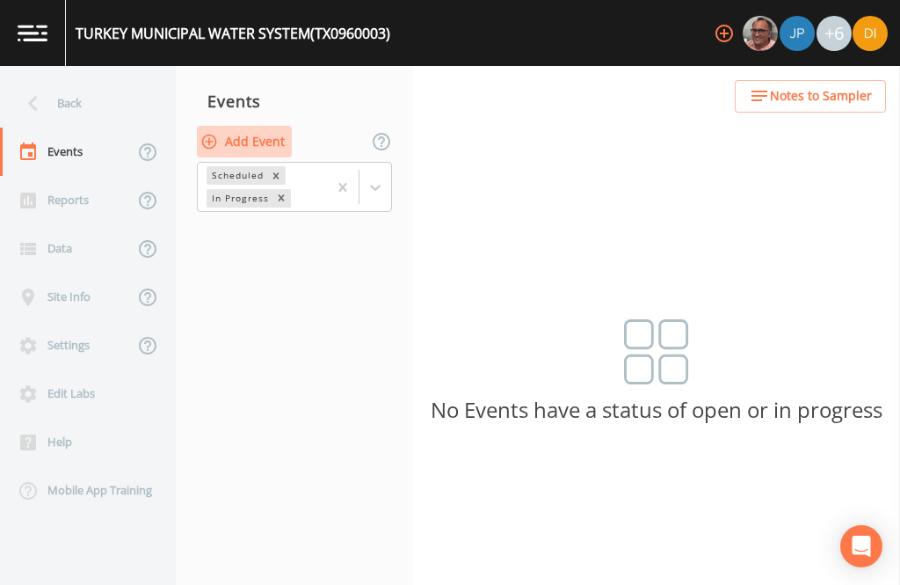
click at [253, 126] on button "Add Event" at bounding box center [244, 142] width 95 height 33
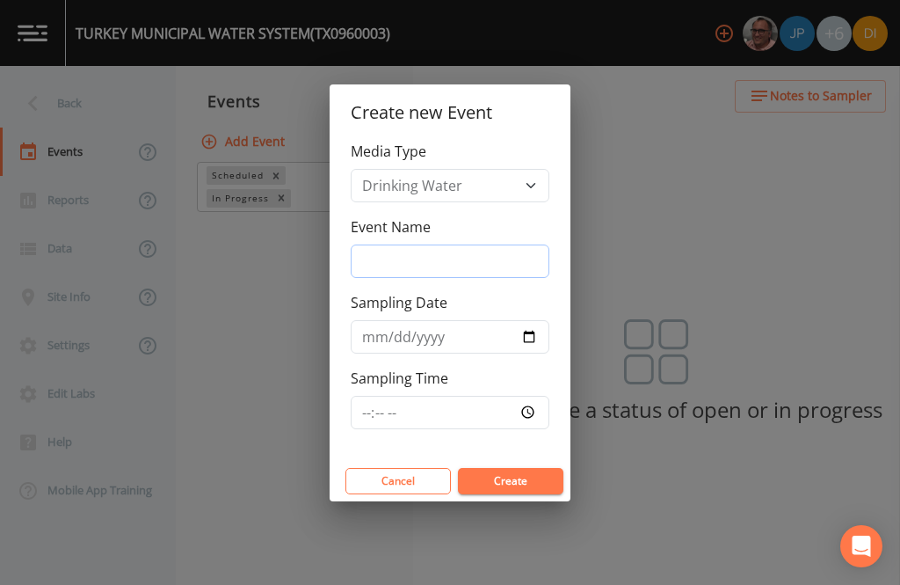
click at [454, 244] on input "Event Name" at bounding box center [450, 260] width 199 height 33
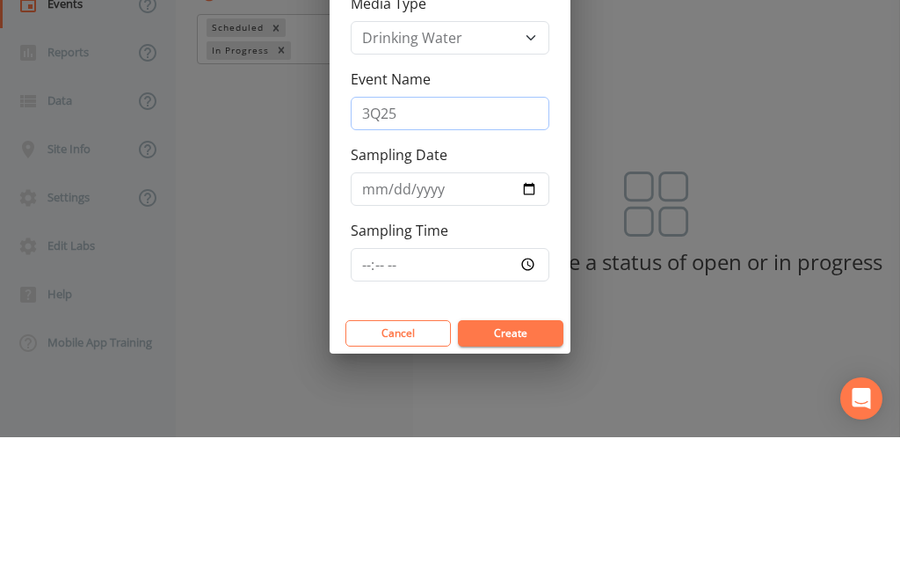
type input "3Q25"
click at [448, 320] on input "Sampling Date" at bounding box center [450, 336] width 199 height 33
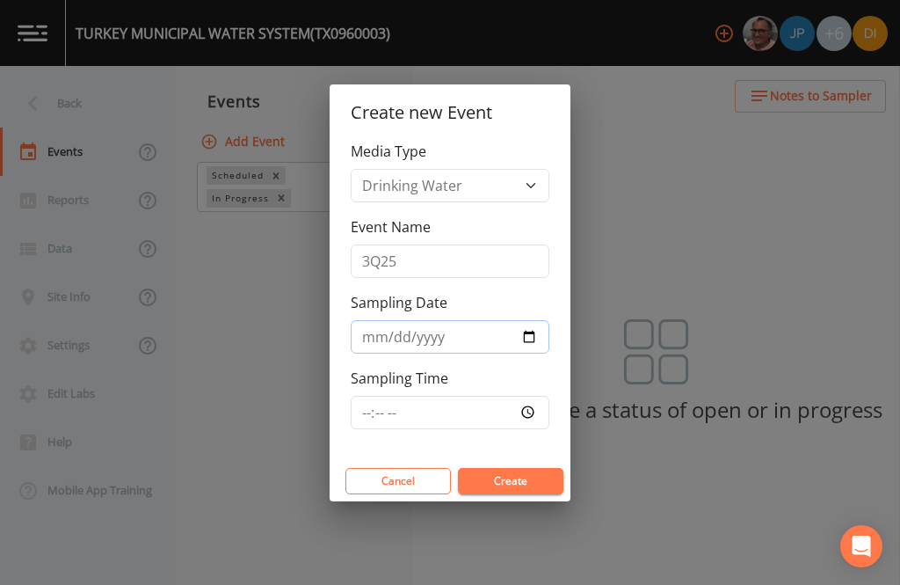
type input "[DATE]"
click at [498, 402] on input "Sampling Time" at bounding box center [450, 412] width 199 height 33
type input "12:00"
click at [528, 478] on button "Create" at bounding box center [511, 481] width 106 height 26
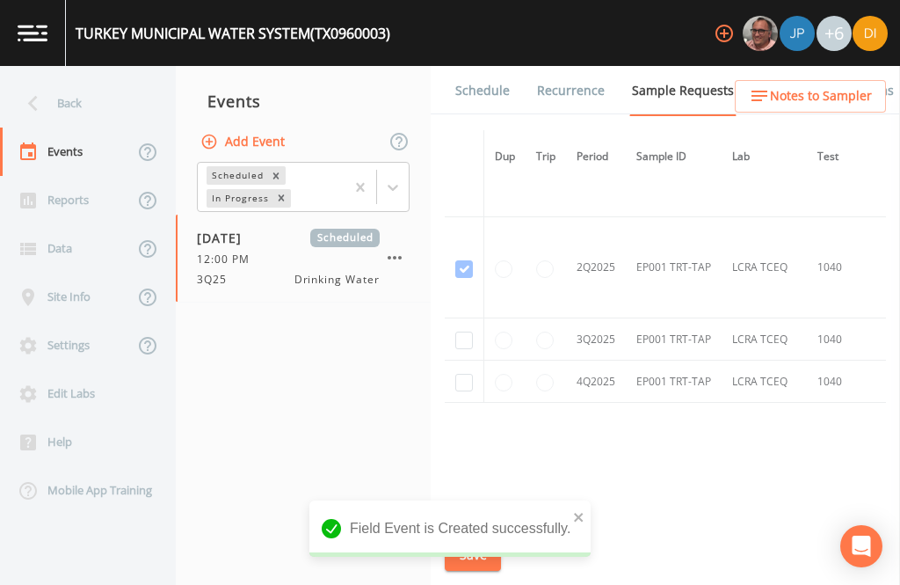
scroll to position [1784, -1]
click at [464, 336] on input "checkbox" at bounding box center [464, 345] width 18 height 18
checkbox input "true"
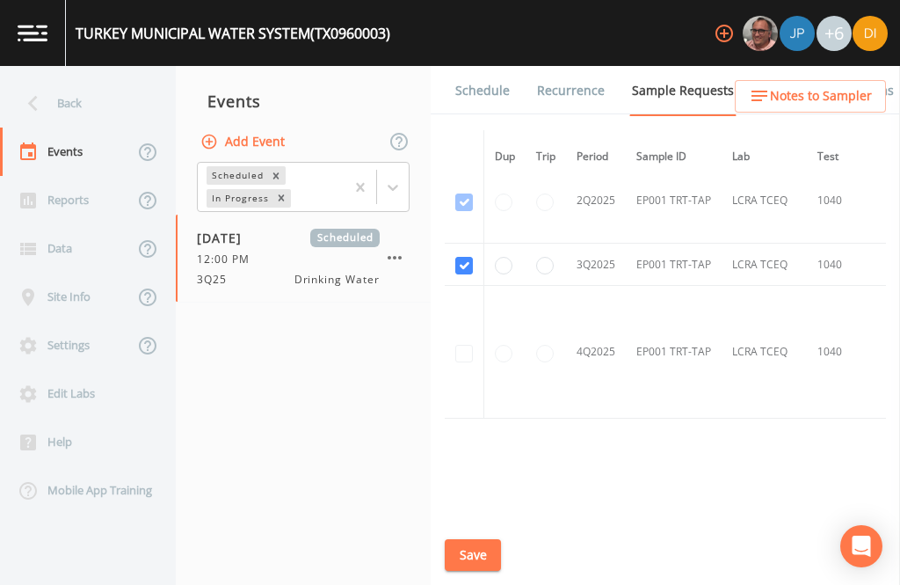
click at [478, 556] on button "Save" at bounding box center [473, 555] width 56 height 33
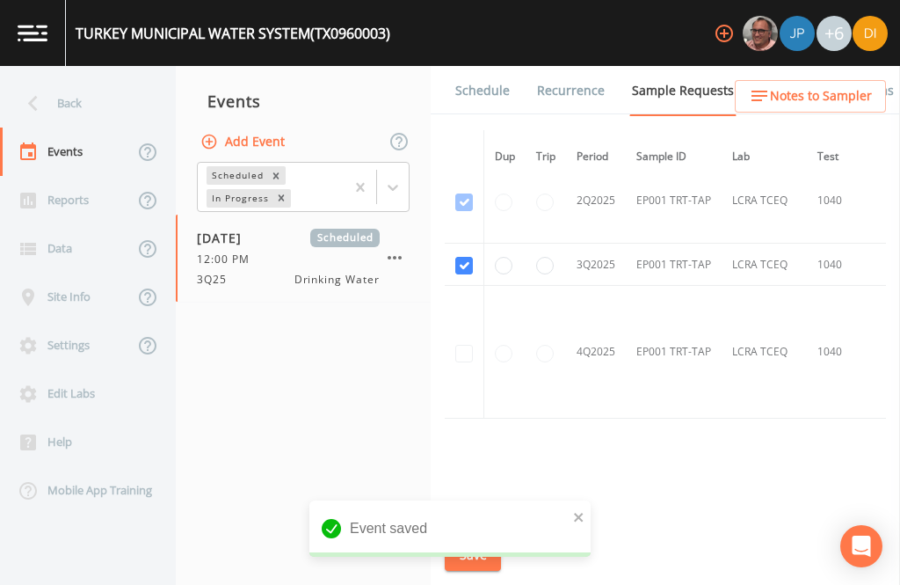
click at [486, 66] on link "Schedule" at bounding box center [483, 90] width 60 height 49
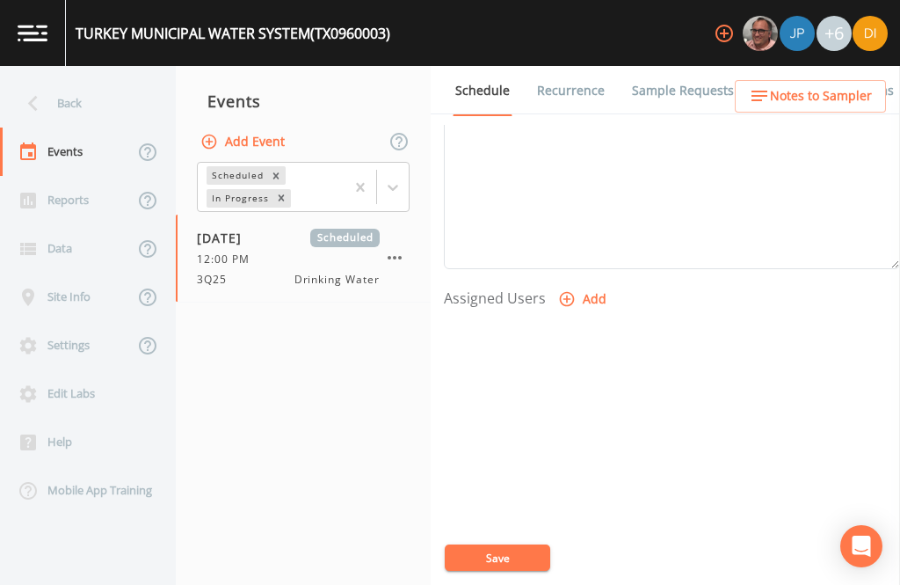
scroll to position [599, 0]
click at [576, 284] on button "Add" at bounding box center [584, 300] width 59 height 33
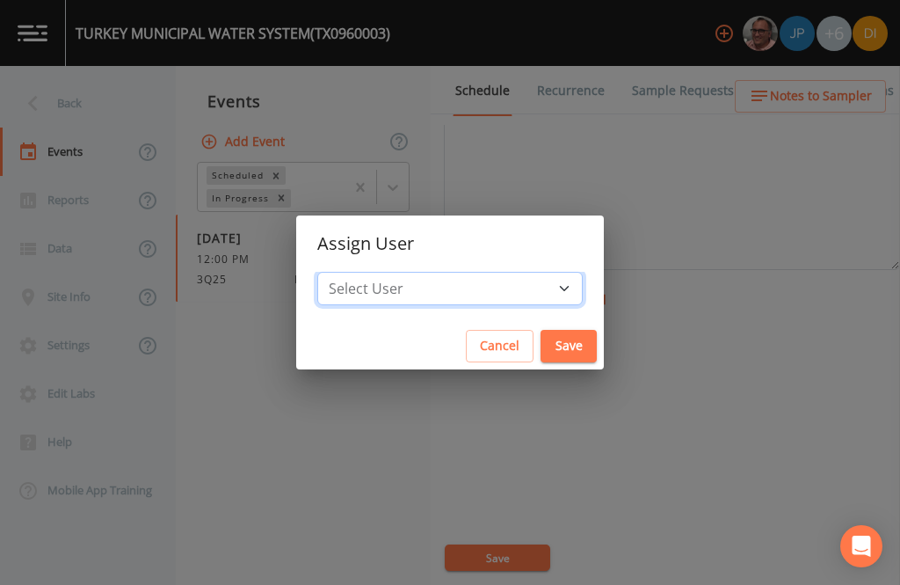
click at [483, 284] on select "Select User [PERSON_NAME] [PERSON_NAME] [PERSON_NAME] [PERSON_NAME] [PERSON_NAM…" at bounding box center [450, 288] width 266 height 33
select select "344ec927-06d4-4db1-b173-80838cd52a46"
click at [541, 337] on button "Save" at bounding box center [569, 346] width 56 height 33
select select
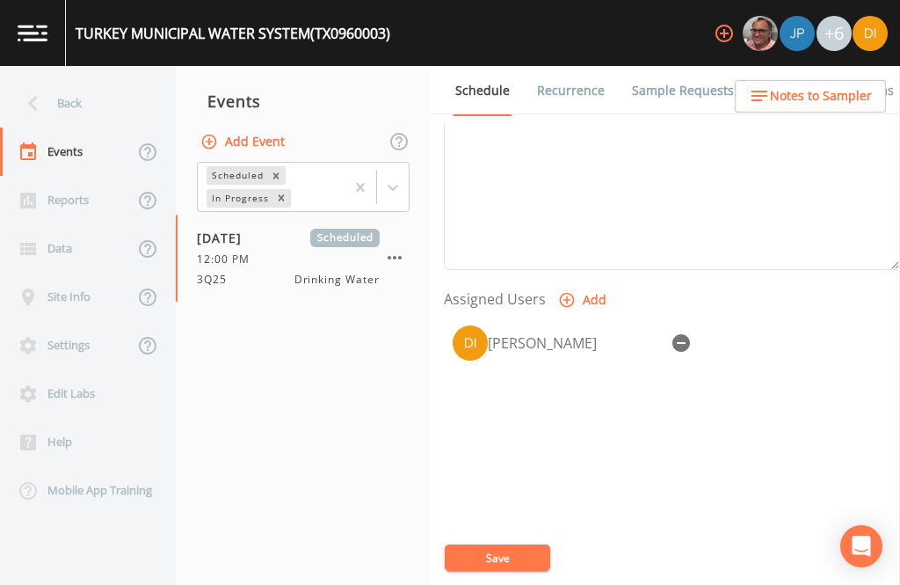
click at [497, 557] on button "Save" at bounding box center [498, 557] width 106 height 26
click at [506, 549] on button "Save" at bounding box center [498, 557] width 106 height 26
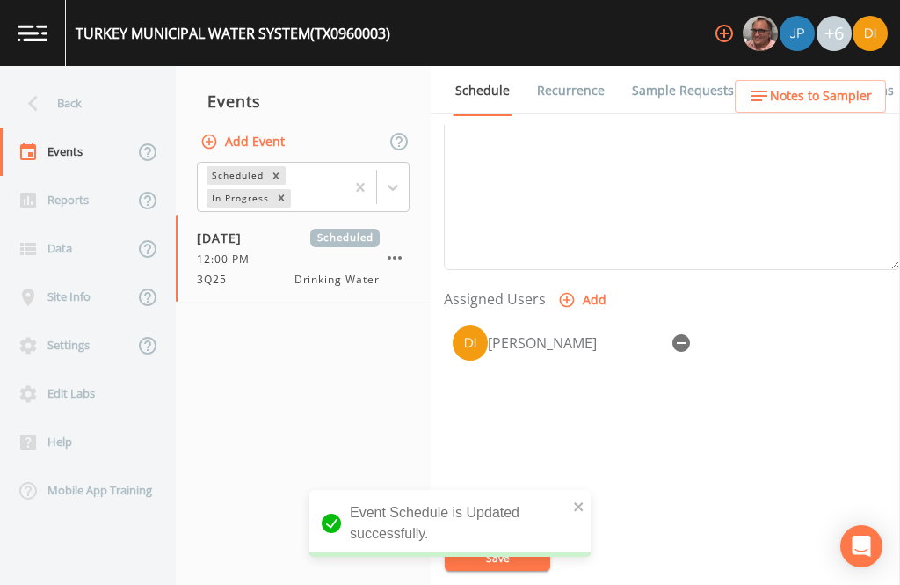
click at [92, 79] on div "Back" at bounding box center [79, 103] width 158 height 48
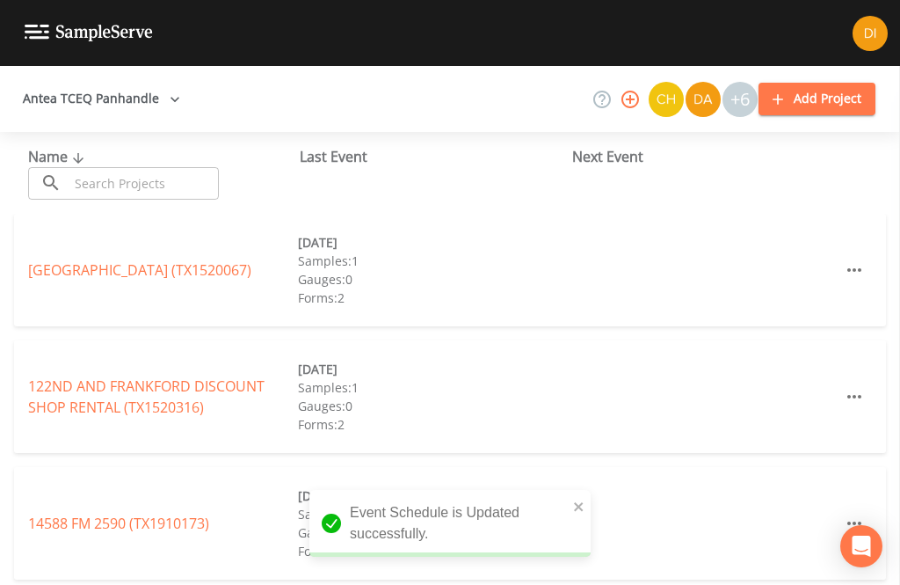
click at [175, 167] on input "text" at bounding box center [144, 183] width 150 height 33
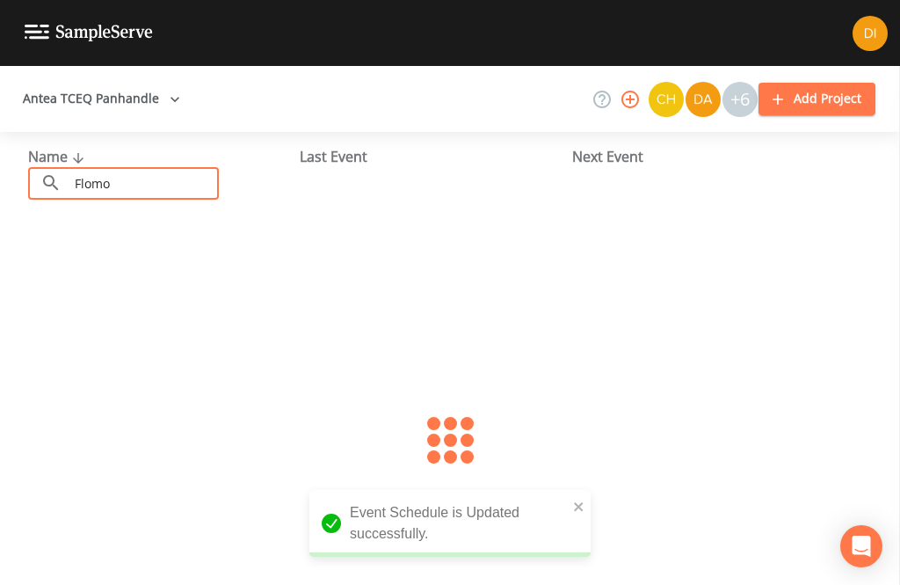
type input "Flomot"
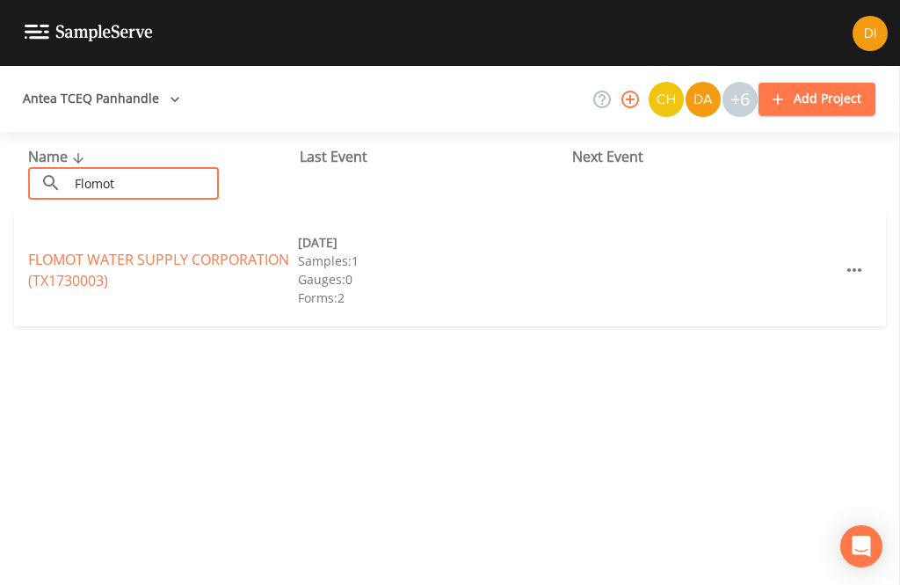
click at [182, 250] on link "FLOMOT WATER SUPPLY CORPORATION (TX1730003)" at bounding box center [158, 270] width 261 height 40
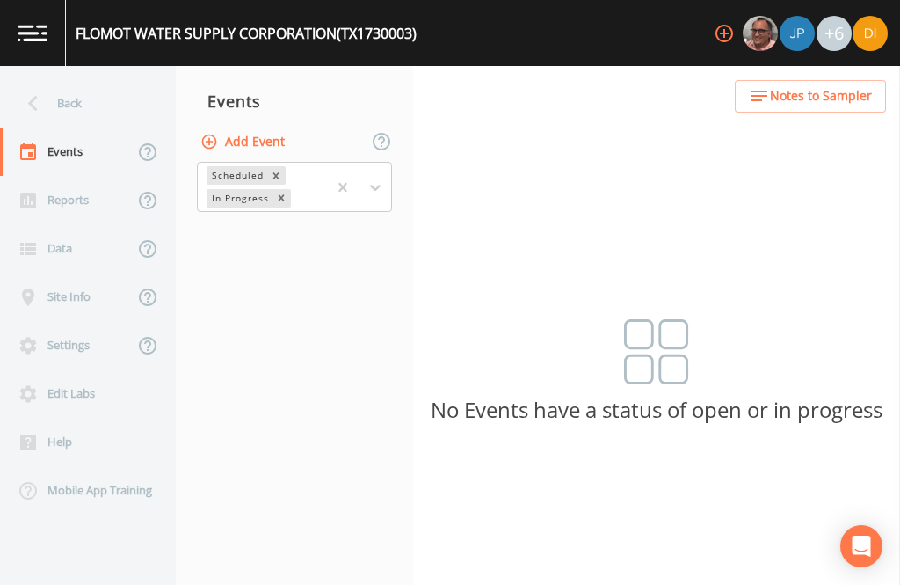
click at [280, 133] on button "Add Event" at bounding box center [244, 142] width 95 height 33
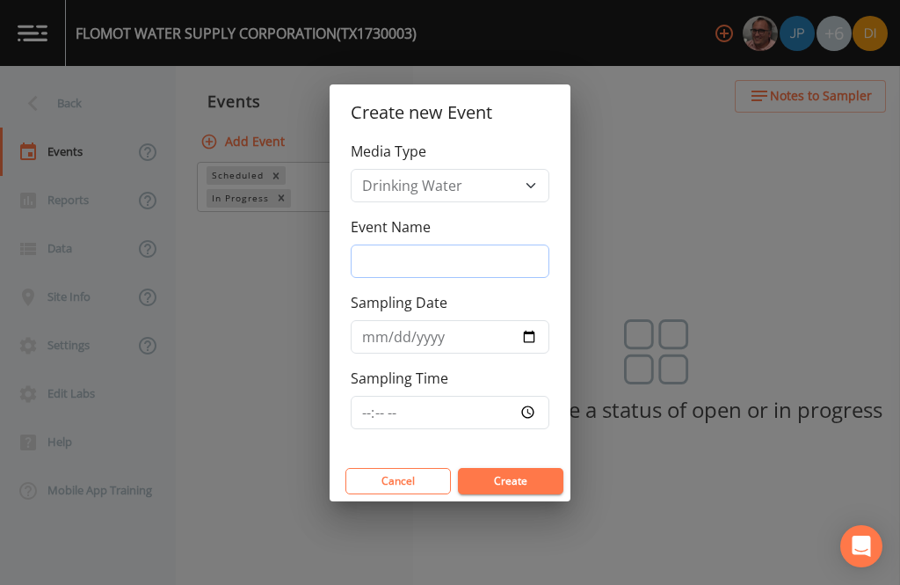
click at [504, 248] on input "Event Name" at bounding box center [450, 260] width 199 height 33
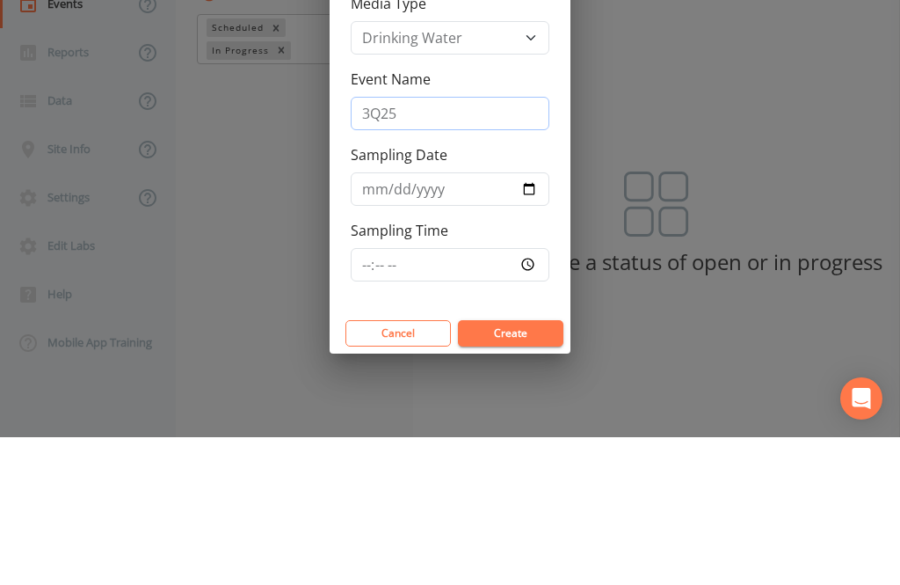
type input "3Q25"
click at [453, 320] on input "Sampling Date" at bounding box center [450, 336] width 199 height 33
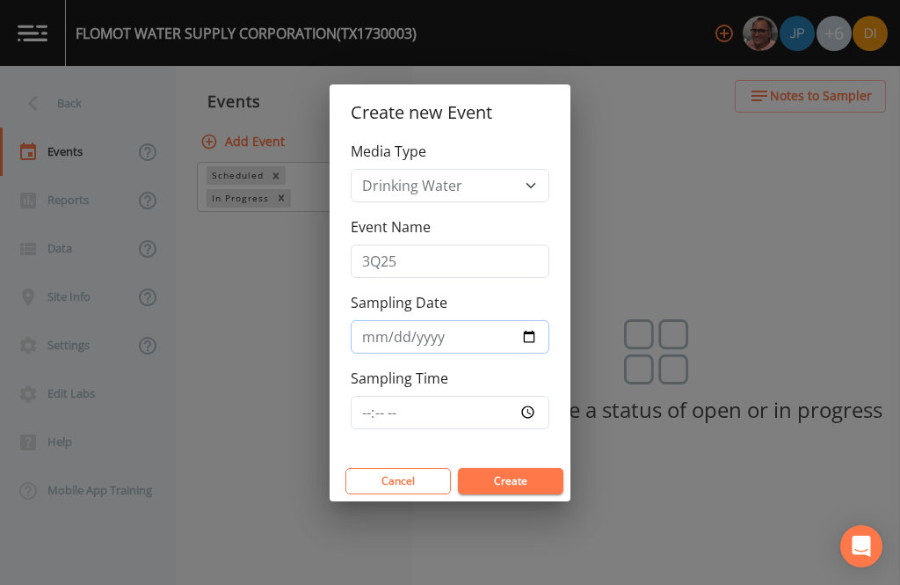
type input "[DATE]"
click at [505, 413] on input "Sampling Time" at bounding box center [450, 412] width 199 height 33
type input "12:30"
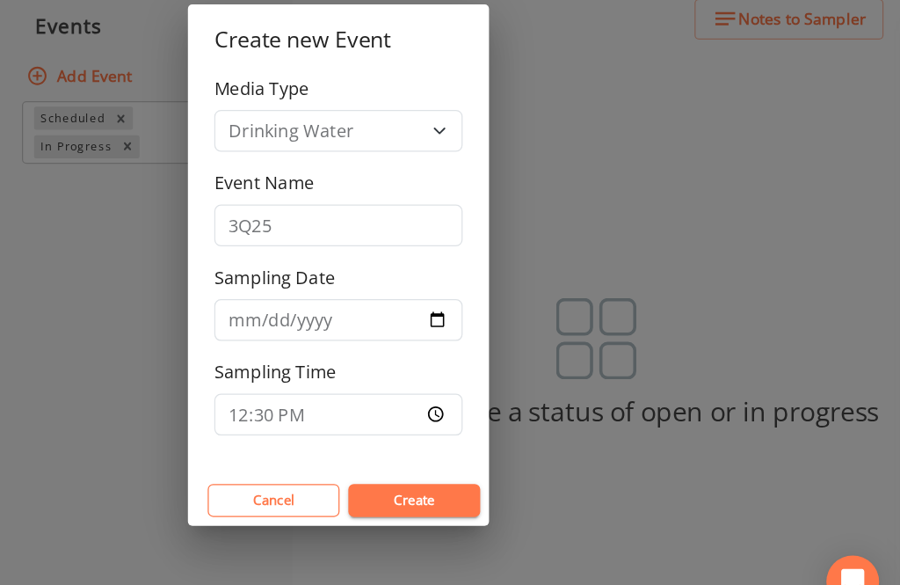
click at [458, 468] on button "Create" at bounding box center [511, 481] width 106 height 26
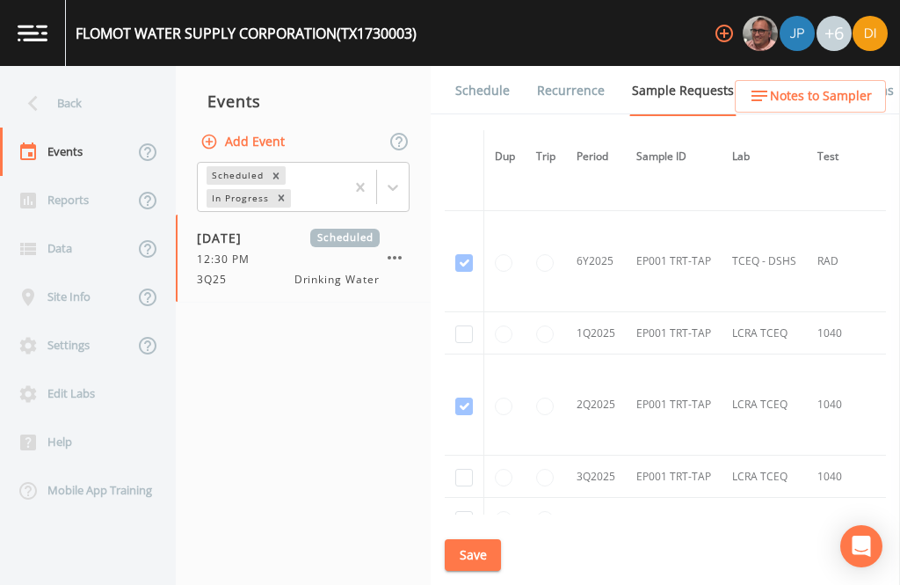
scroll to position [1489, 0]
click at [465, 469] on input "checkbox" at bounding box center [464, 478] width 18 height 18
checkbox input "true"
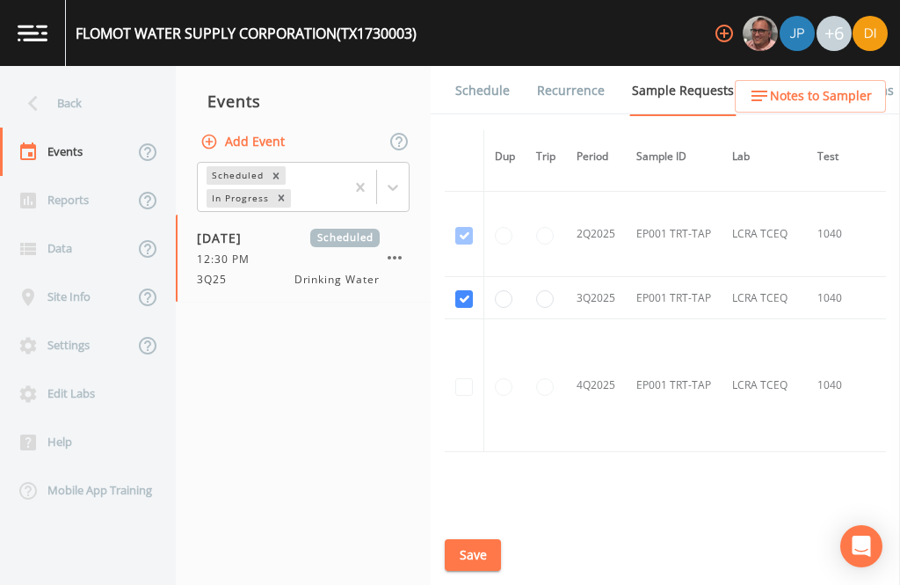
click at [478, 553] on button "Save" at bounding box center [473, 555] width 56 height 33
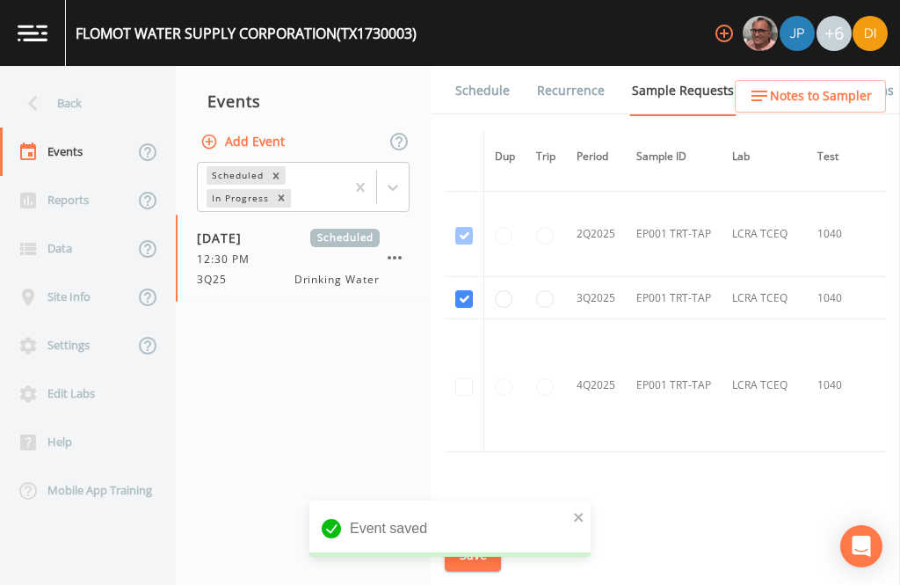
click at [486, 66] on link "Schedule" at bounding box center [483, 90] width 60 height 49
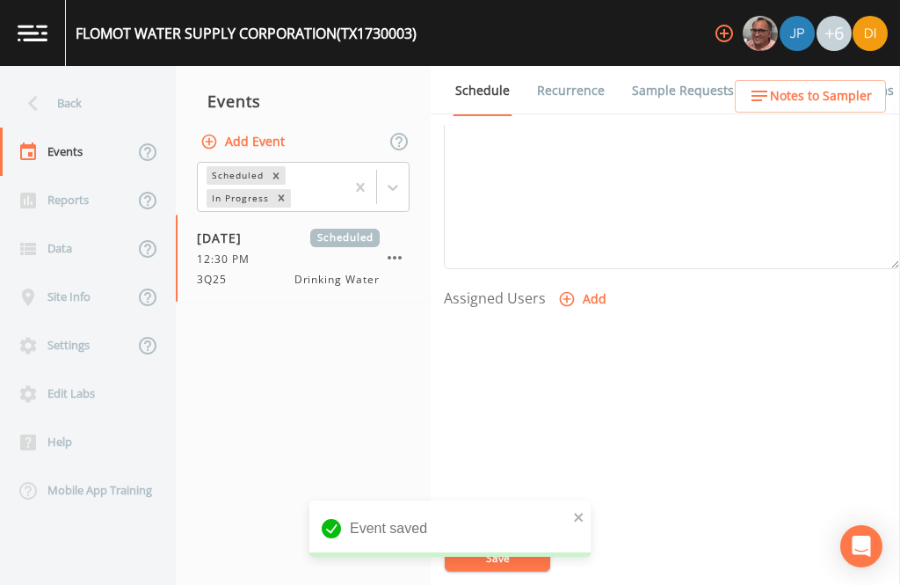
click at [585, 283] on button "Add" at bounding box center [584, 299] width 59 height 33
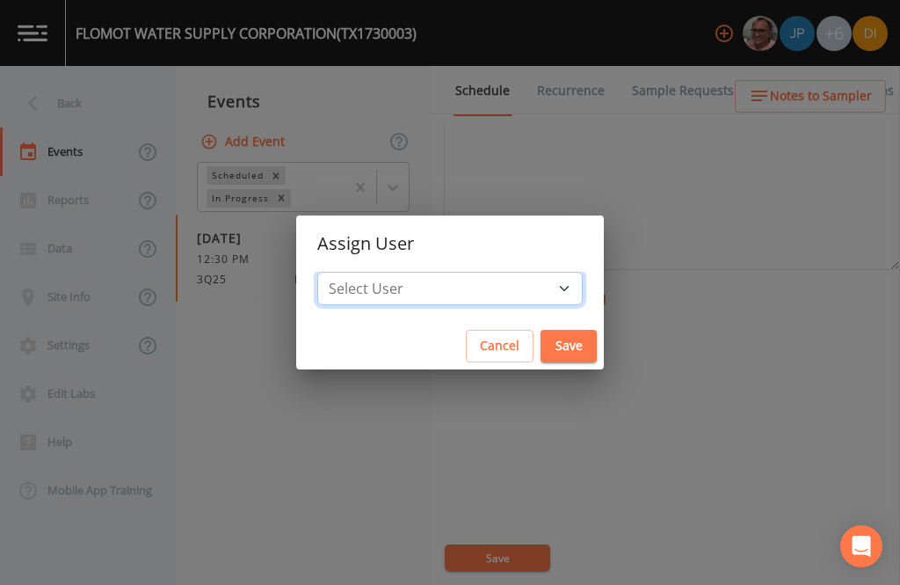
click at [497, 295] on select "Select User [PERSON_NAME] [PERSON_NAME] [PERSON_NAME] [PERSON_NAME] [PERSON_NAM…" at bounding box center [450, 288] width 266 height 33
select select "344ec927-06d4-4db1-b173-80838cd52a46"
click at [541, 350] on button "Save" at bounding box center [569, 346] width 56 height 33
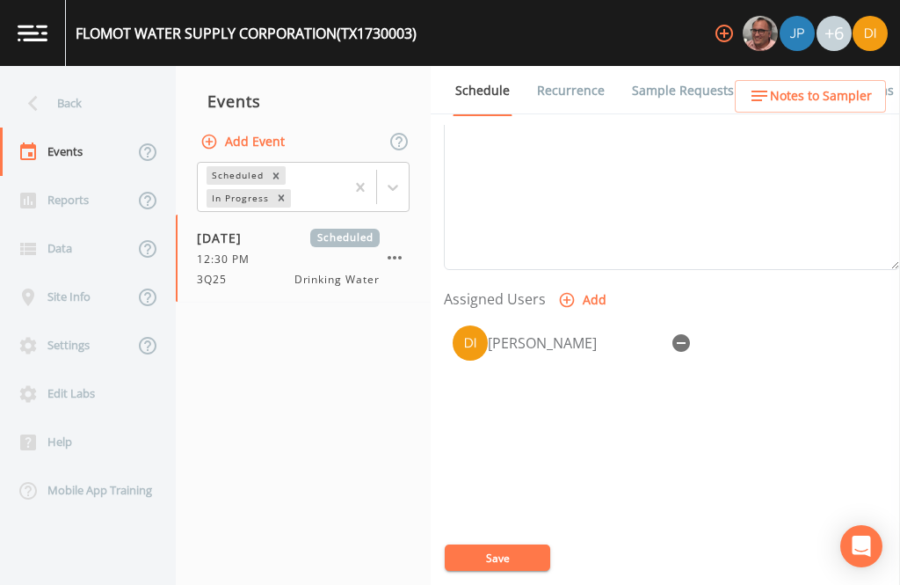
select select
click at [514, 555] on button "Save" at bounding box center [498, 557] width 106 height 26
click at [96, 101] on div "Back" at bounding box center [79, 103] width 158 height 48
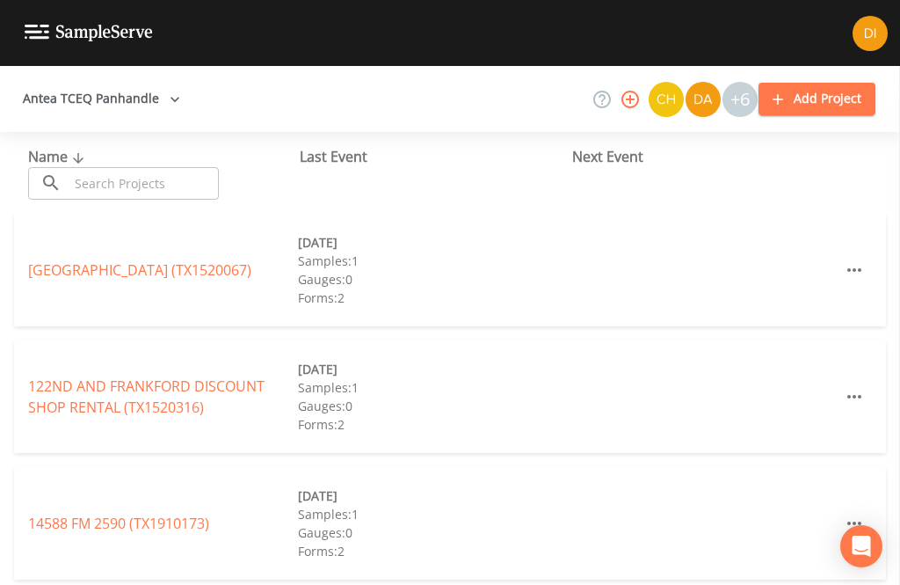
click at [174, 176] on input "text" at bounding box center [144, 183] width 150 height 33
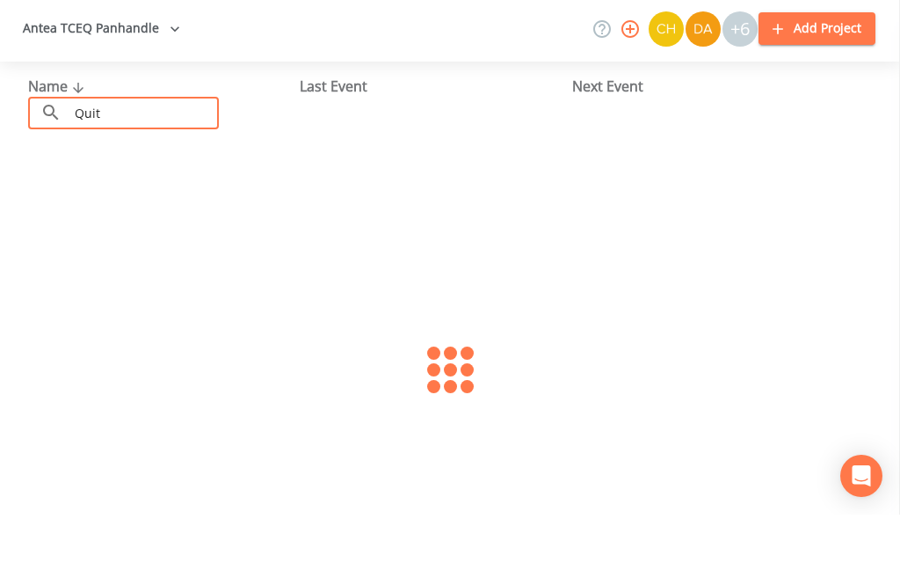
type input "Quita"
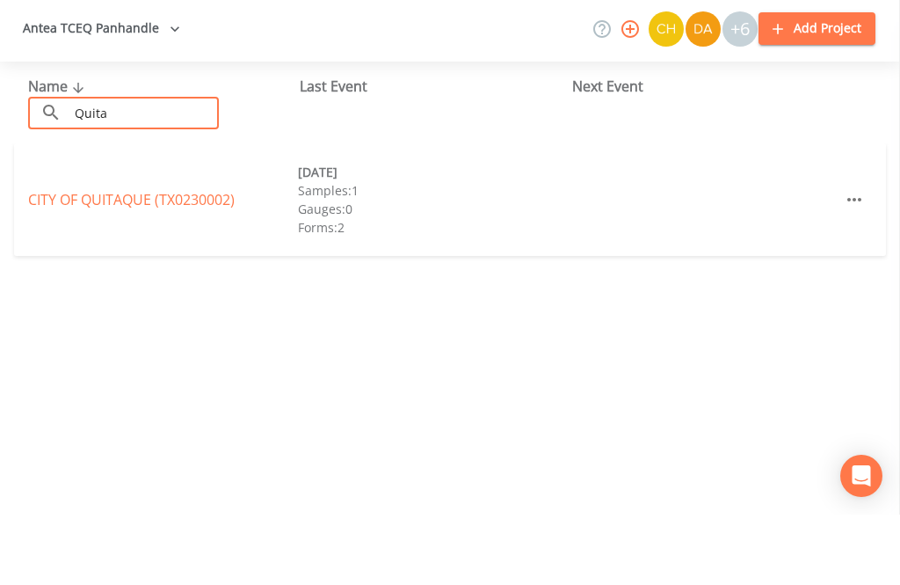
click at [167, 260] on link "CITY OF [GEOGRAPHIC_DATA] (TX0230002)" at bounding box center [131, 269] width 207 height 19
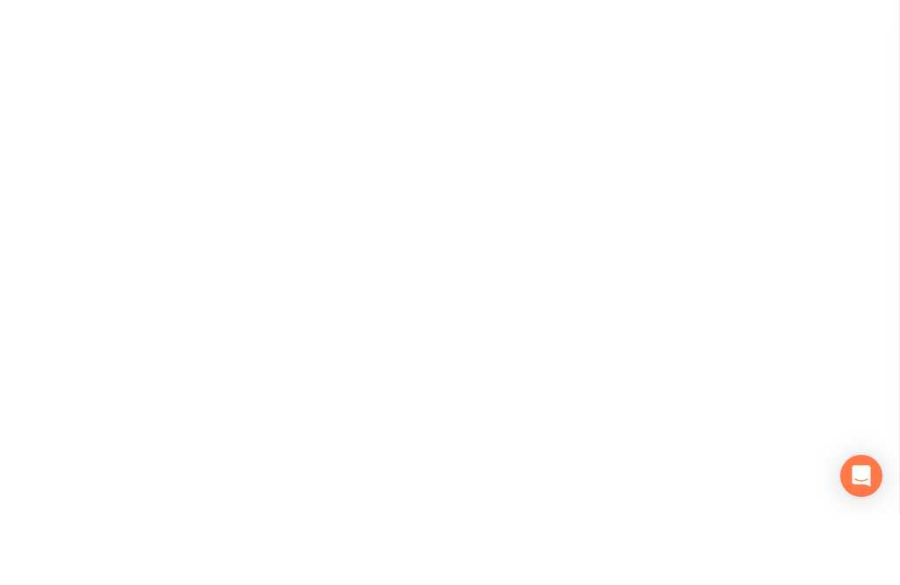
scroll to position [56, 0]
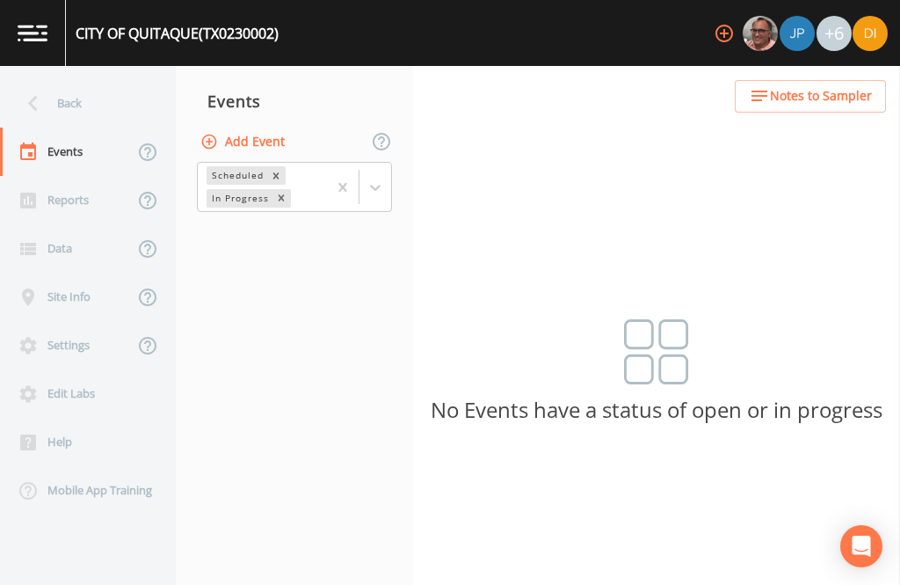
click at [262, 126] on button "Add Event" at bounding box center [244, 142] width 95 height 33
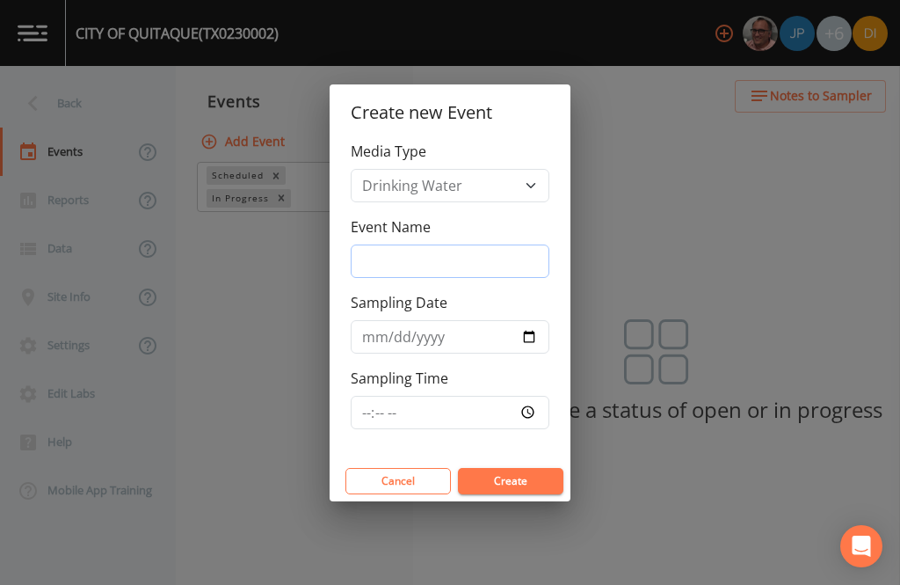
click at [425, 266] on input "Event Name" at bounding box center [450, 260] width 199 height 33
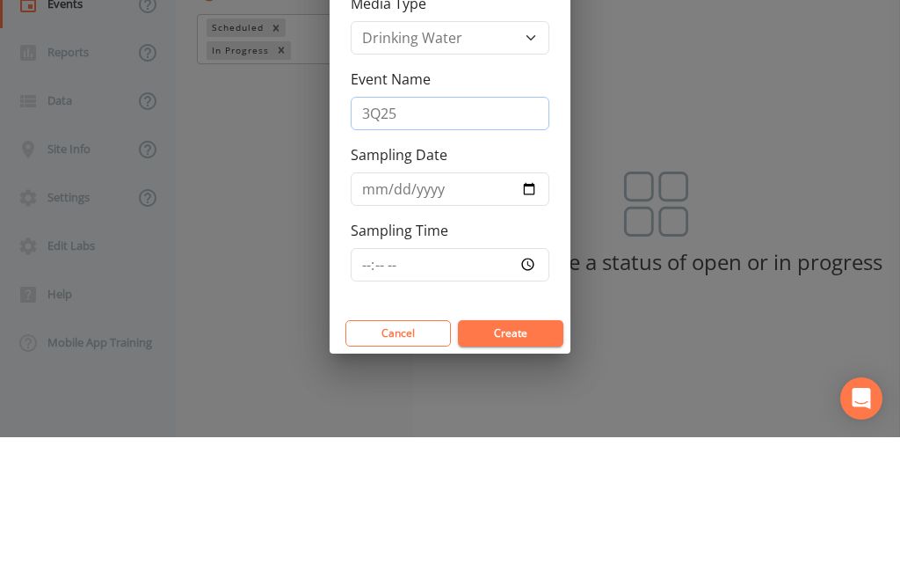
type input "3Q25"
click at [443, 320] on input "Sampling Date" at bounding box center [450, 336] width 199 height 33
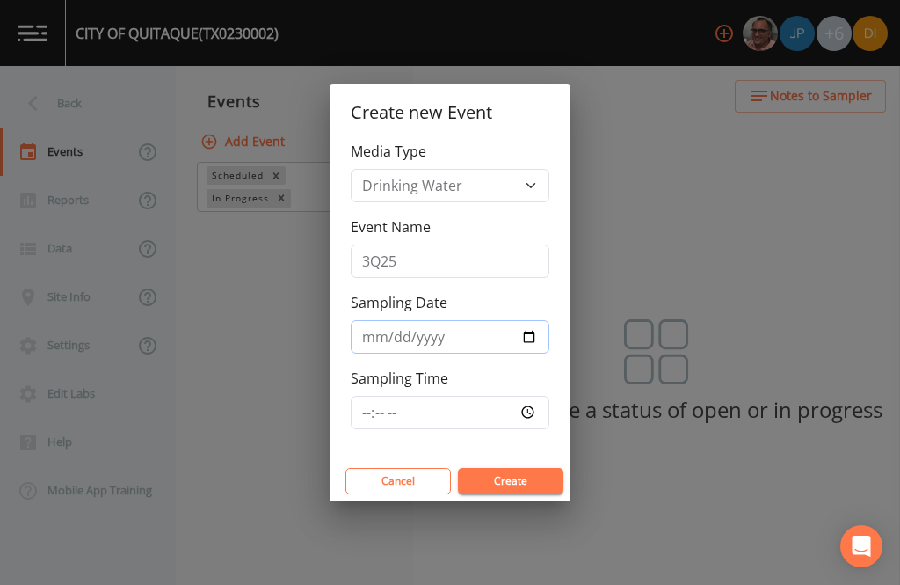
type input "[DATE]"
click at [510, 411] on input "Sampling Time" at bounding box center [450, 412] width 199 height 33
type input "13:00"
click at [528, 481] on button "Create" at bounding box center [511, 481] width 106 height 26
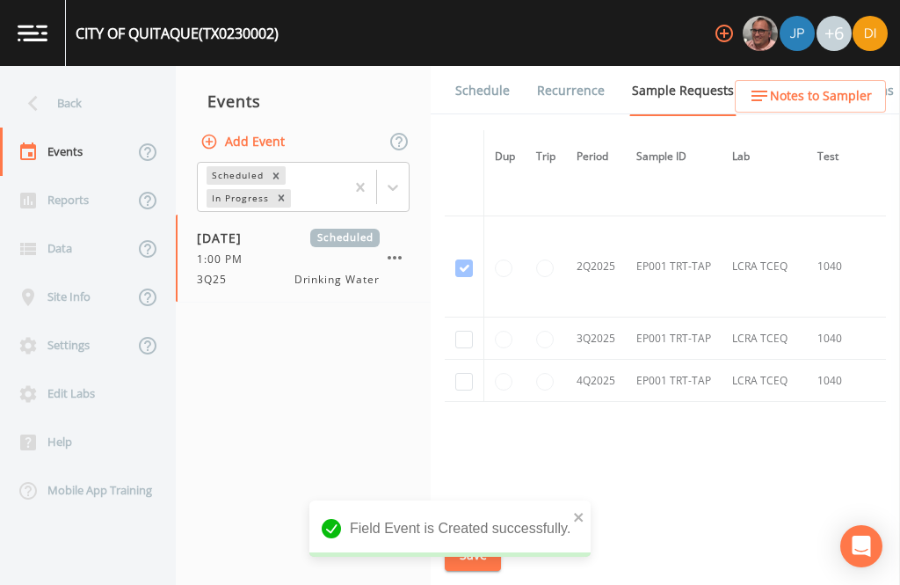
scroll to position [1884, -2]
click at [462, 336] on input "checkbox" at bounding box center [464, 345] width 18 height 18
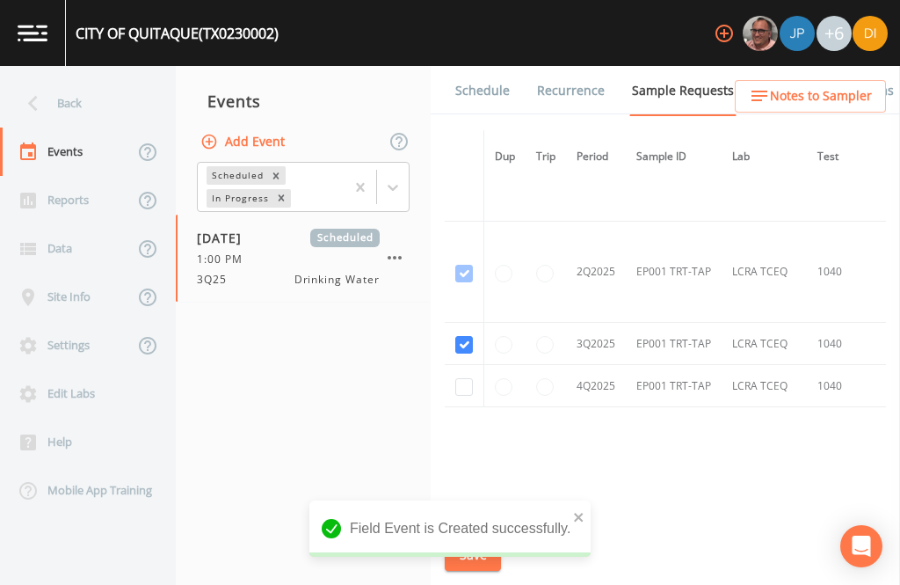
checkbox input "true"
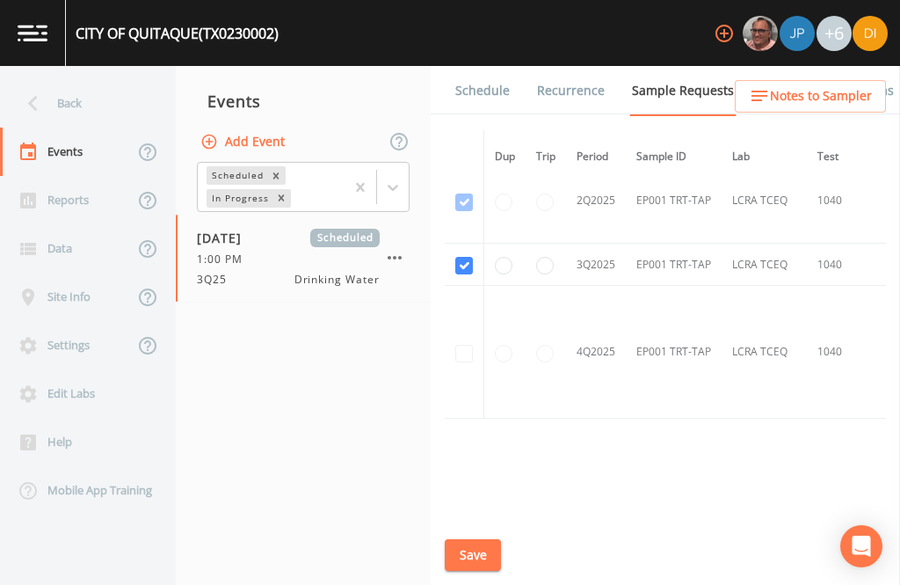
click at [475, 551] on button "Save" at bounding box center [473, 555] width 56 height 33
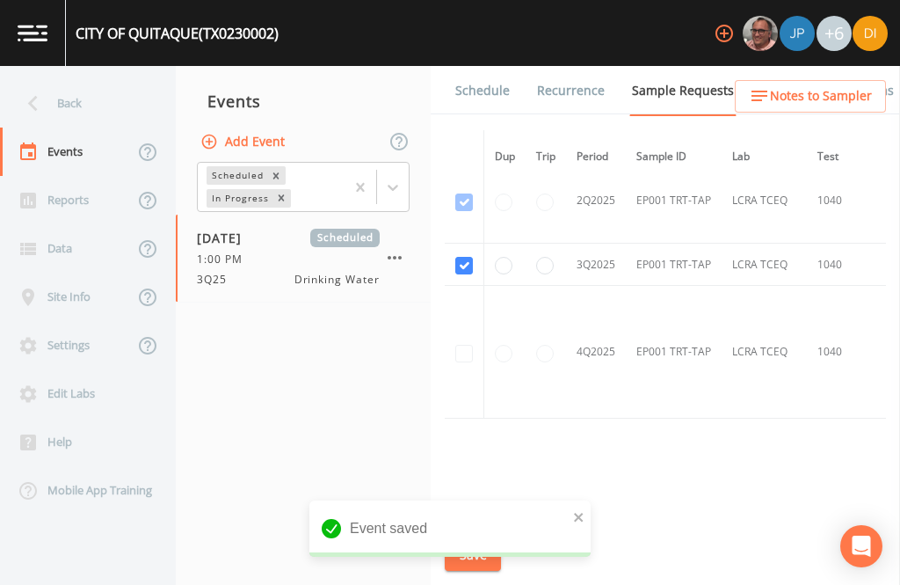
click at [486, 66] on link "Schedule" at bounding box center [483, 90] width 60 height 49
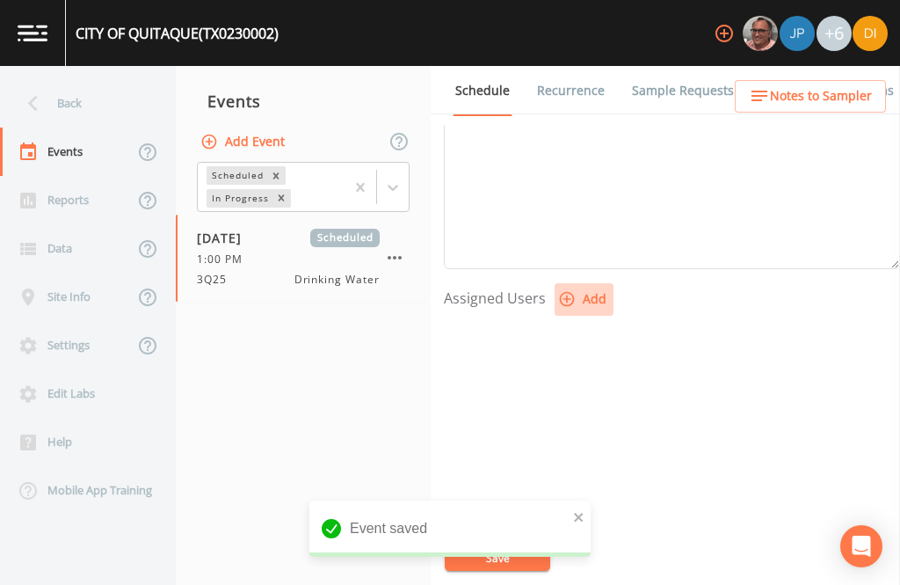
click at [579, 283] on button "Add" at bounding box center [584, 299] width 59 height 33
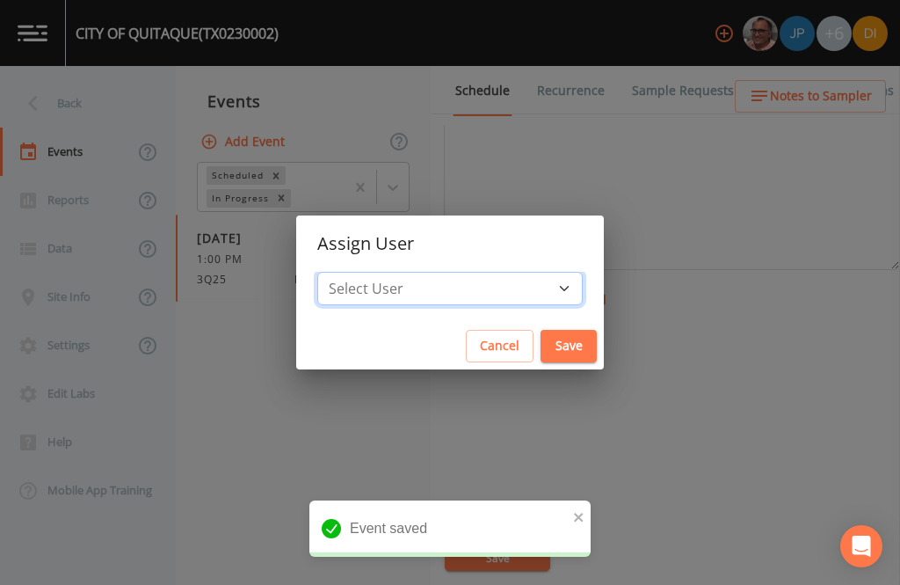
click at [500, 281] on select "Select User [PERSON_NAME] [PERSON_NAME] [PERSON_NAME] [PERSON_NAME] [PERSON_NAM…" at bounding box center [450, 288] width 266 height 33
select select "344ec927-06d4-4db1-b173-80838cd52a46"
click at [541, 341] on button "Save" at bounding box center [569, 346] width 56 height 33
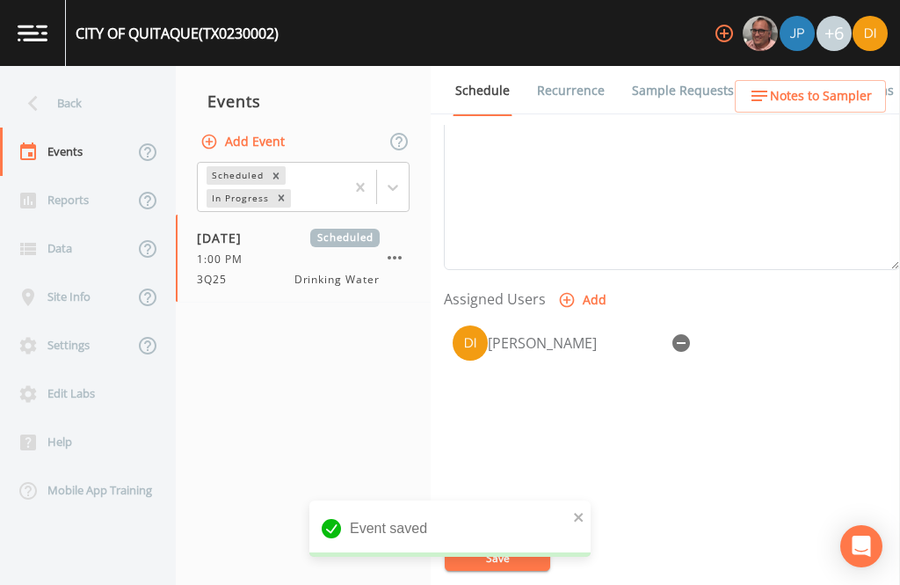
select select
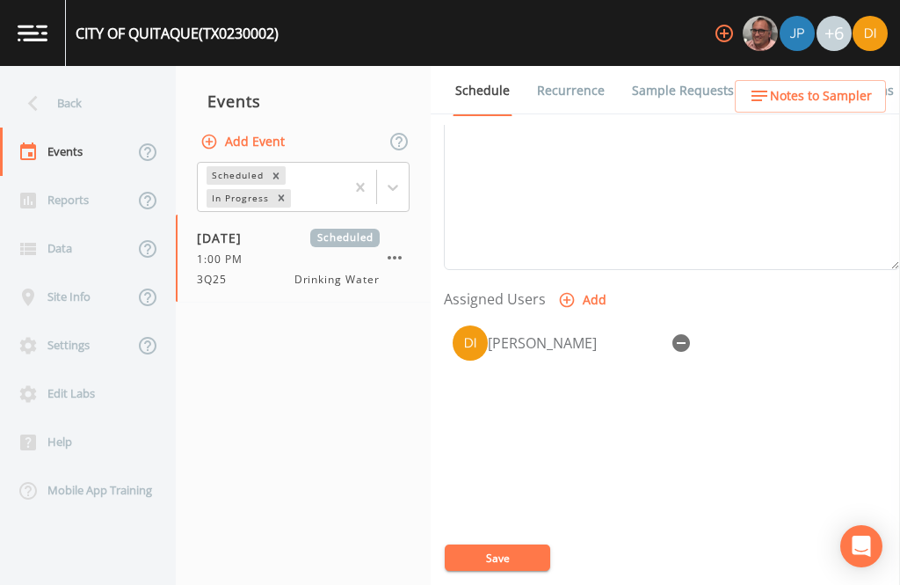
click at [503, 549] on button "Save" at bounding box center [498, 557] width 106 height 26
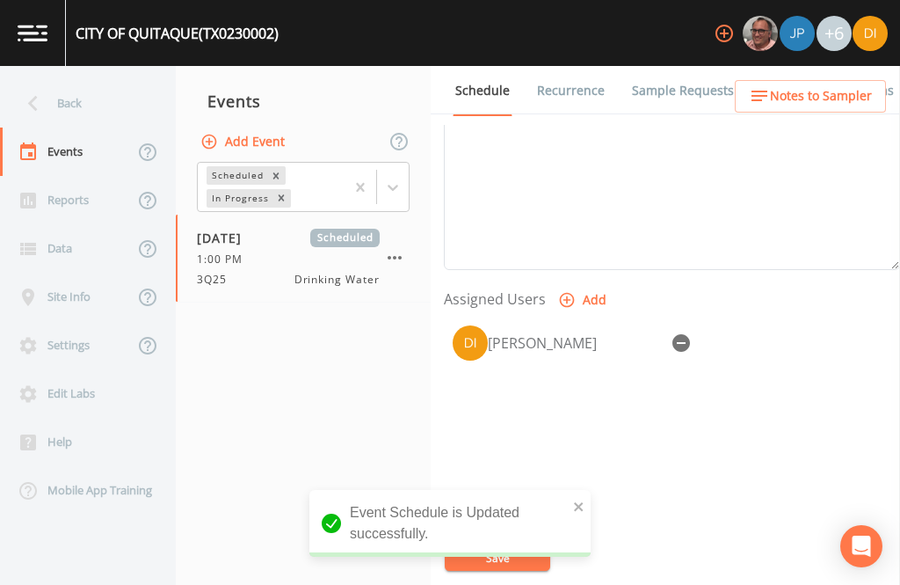
click at [76, 79] on div "Back" at bounding box center [79, 103] width 158 height 48
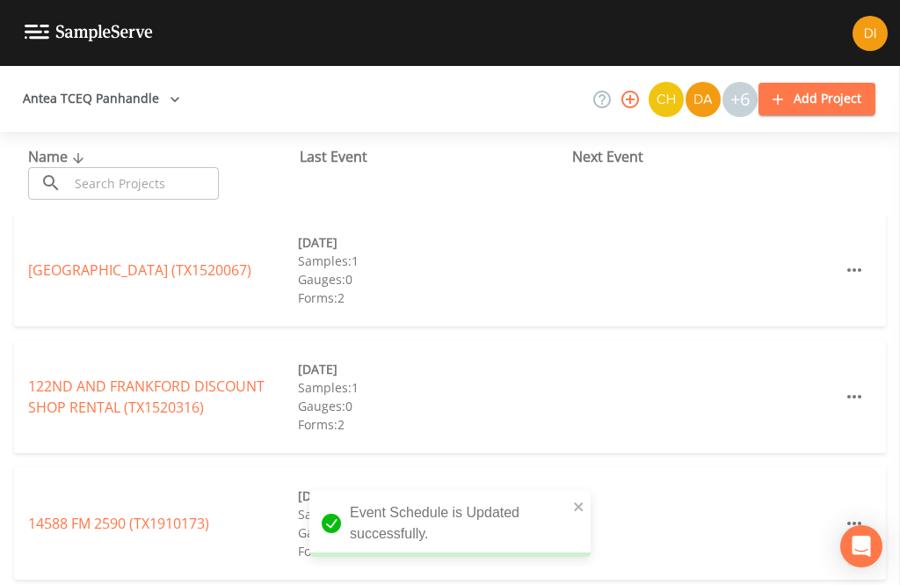
click at [149, 167] on input "text" at bounding box center [144, 183] width 150 height 33
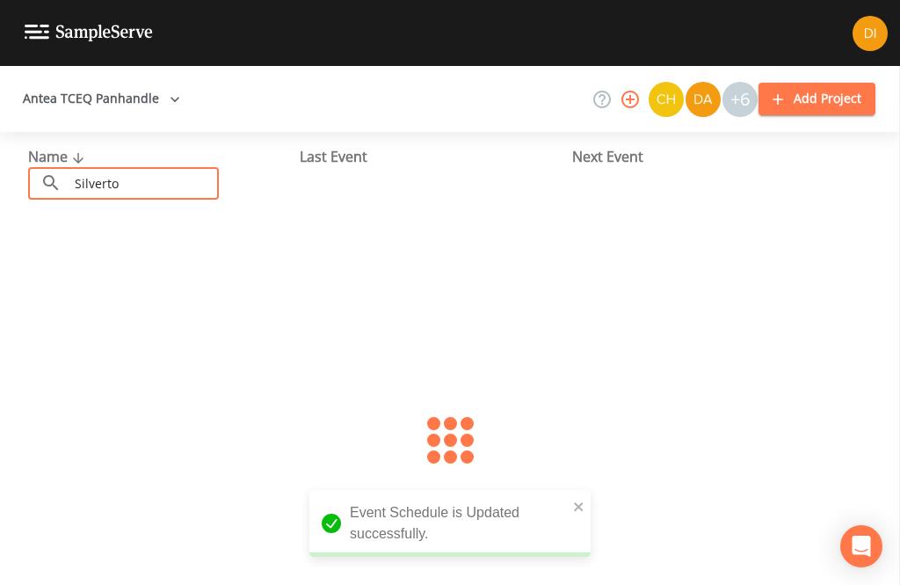
type input "Silverton"
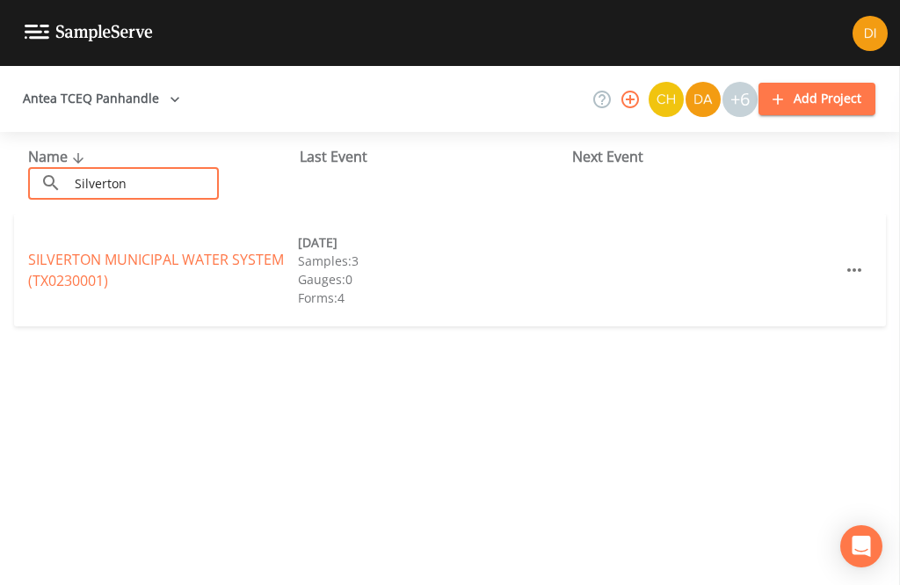
click at [135, 250] on link "SILVERTON MUNICIPAL WATER SYSTEM (TX0230001)" at bounding box center [156, 270] width 256 height 40
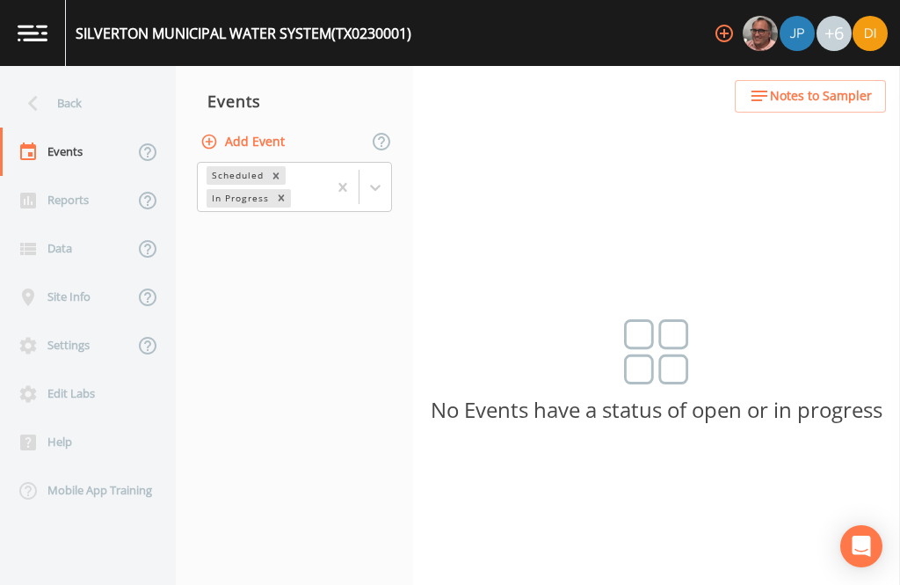
click at [265, 126] on button "Add Event" at bounding box center [244, 142] width 95 height 33
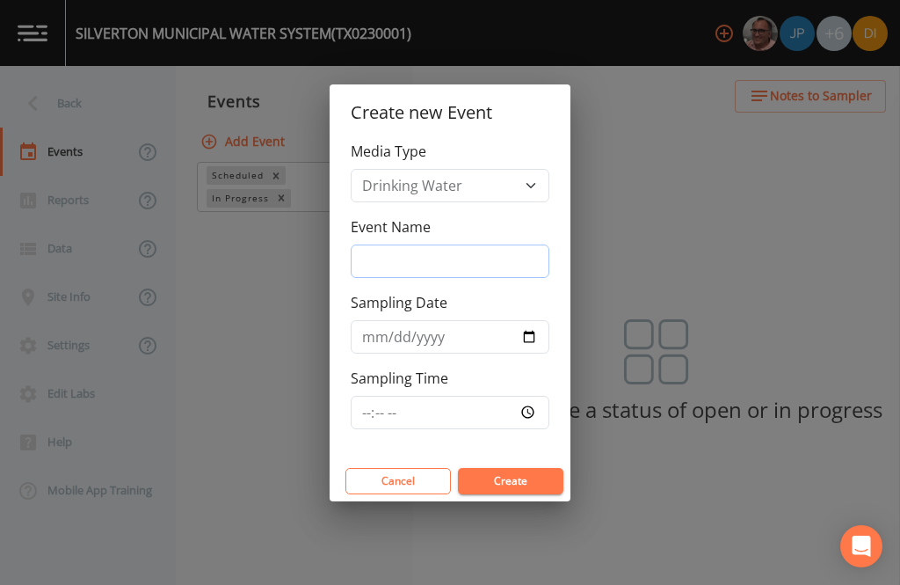
click at [447, 256] on input "Event Name" at bounding box center [450, 260] width 199 height 33
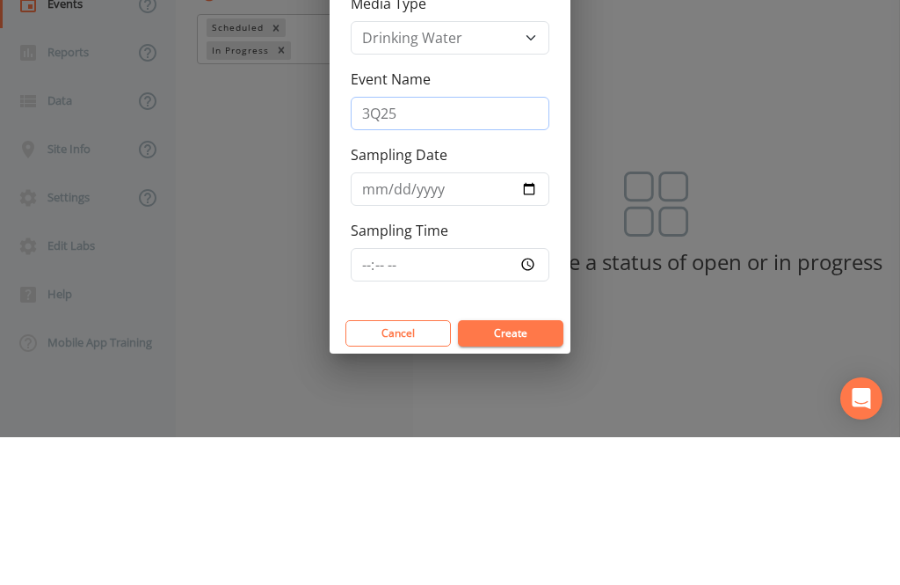
type input "3Q25"
click at [452, 320] on input "Sampling Date" at bounding box center [450, 336] width 199 height 33
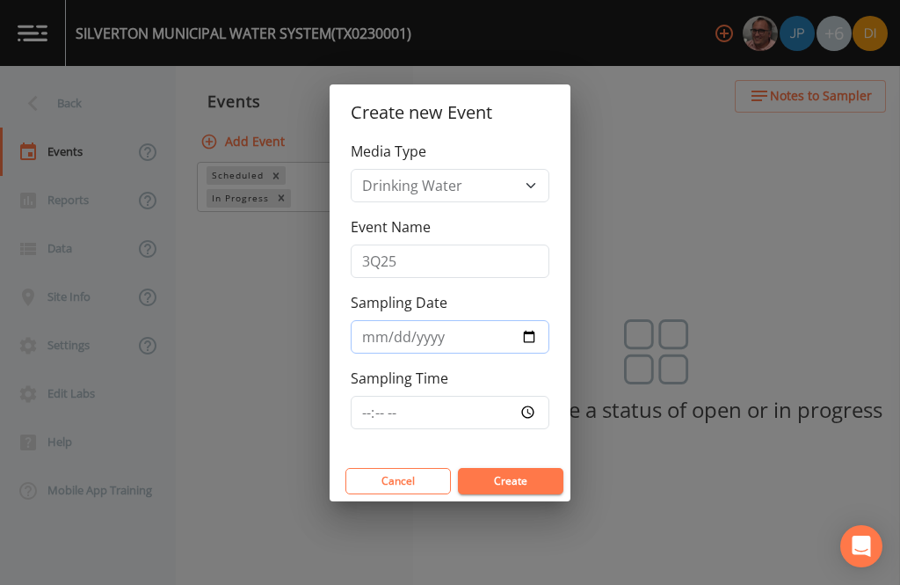
type input "[DATE]"
click at [486, 406] on input "Sampling Time" at bounding box center [450, 412] width 199 height 33
type input "13:30"
click at [529, 481] on button "Create" at bounding box center [511, 481] width 106 height 26
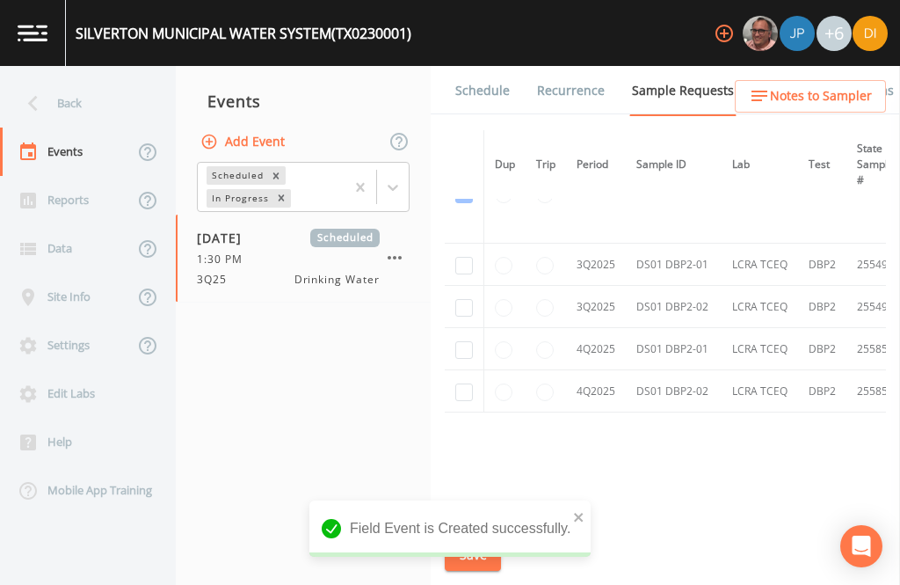
scroll to position [1369, -2]
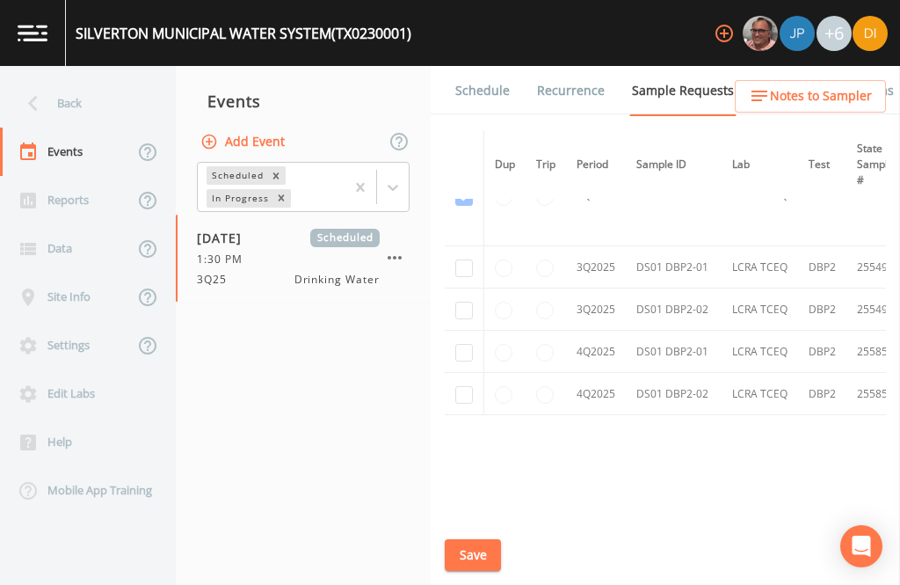
click at [469, 259] on input "checkbox" at bounding box center [464, 268] width 18 height 18
checkbox input "true"
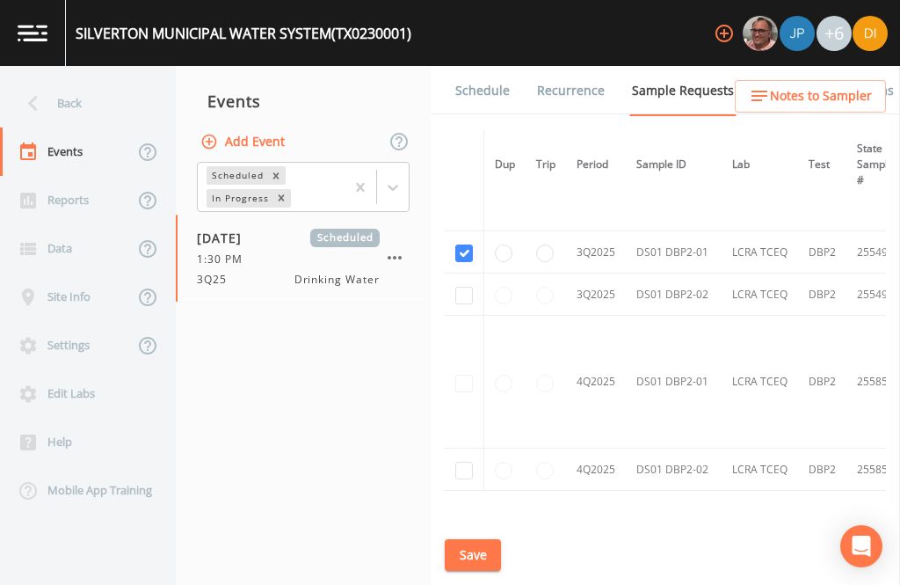
scroll to position [1161, 0]
click at [469, 287] on input "checkbox" at bounding box center [464, 296] width 18 height 18
checkbox input "true"
click at [469, 555] on button "Save" at bounding box center [473, 555] width 56 height 33
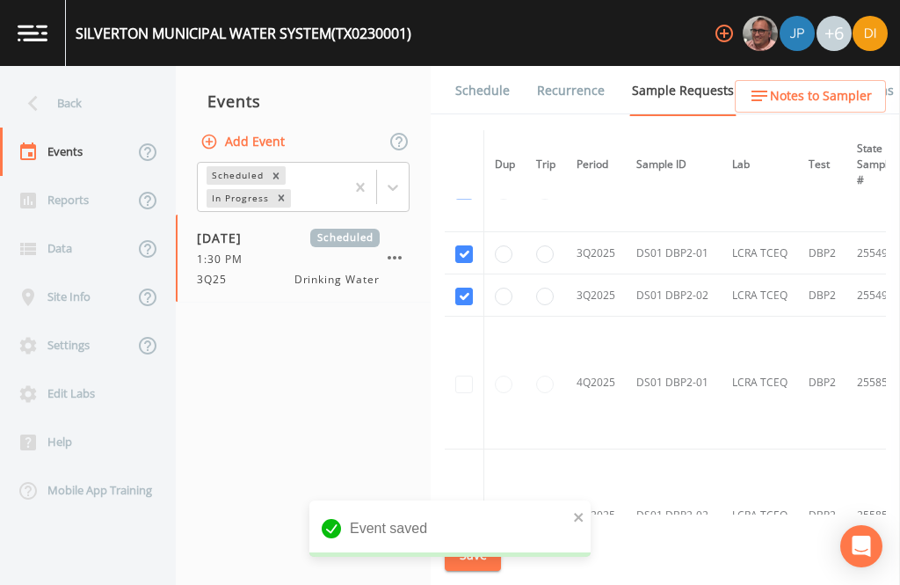
click at [495, 66] on link "Schedule" at bounding box center [483, 90] width 60 height 49
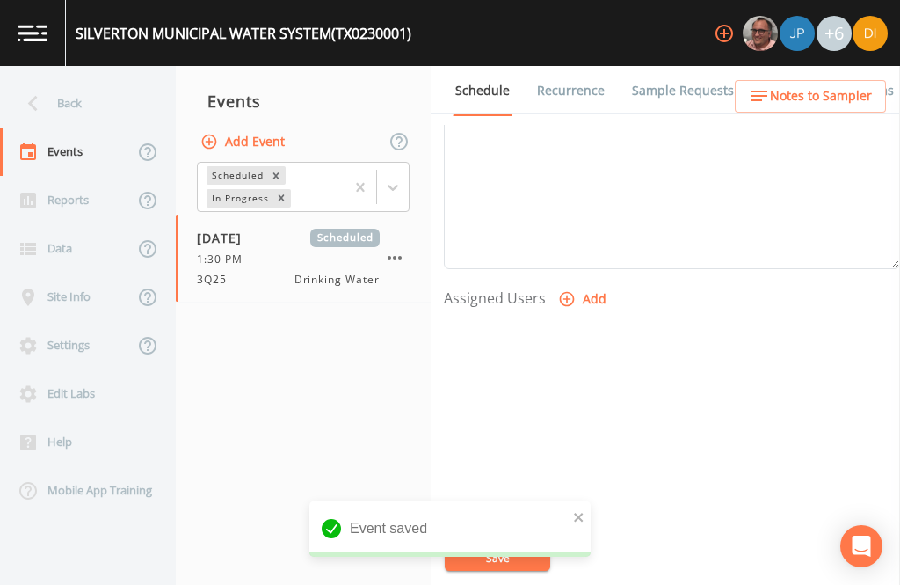
scroll to position [599, 0]
click at [576, 284] on button "Add" at bounding box center [584, 300] width 59 height 33
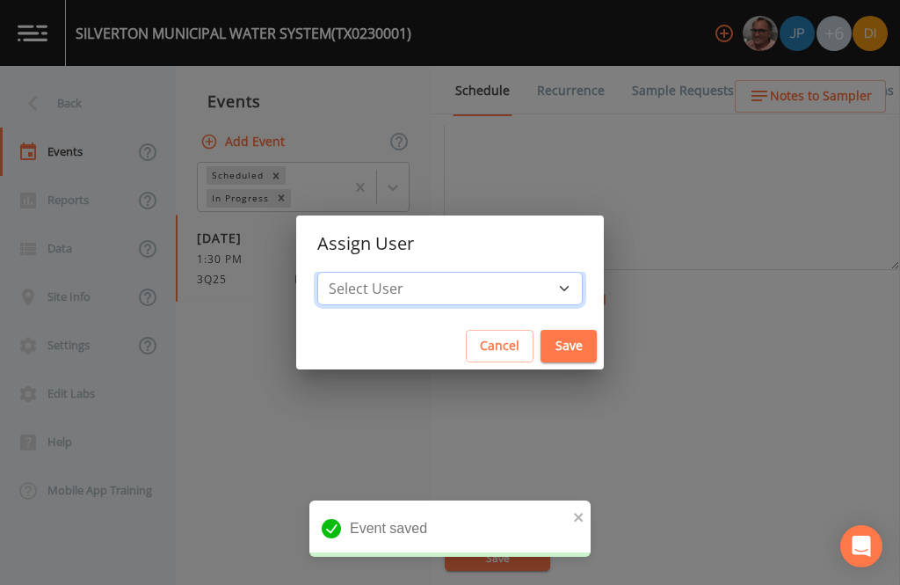
click at [495, 283] on select "Select User [PERSON_NAME] [PERSON_NAME] [PERSON_NAME] [PERSON_NAME] [PERSON_NAM…" at bounding box center [450, 288] width 266 height 33
select select "344ec927-06d4-4db1-b173-80838cd52a46"
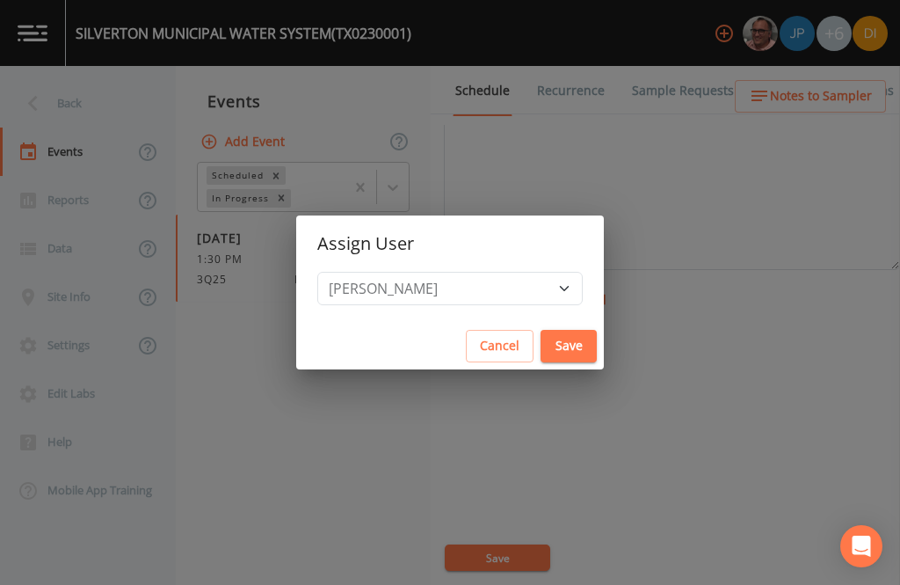
click at [541, 347] on button "Save" at bounding box center [569, 346] width 56 height 33
select select
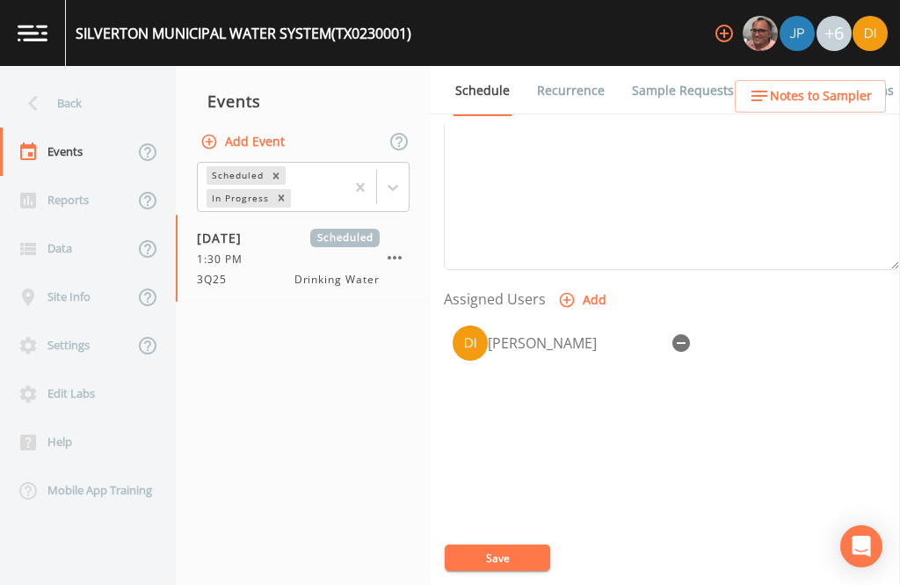
click at [513, 559] on button "Save" at bounding box center [498, 557] width 106 height 26
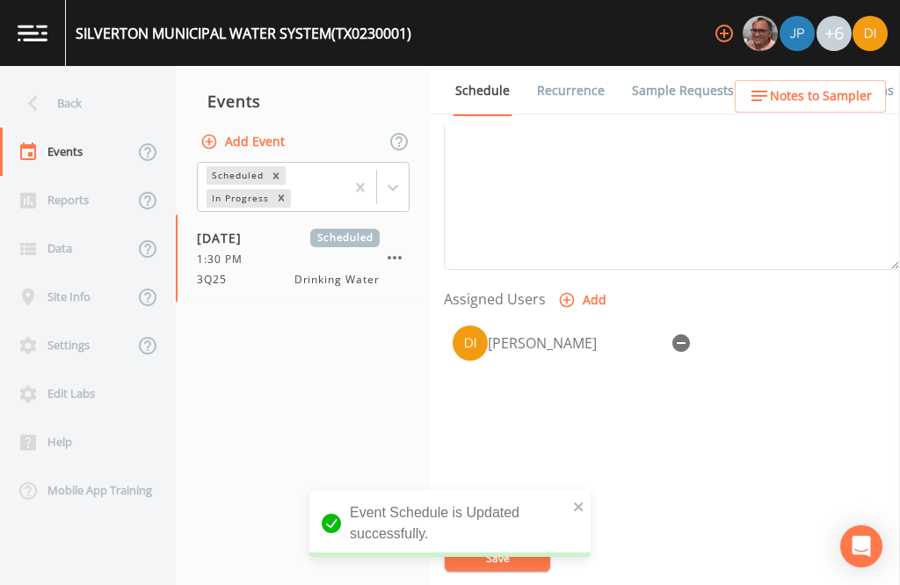
click at [113, 79] on div "Back" at bounding box center [79, 103] width 158 height 48
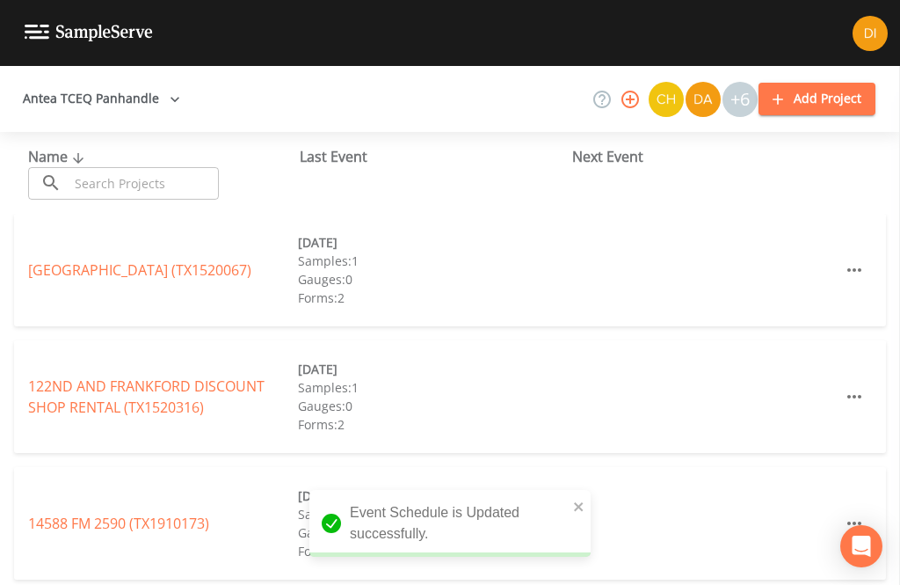
click at [168, 167] on input "text" at bounding box center [144, 183] width 150 height 33
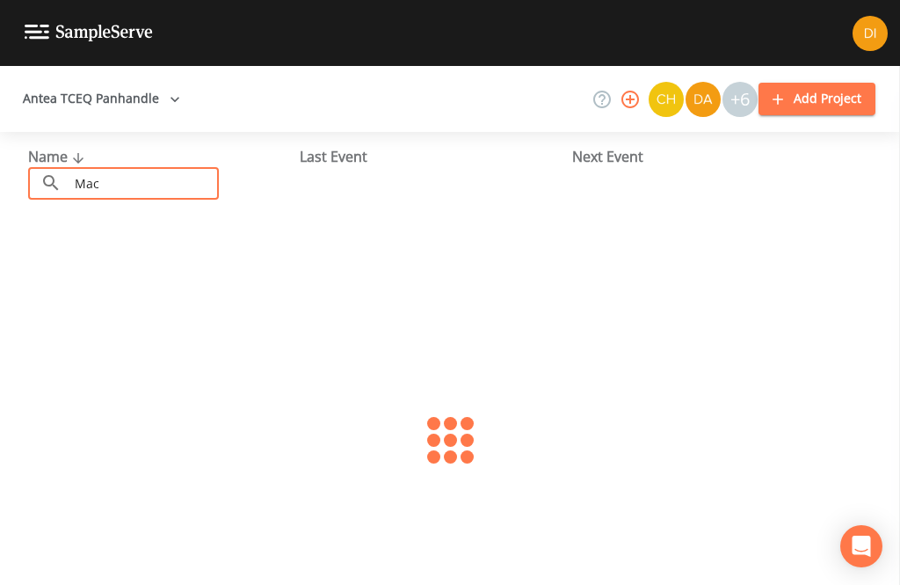
type input "[PERSON_NAME]"
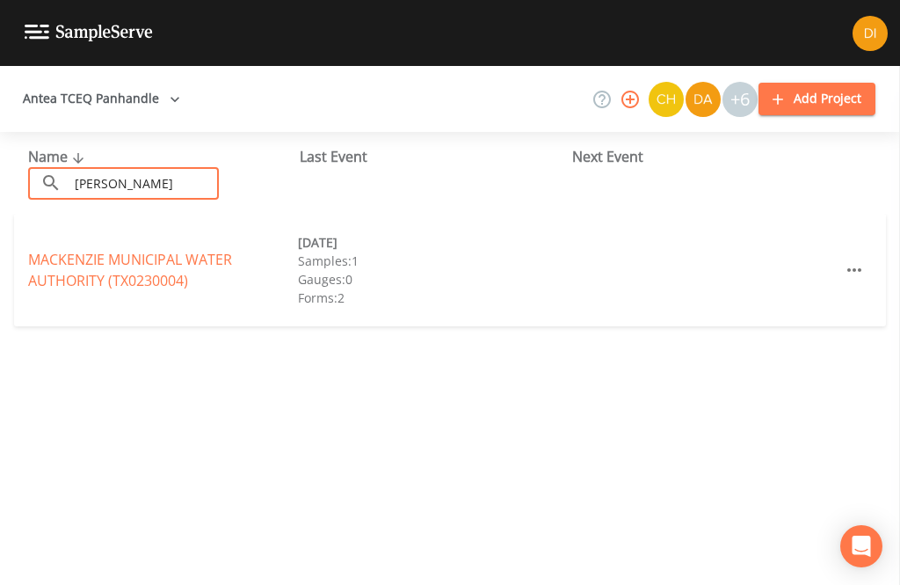
click at [134, 250] on link "MACKENZIE MUNICIPAL WATER AUTHORITY (TX0230004)" at bounding box center [130, 270] width 204 height 40
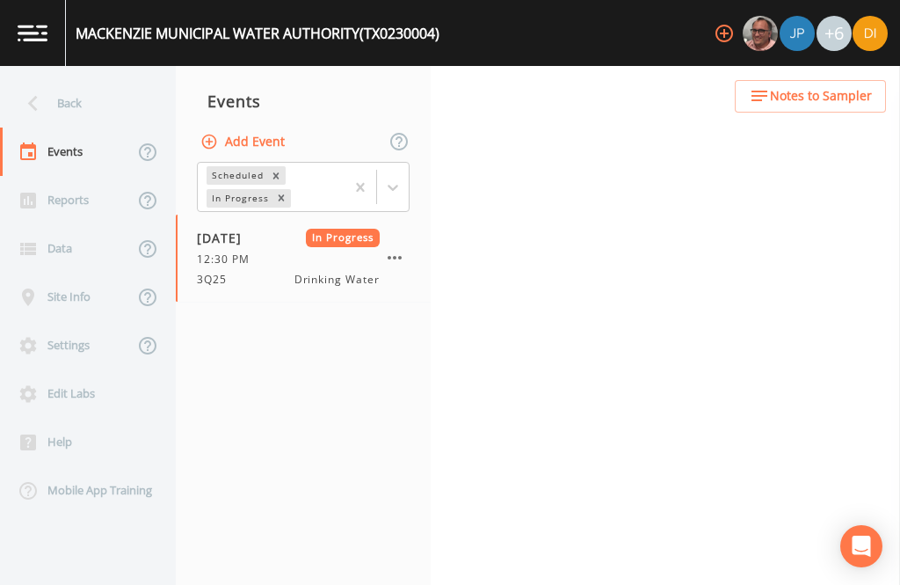
click at [258, 126] on button "Add Event" at bounding box center [244, 142] width 95 height 33
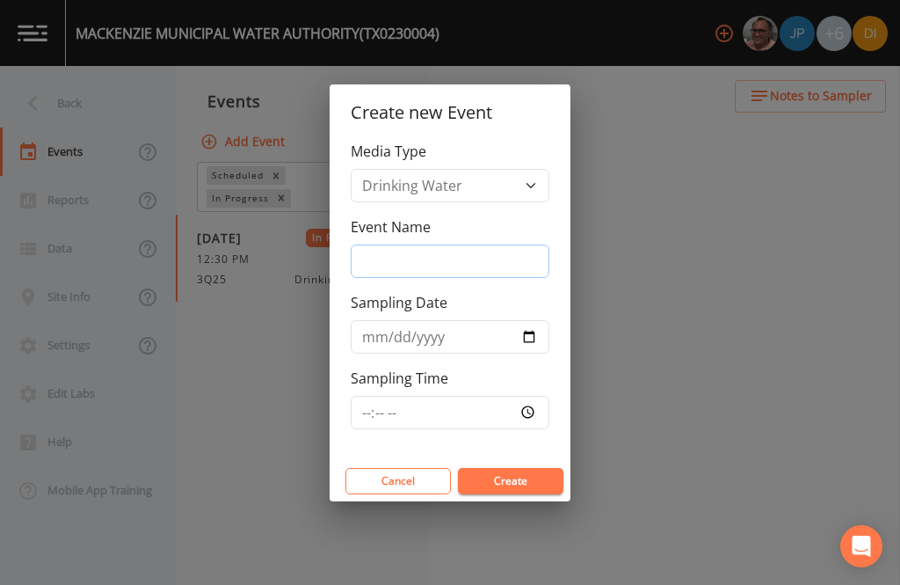
click at [477, 255] on input "Event Name" at bounding box center [450, 260] width 199 height 33
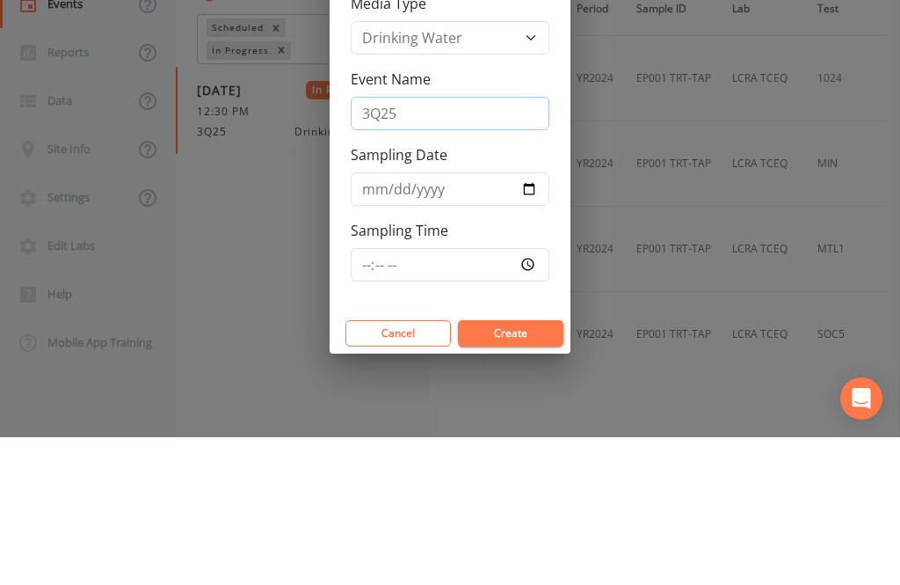
type input "3Q25"
click at [456, 320] on input "Sampling Date" at bounding box center [450, 336] width 199 height 33
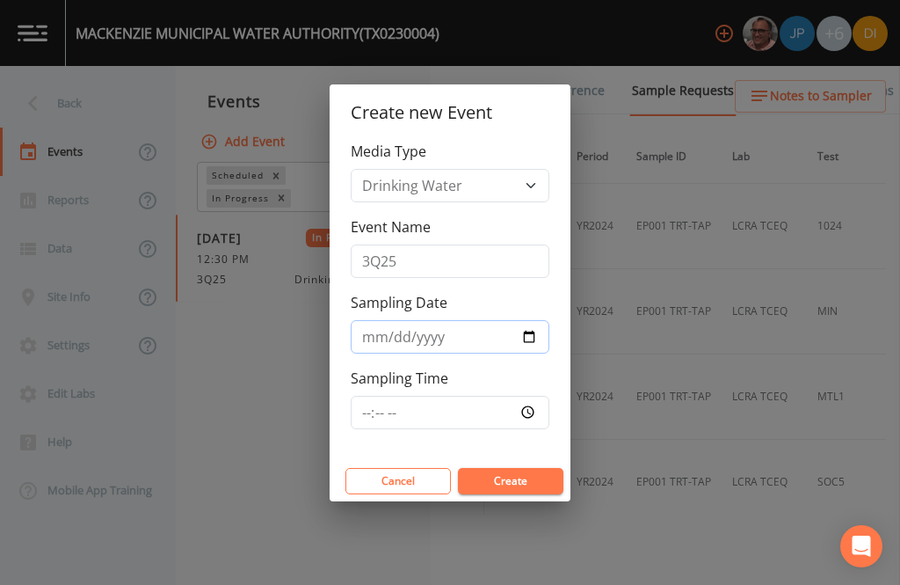
type input "[DATE]"
click at [474, 411] on input "Sampling Time" at bounding box center [450, 412] width 199 height 33
type input "14:00"
click at [537, 486] on button "Create" at bounding box center [511, 481] width 106 height 26
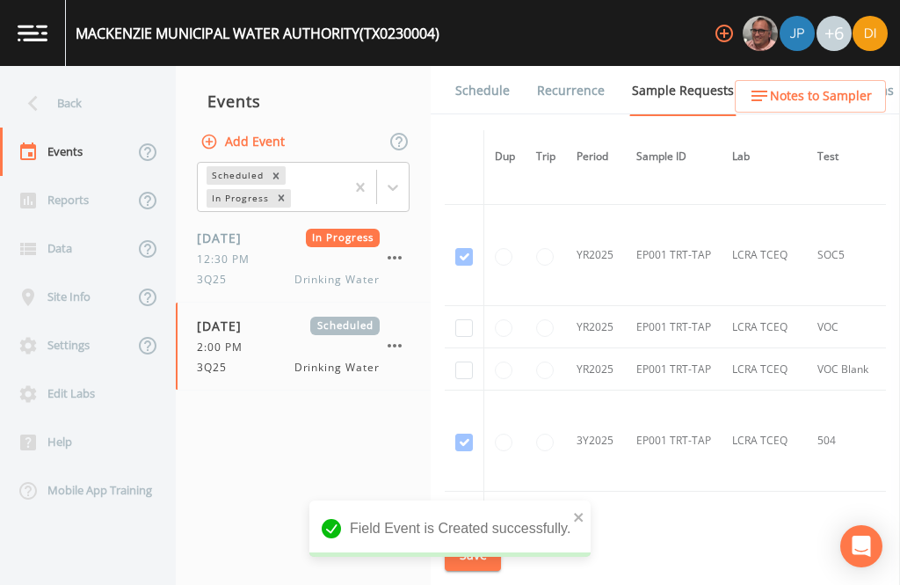
scroll to position [1292, 0]
click at [462, 320] on input "checkbox" at bounding box center [464, 329] width 18 height 18
checkbox input "true"
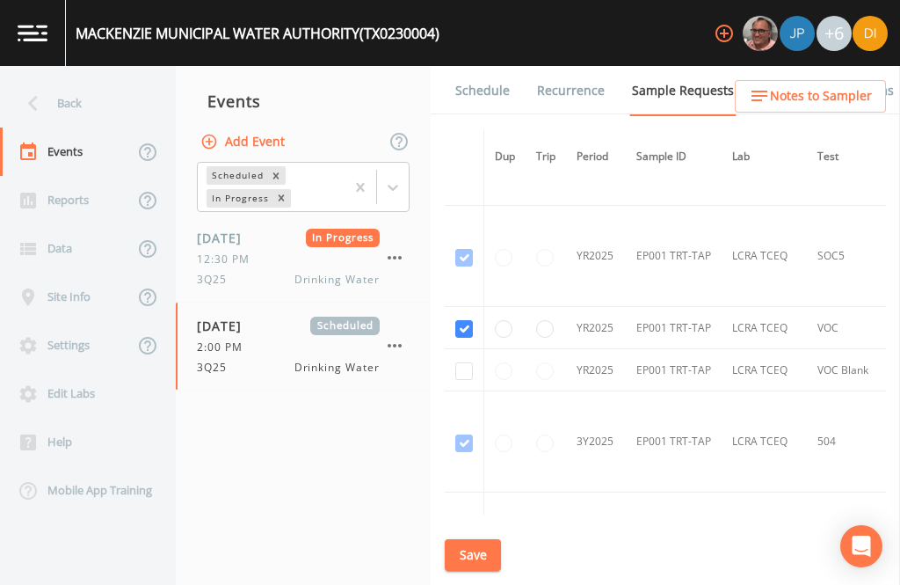
click at [460, 362] on input "checkbox" at bounding box center [464, 371] width 18 height 18
checkbox input "true"
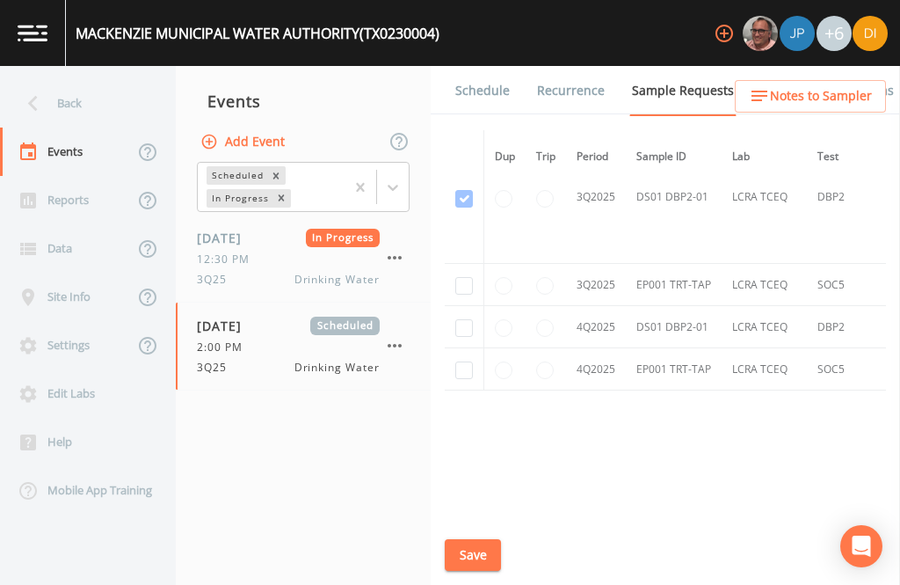
scroll to position [2262, 0]
click at [465, 275] on input "checkbox" at bounding box center [464, 284] width 18 height 18
checkbox input "true"
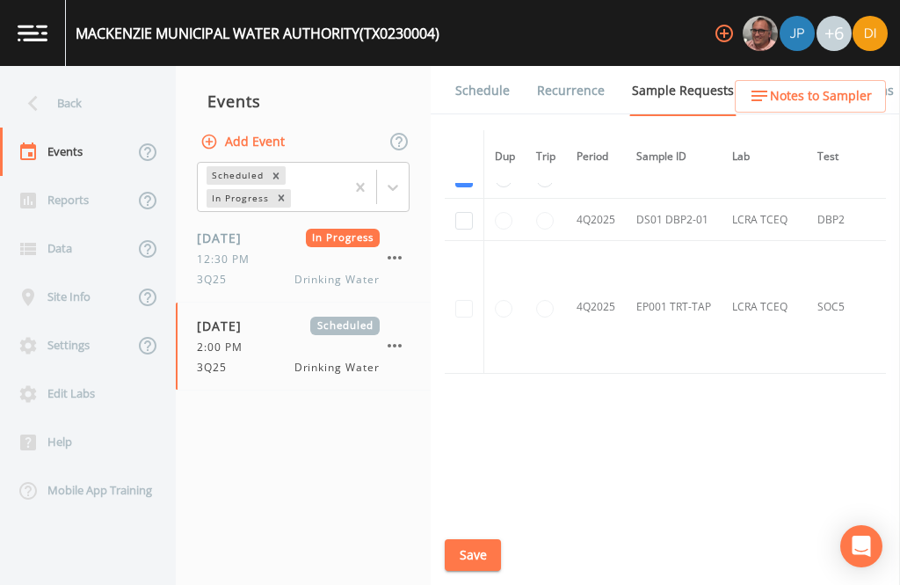
click at [469, 546] on button "Save" at bounding box center [473, 555] width 56 height 33
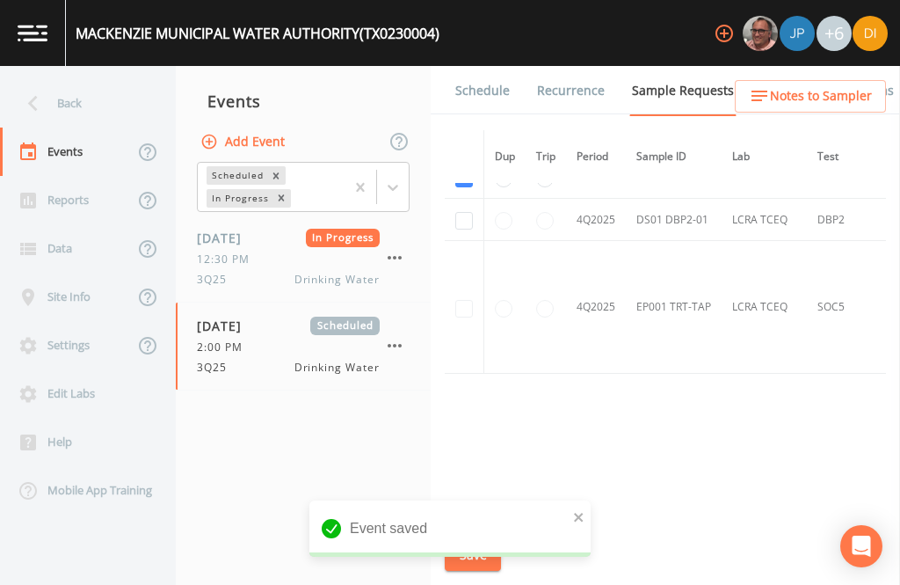
click at [484, 66] on link "Schedule" at bounding box center [483, 90] width 60 height 49
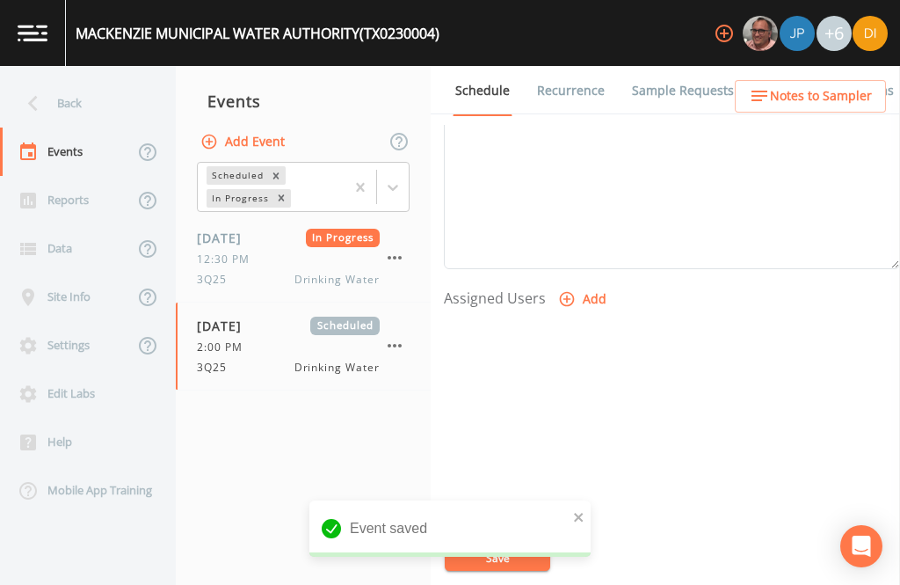
scroll to position [599, 0]
click at [578, 284] on button "Add" at bounding box center [584, 300] width 59 height 33
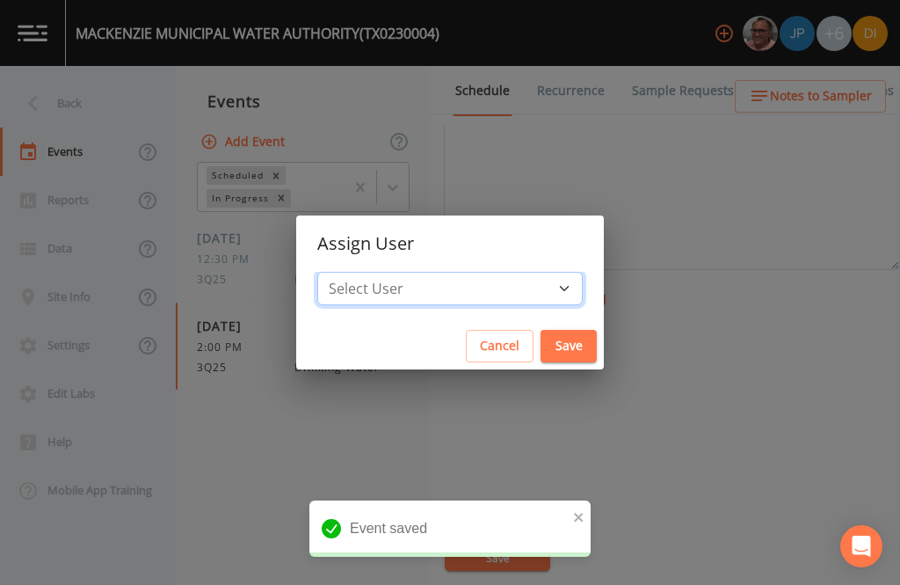
click at [500, 292] on select "Select User [PERSON_NAME] [PERSON_NAME] [PERSON_NAME] [PERSON_NAME] [PERSON_NAM…" at bounding box center [450, 288] width 266 height 33
select select "344ec927-06d4-4db1-b173-80838cd52a46"
click at [541, 340] on button "Save" at bounding box center [569, 346] width 56 height 33
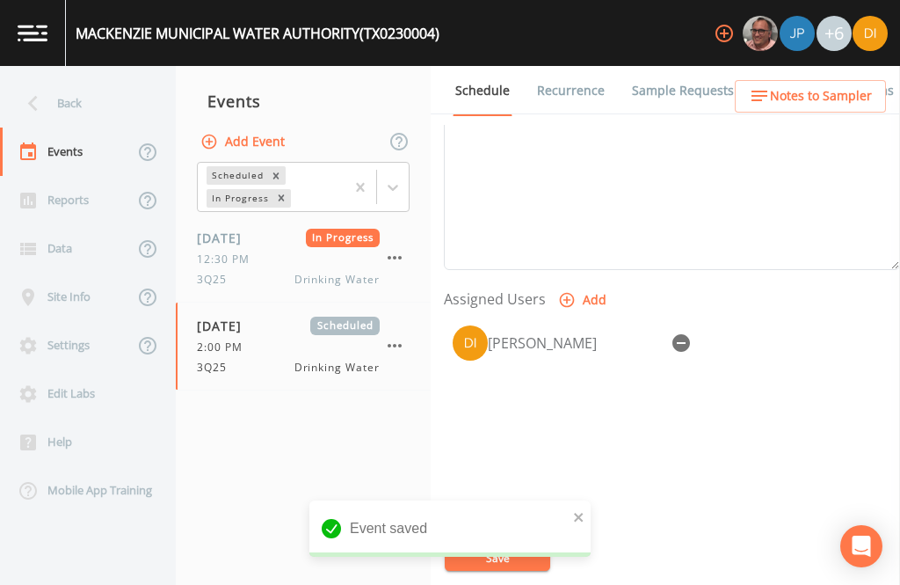
select select
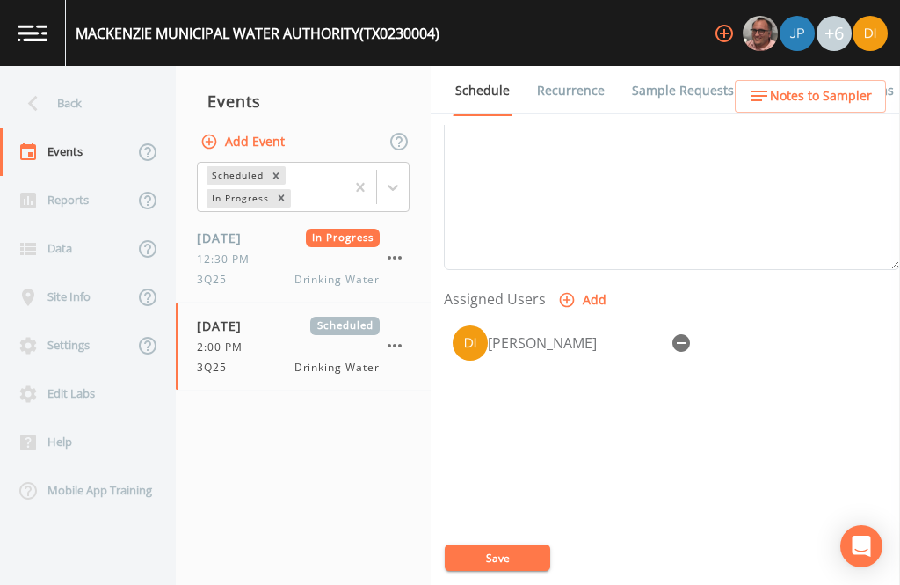
click at [523, 553] on button "Save" at bounding box center [498, 557] width 106 height 26
click at [508, 549] on button "Save" at bounding box center [498, 557] width 106 height 26
click at [503, 570] on button "Save" at bounding box center [498, 557] width 106 height 26
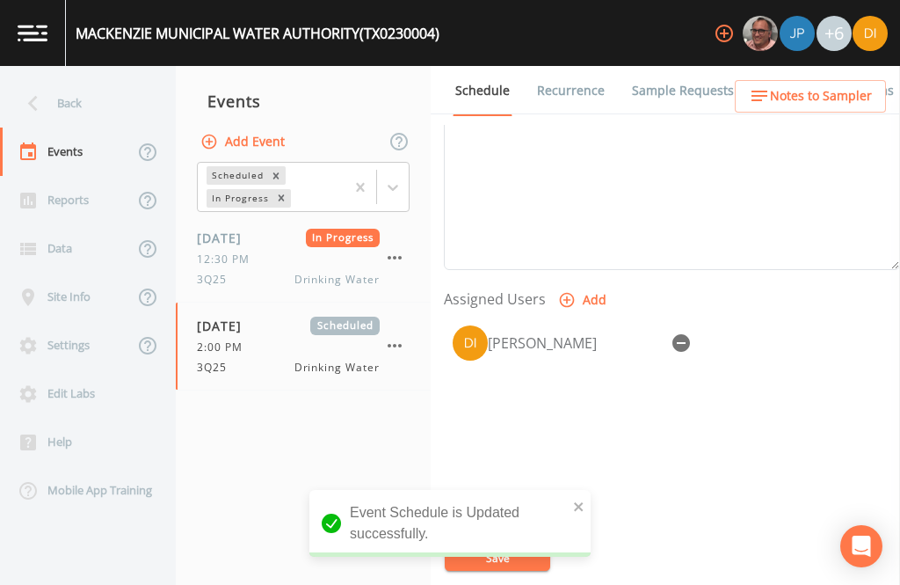
click at [91, 79] on div "Back" at bounding box center [79, 103] width 158 height 48
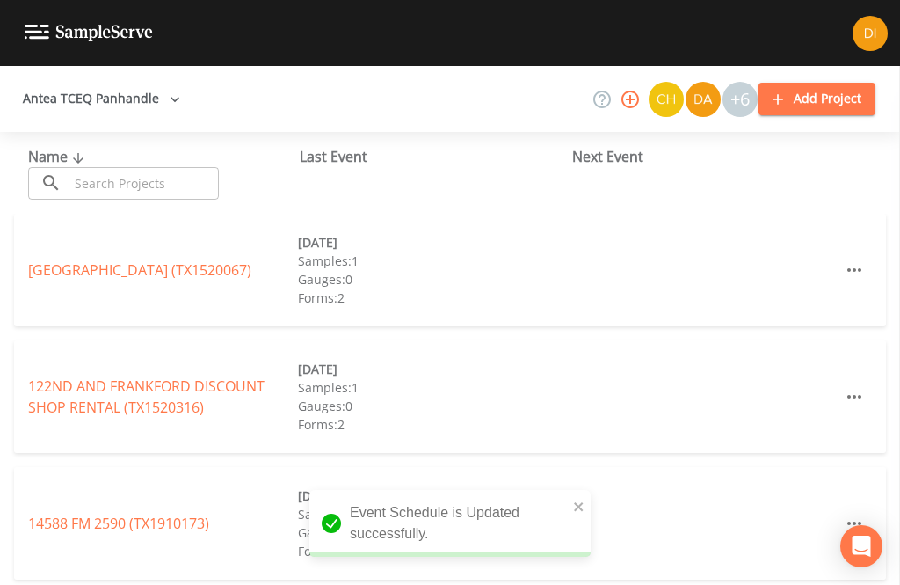
click at [156, 167] on input "text" at bounding box center [144, 183] width 150 height 33
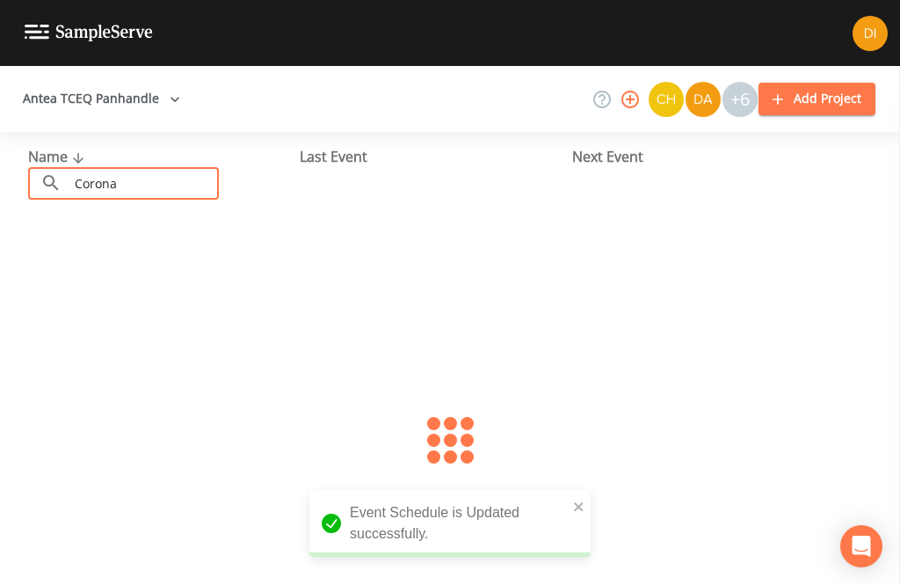
type input "Coronad"
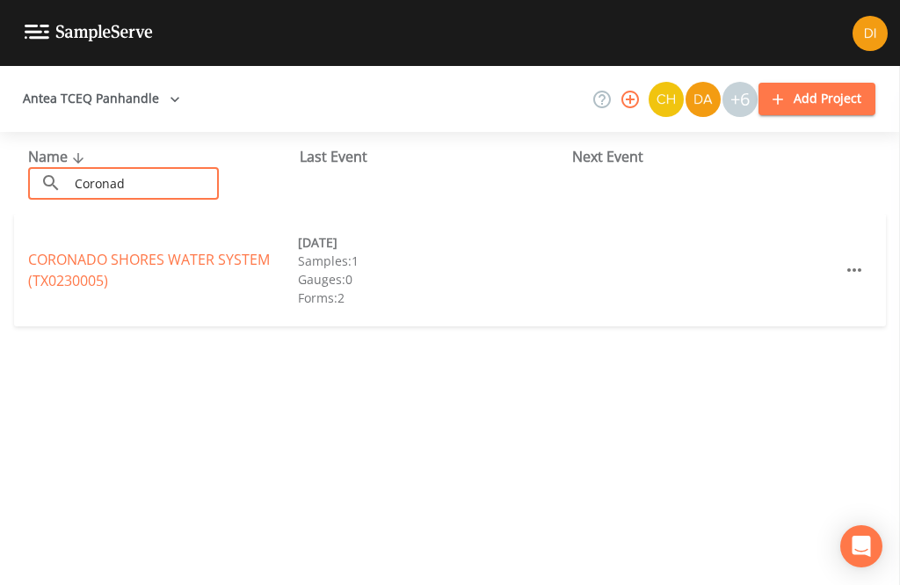
click at [232, 250] on link "CORONADO SHORES WATER SYSTEM (TX0230005)" at bounding box center [149, 270] width 242 height 40
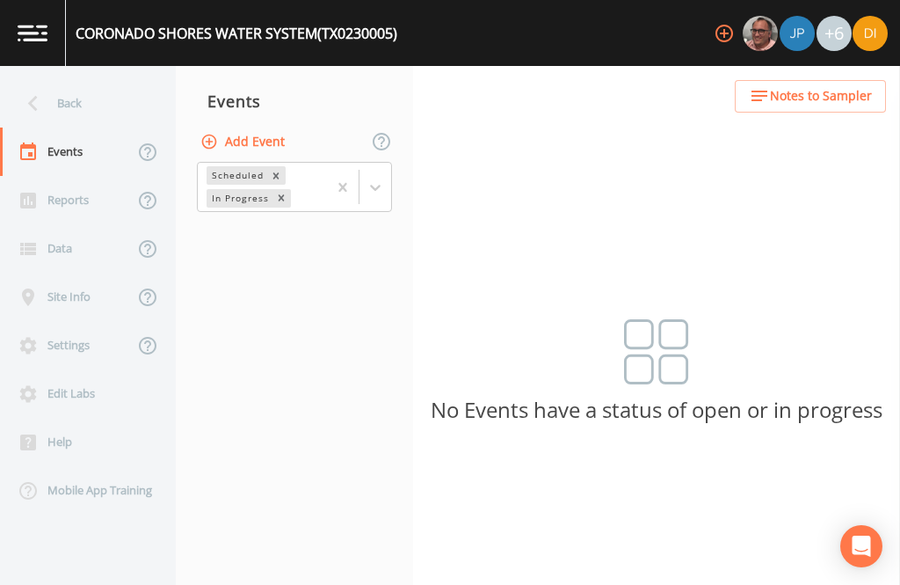
click at [283, 126] on button "Add Event" at bounding box center [244, 142] width 95 height 33
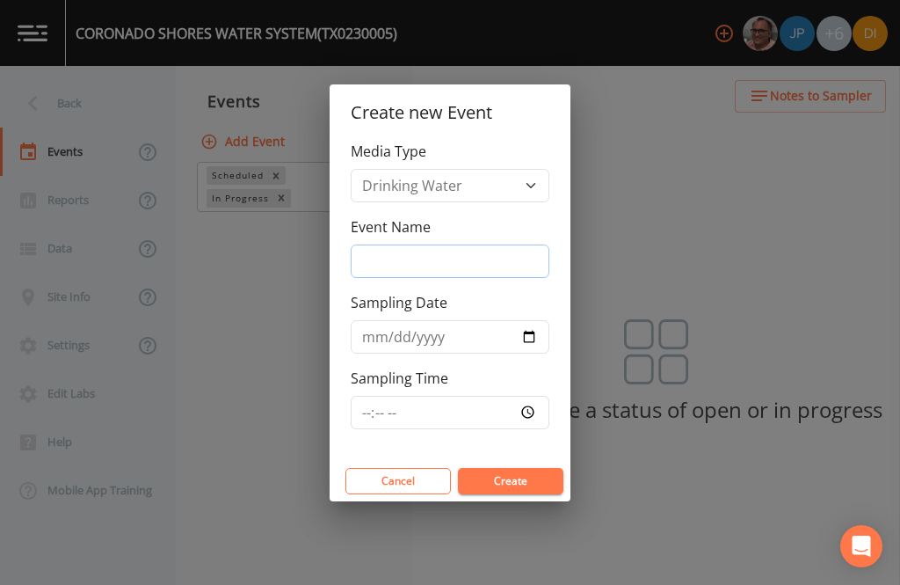
click at [472, 261] on input "Event Name" at bounding box center [450, 260] width 199 height 33
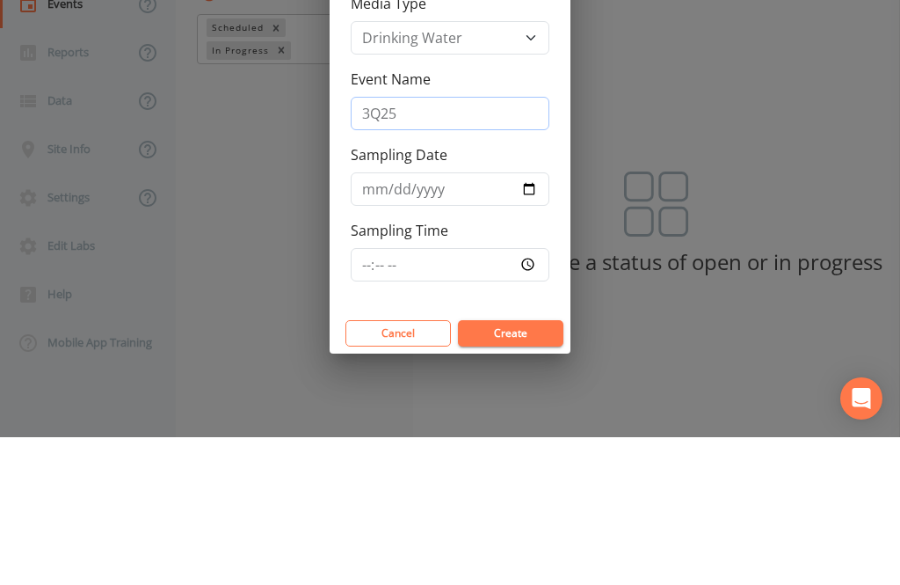
type input "3Q25"
click at [469, 320] on input "Sampling Date" at bounding box center [450, 336] width 199 height 33
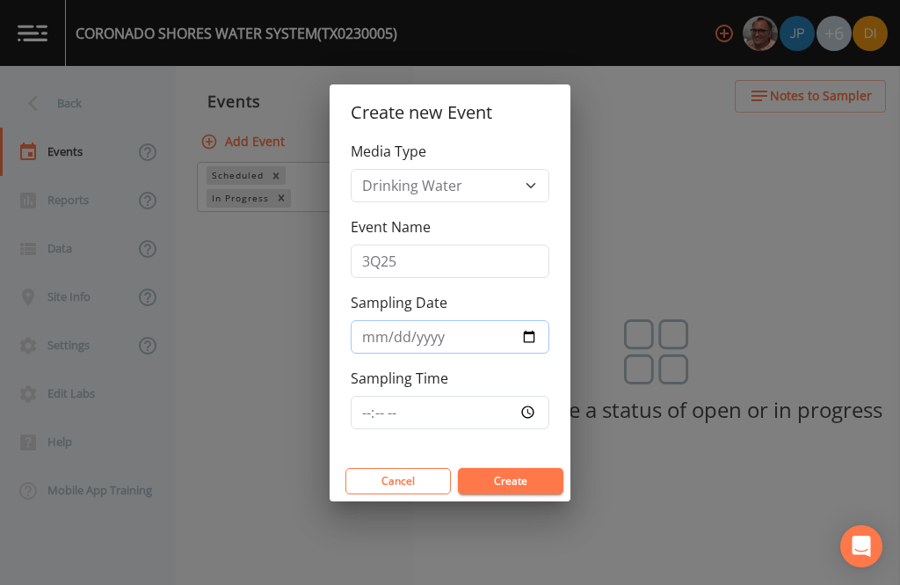
type input "[DATE]"
click at [511, 407] on input "Sampling Time" at bounding box center [450, 412] width 199 height 33
type input "14:30"
click at [532, 484] on button "Create" at bounding box center [511, 481] width 106 height 26
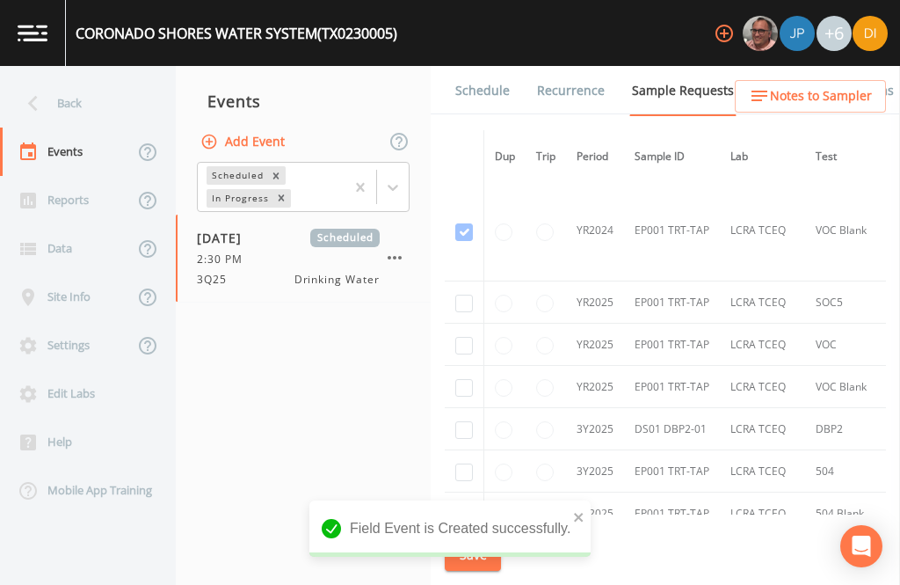
scroll to position [303, 0]
click at [460, 298] on input "checkbox" at bounding box center [464, 307] width 18 height 18
checkbox input "true"
click at [462, 340] on input "checkbox" at bounding box center [464, 349] width 18 height 18
checkbox input "true"
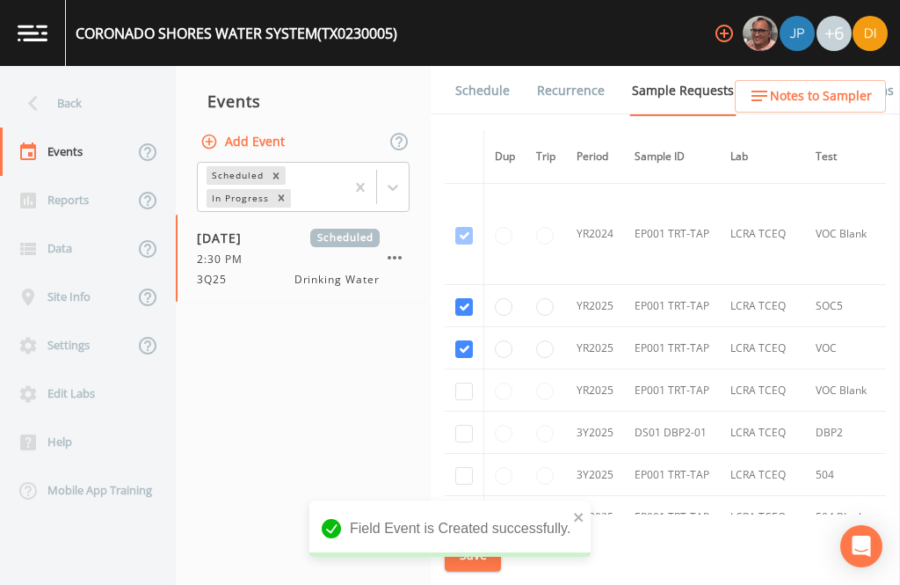
click at [465, 382] on input "checkbox" at bounding box center [464, 391] width 18 height 18
checkbox input "true"
click at [467, 432] on input "checkbox" at bounding box center [464, 434] width 18 height 18
checkbox input "true"
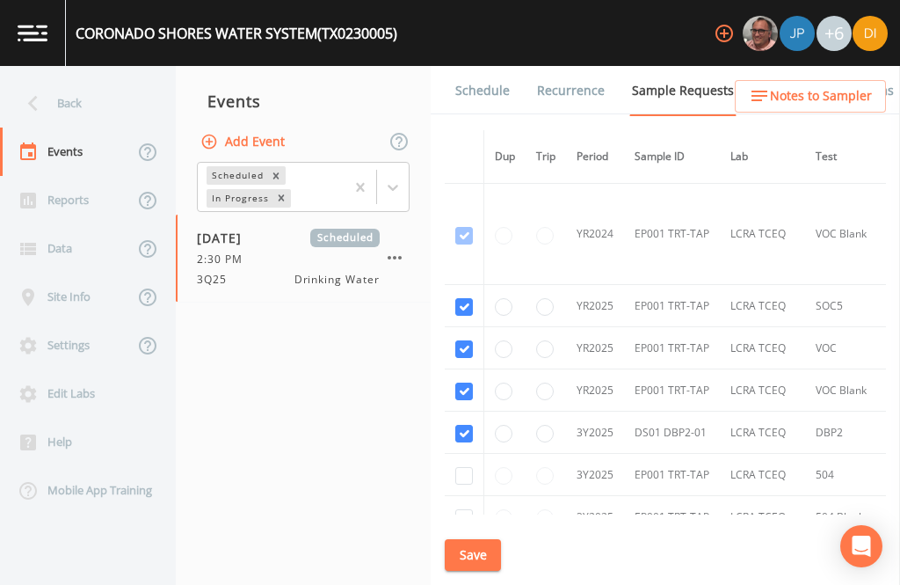
click at [469, 484] on input "checkbox" at bounding box center [464, 476] width 18 height 18
checkbox input "true"
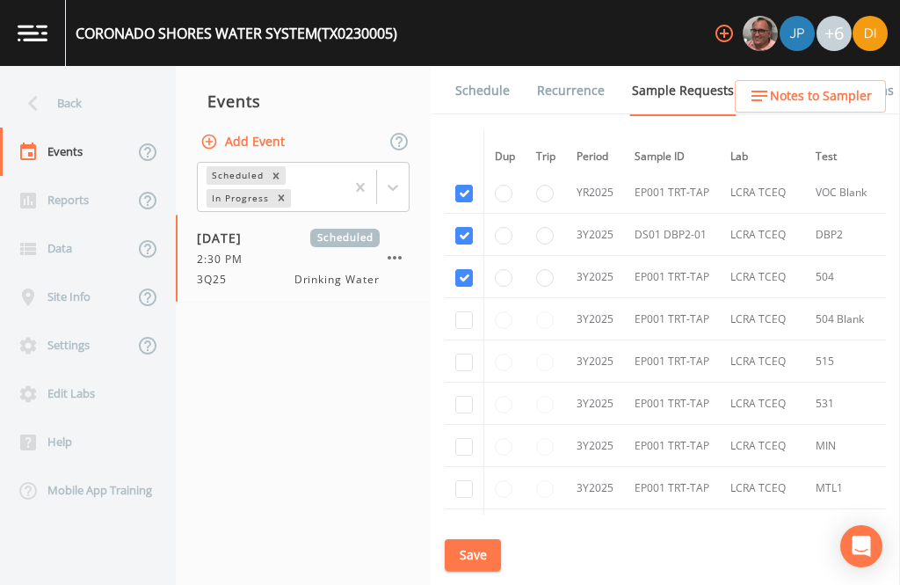
scroll to position [505, 1]
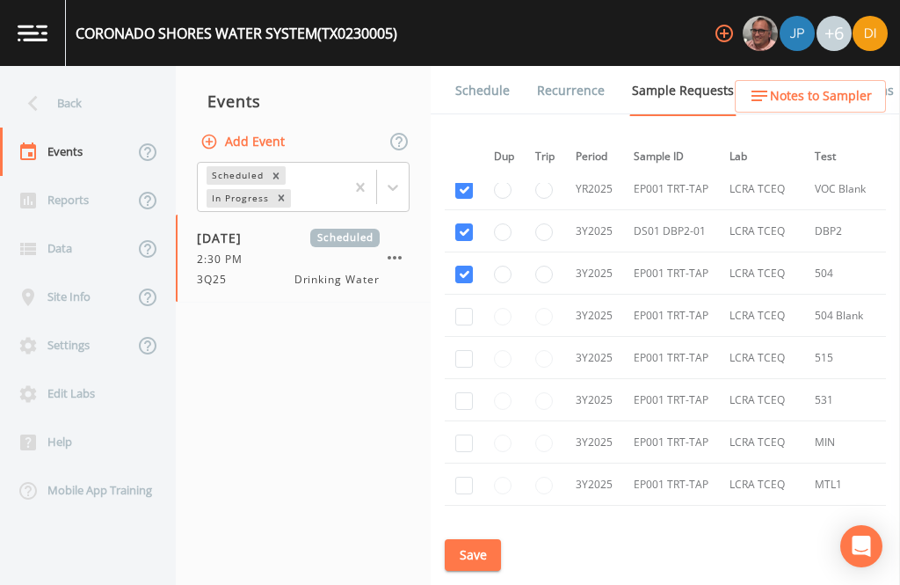
click at [462, 325] on input "checkbox" at bounding box center [464, 317] width 18 height 18
checkbox input "true"
click at [470, 367] on input "checkbox" at bounding box center [464, 359] width 18 height 18
checkbox input "true"
click at [451, 421] on td at bounding box center [465, 400] width 40 height 42
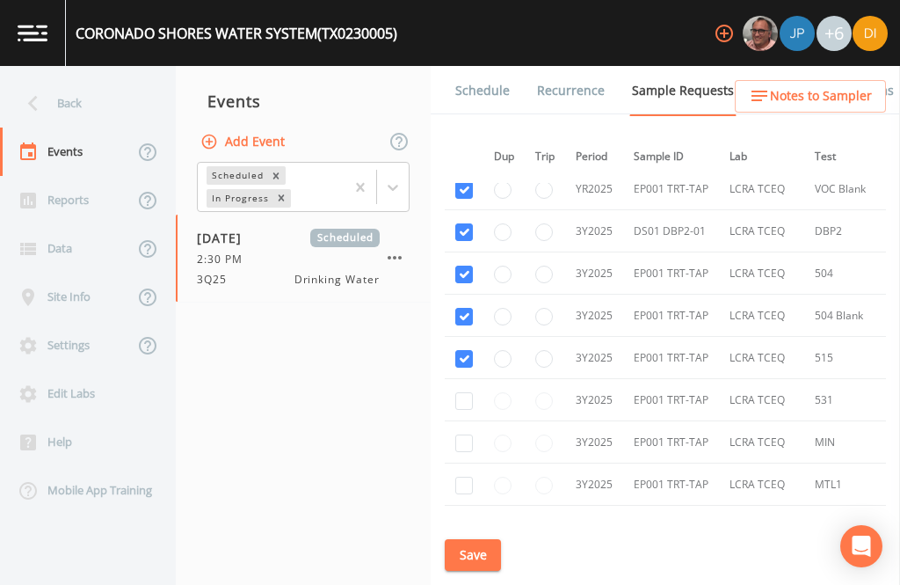
click at [457, 410] on input "checkbox" at bounding box center [464, 401] width 18 height 18
checkbox input "true"
click at [465, 452] on input "checkbox" at bounding box center [464, 443] width 18 height 18
checkbox input "true"
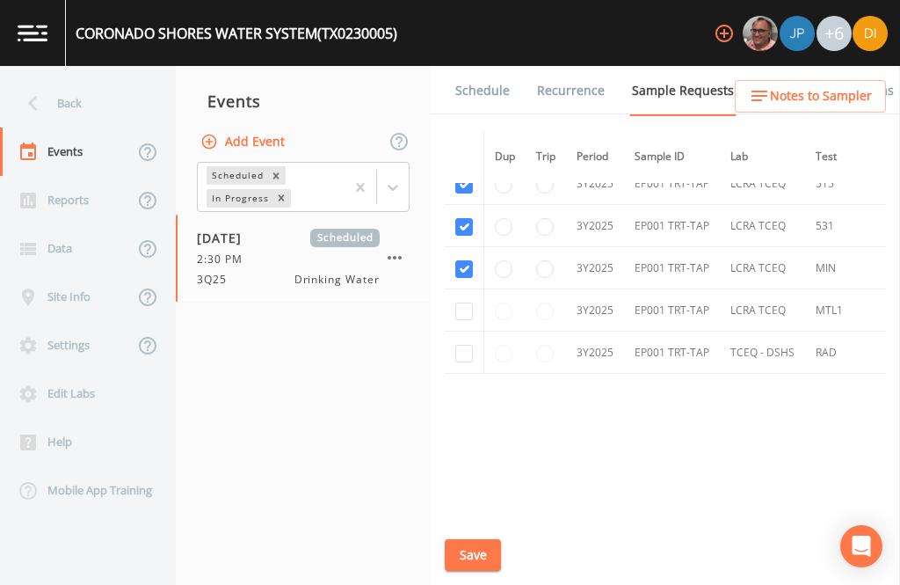
scroll to position [682, 0]
click at [469, 320] on input "checkbox" at bounding box center [464, 311] width 18 height 18
checkbox input "true"
click at [467, 362] on input "checkbox" at bounding box center [464, 354] width 18 height 18
checkbox input "true"
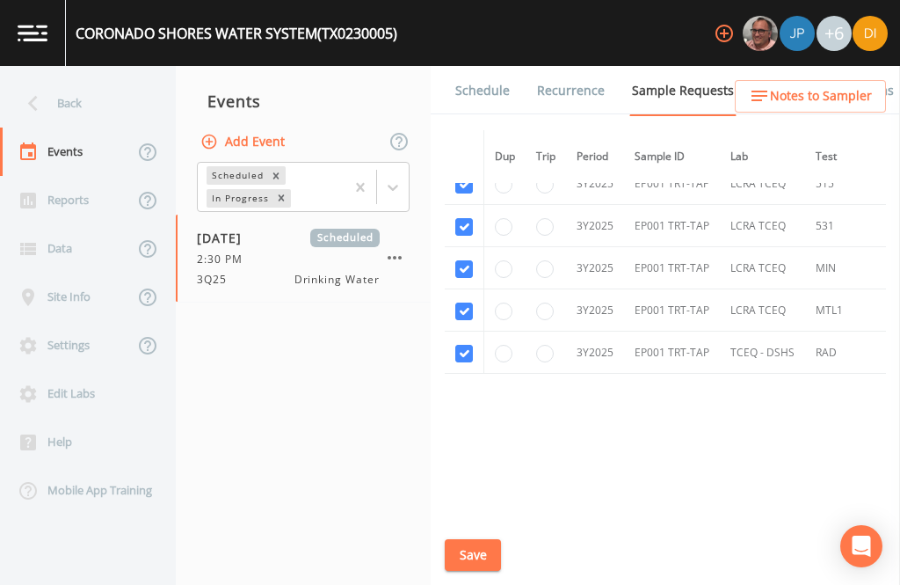
click at [469, 556] on button "Save" at bounding box center [473, 555] width 56 height 33
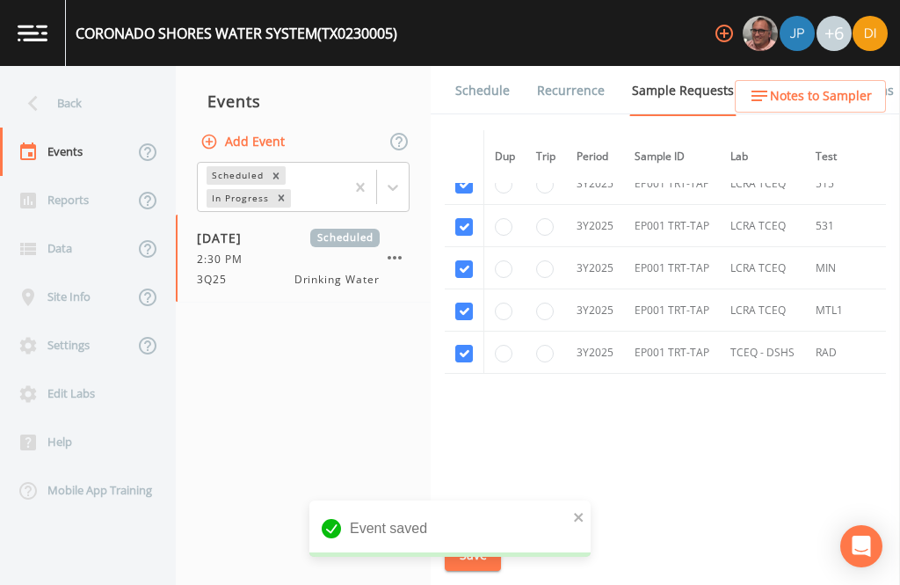
click at [489, 66] on link "Schedule" at bounding box center [483, 90] width 60 height 49
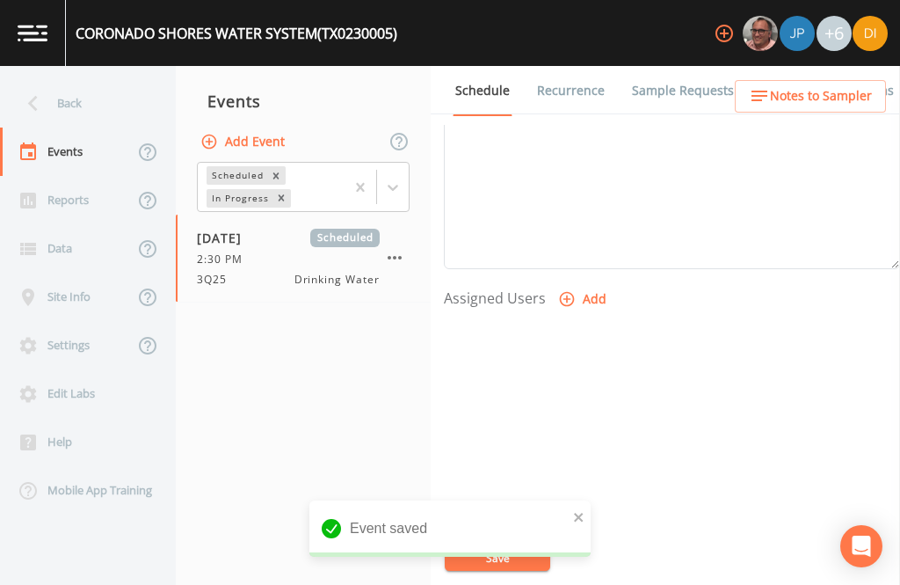
scroll to position [599, 0]
click at [582, 284] on button "Add" at bounding box center [584, 300] width 59 height 33
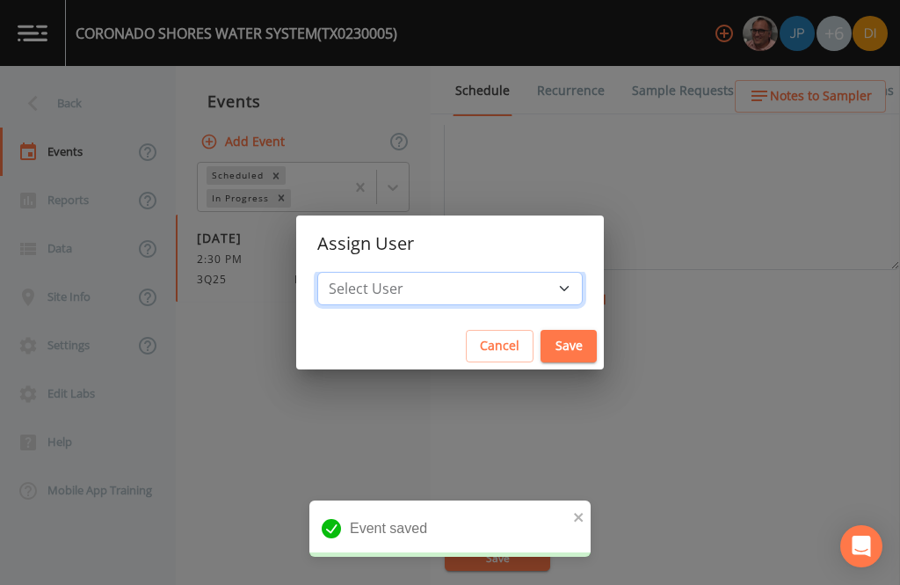
click at [494, 287] on select "Select User [PERSON_NAME] [PERSON_NAME] [PERSON_NAME] [PERSON_NAME] [PERSON_NAM…" at bounding box center [450, 288] width 266 height 33
select select "344ec927-06d4-4db1-b173-80838cd52a46"
click at [541, 342] on button "Save" at bounding box center [569, 346] width 56 height 33
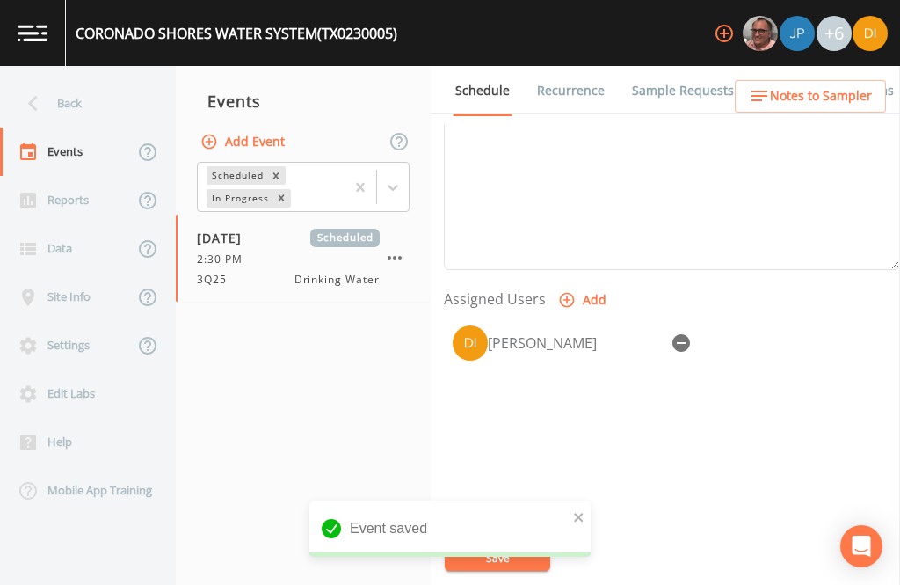
select select
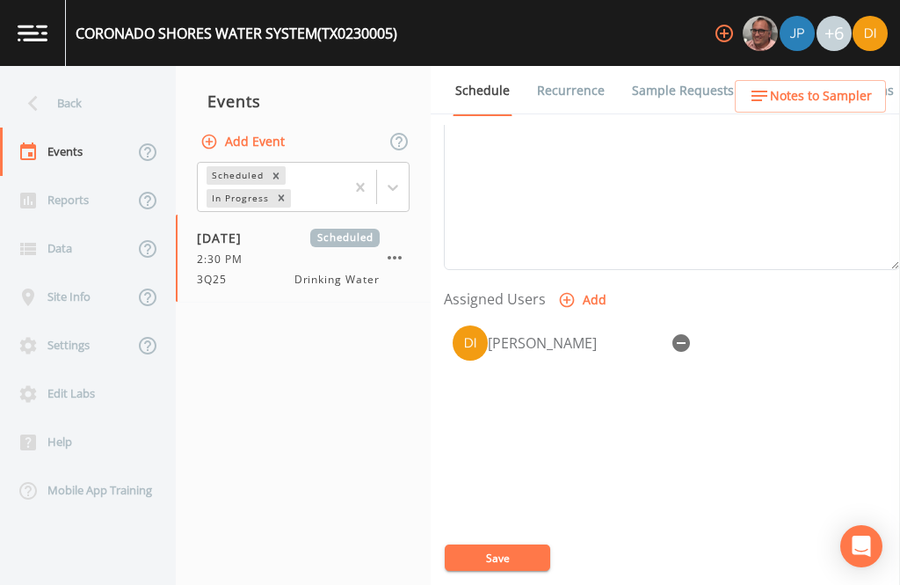
click at [511, 553] on button "Save" at bounding box center [498, 557] width 106 height 26
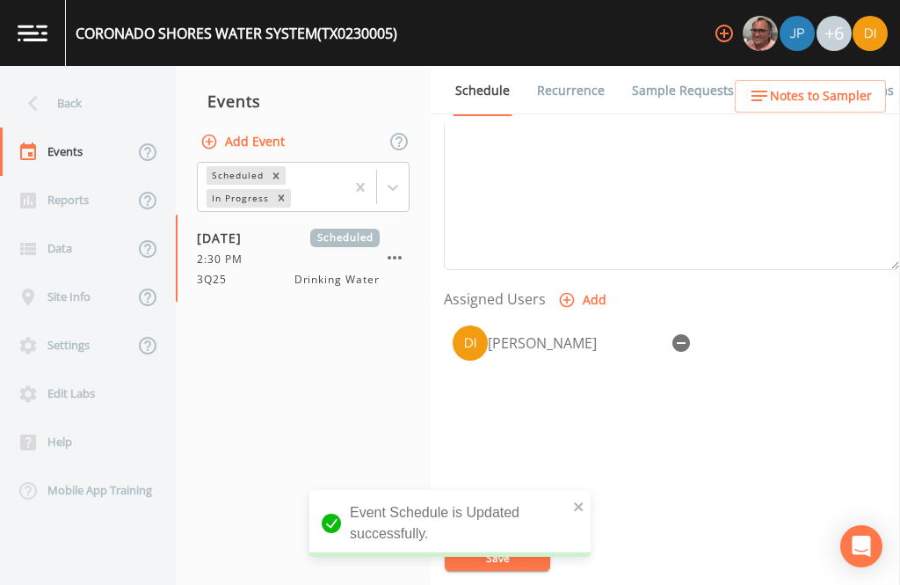
click at [79, 79] on div "Back" at bounding box center [79, 103] width 158 height 48
